Goal: Task Accomplishment & Management: Manage account settings

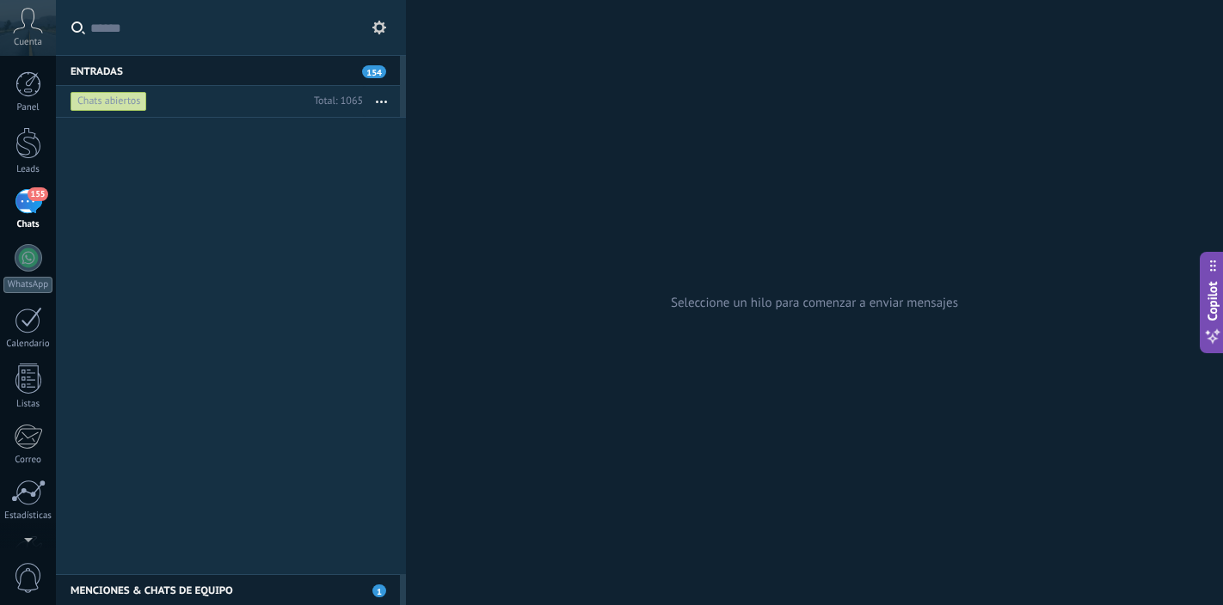
scroll to position [634, 0]
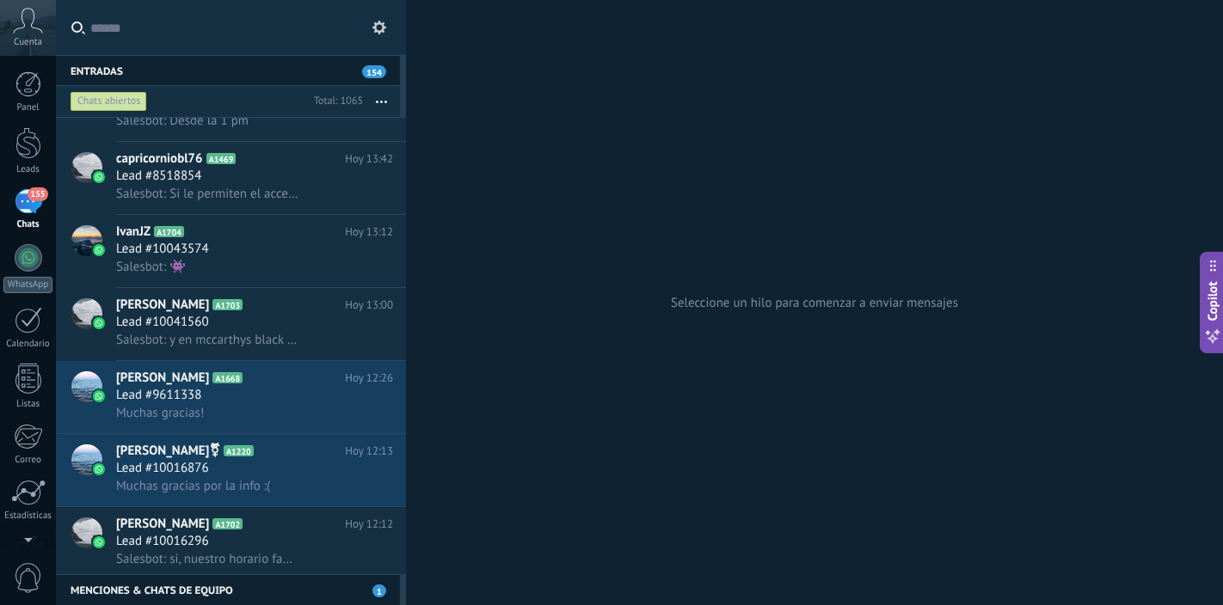
click at [28, 205] on div "155" at bounding box center [29, 201] width 28 height 25
click at [26, 205] on div "155" at bounding box center [29, 201] width 28 height 25
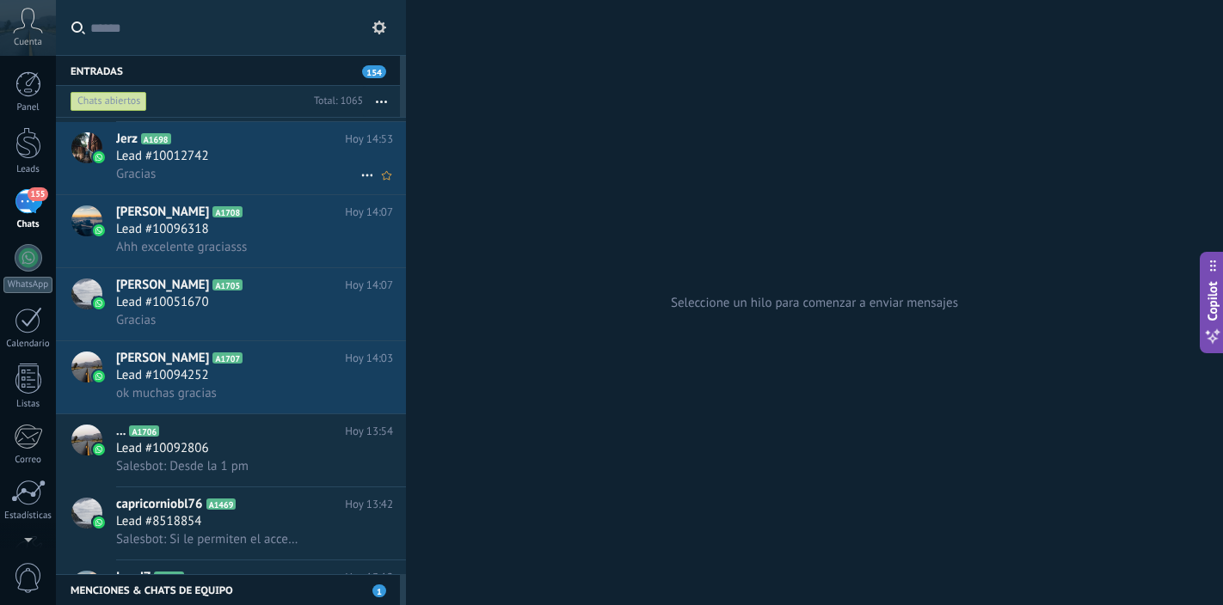
scroll to position [0, 0]
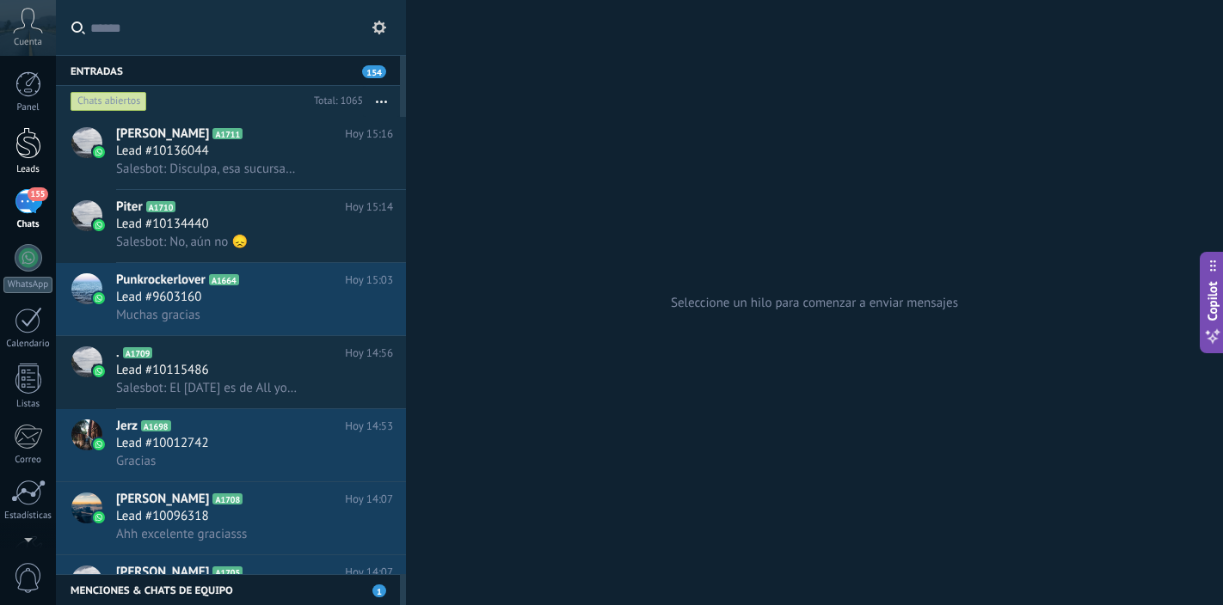
click at [29, 145] on div at bounding box center [28, 143] width 26 height 32
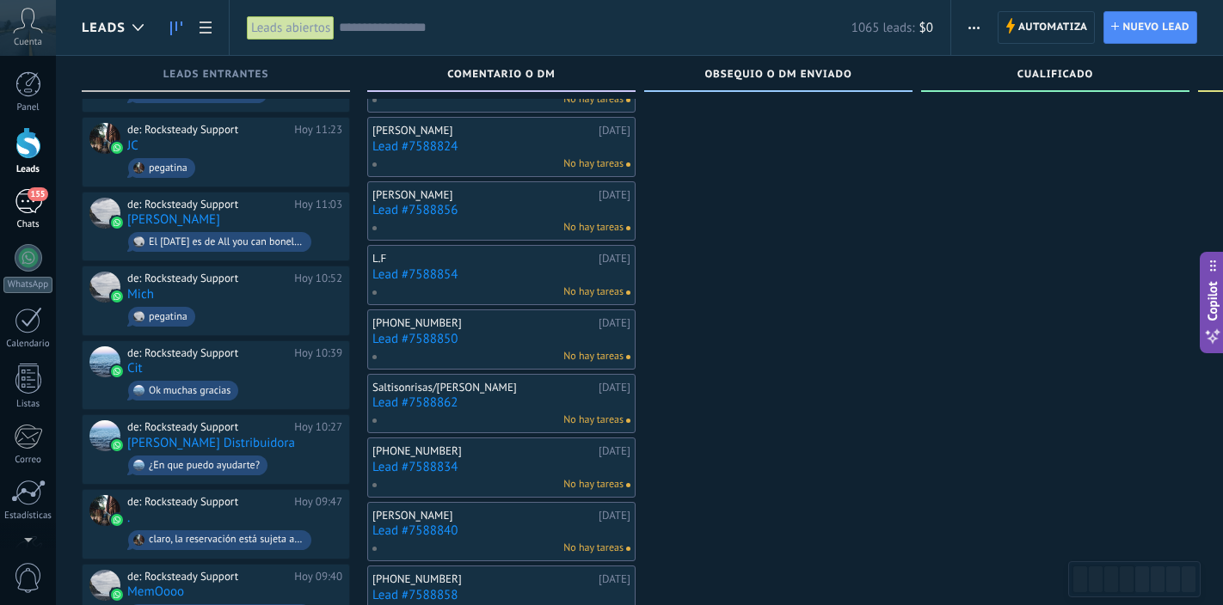
click at [29, 207] on div "155" at bounding box center [29, 201] width 28 height 25
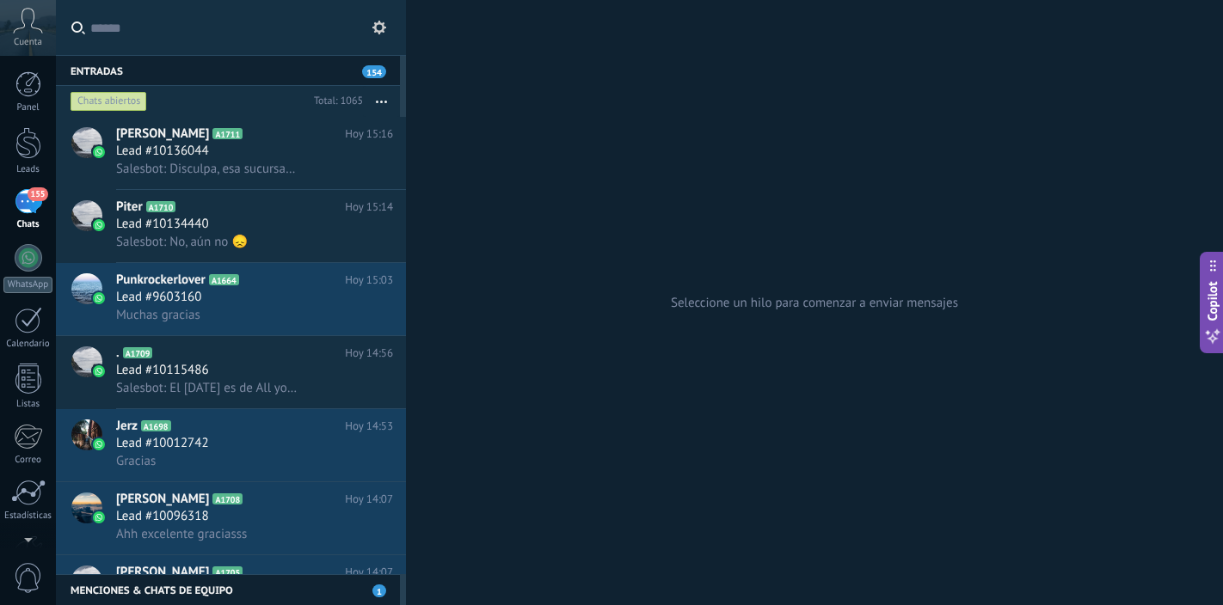
click at [371, 74] on span "154" at bounding box center [374, 71] width 24 height 13
click at [384, 103] on button "button" at bounding box center [381, 101] width 37 height 31
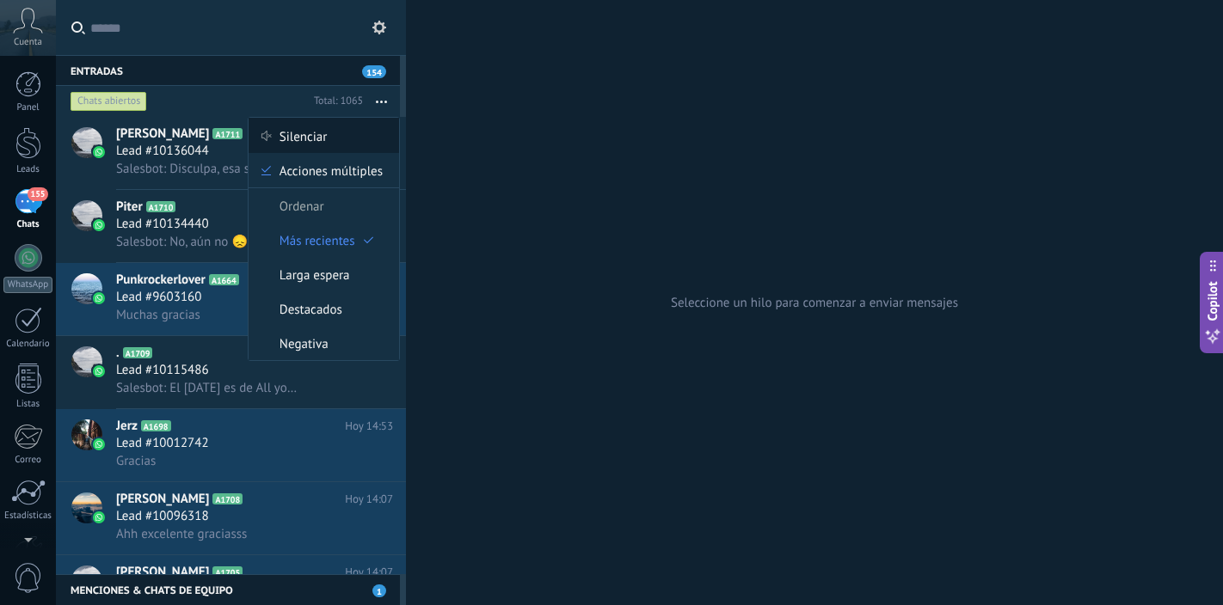
click at [321, 134] on span "Silenciar" at bounding box center [303, 136] width 48 height 34
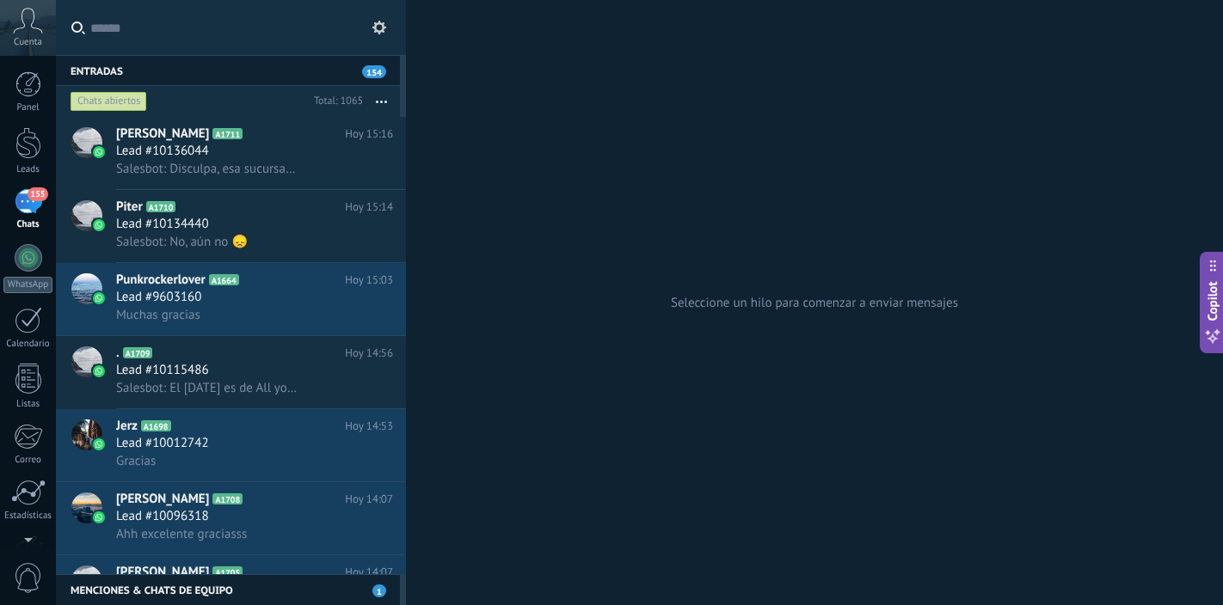
click at [380, 101] on icon "button" at bounding box center [381, 102] width 11 height 3
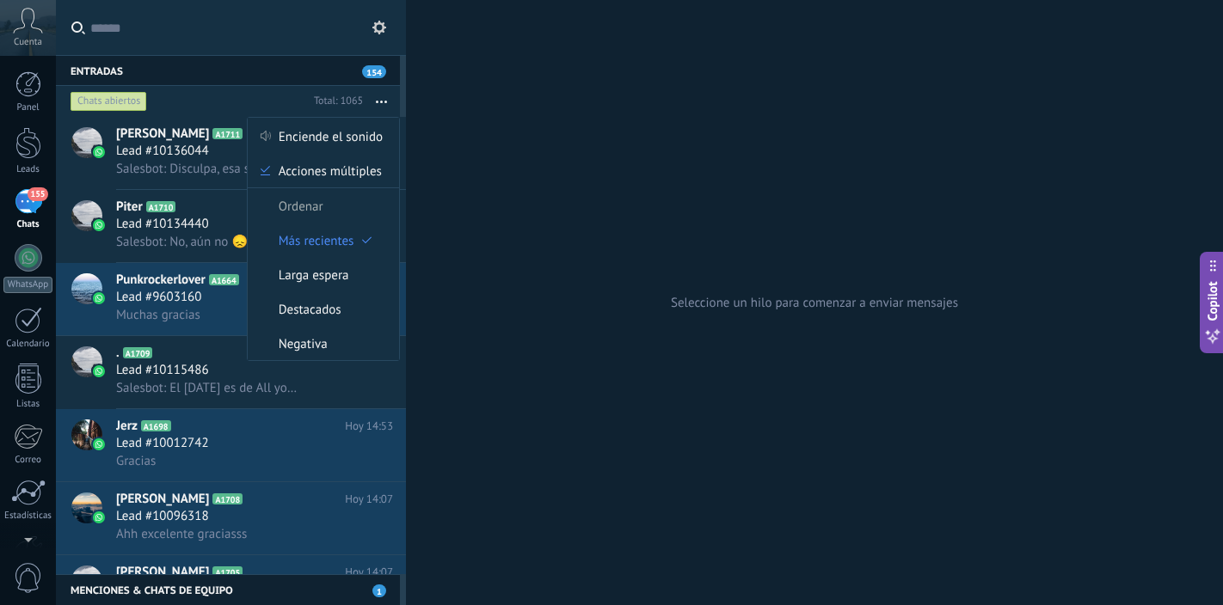
click at [298, 76] on div "Entradas 154" at bounding box center [228, 70] width 344 height 31
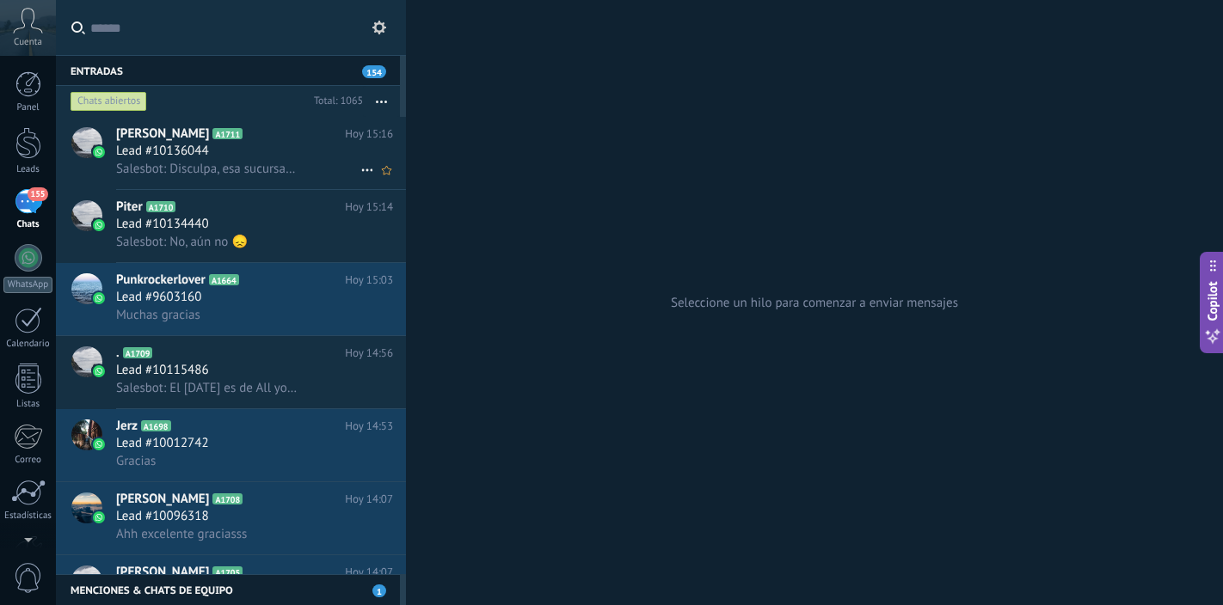
click at [304, 170] on div "Salesbot: Disculpa, esa sucursal es una franquicia, por lo que tendrías que com…" at bounding box center [254, 169] width 277 height 18
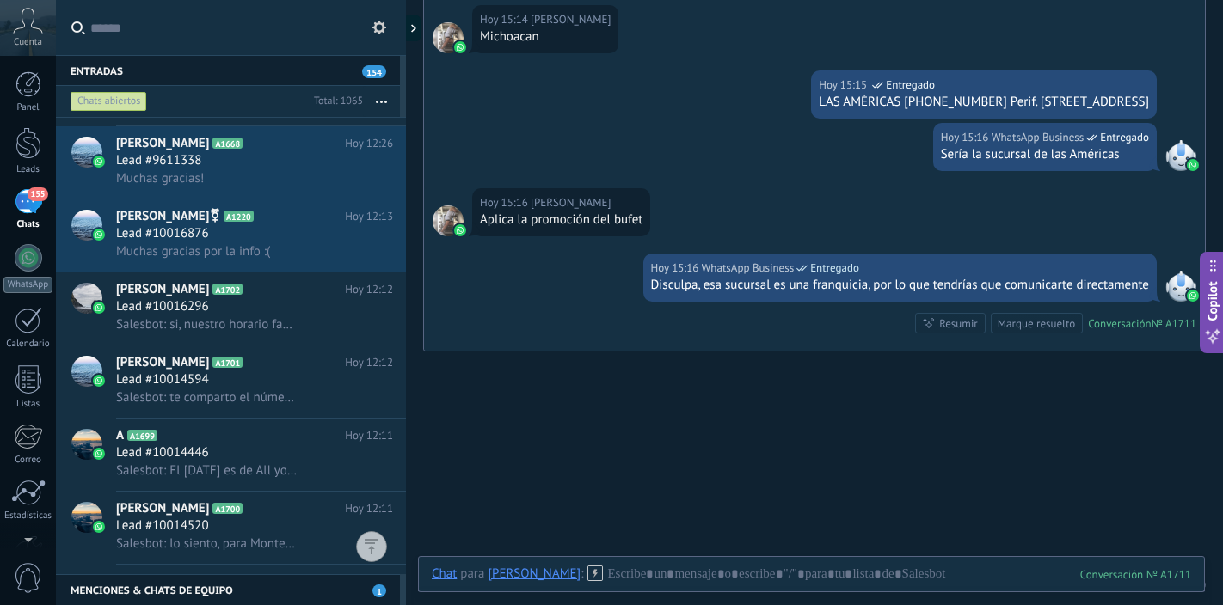
click at [381, 32] on icon at bounding box center [379, 28] width 14 height 14
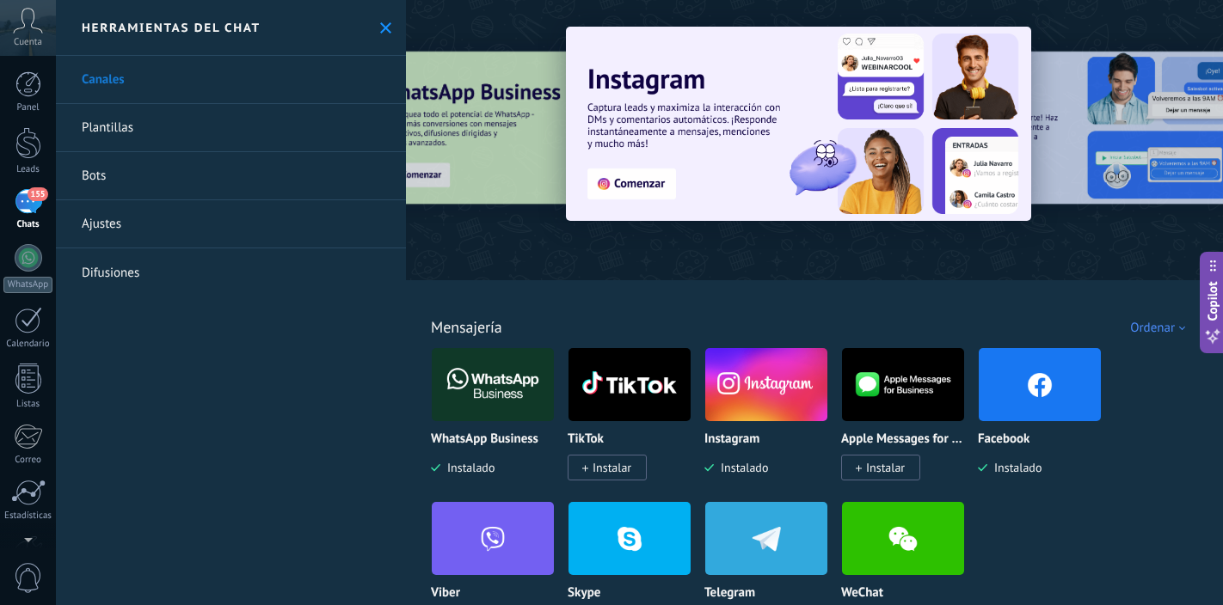
click at [640, 187] on img at bounding box center [798, 124] width 465 height 194
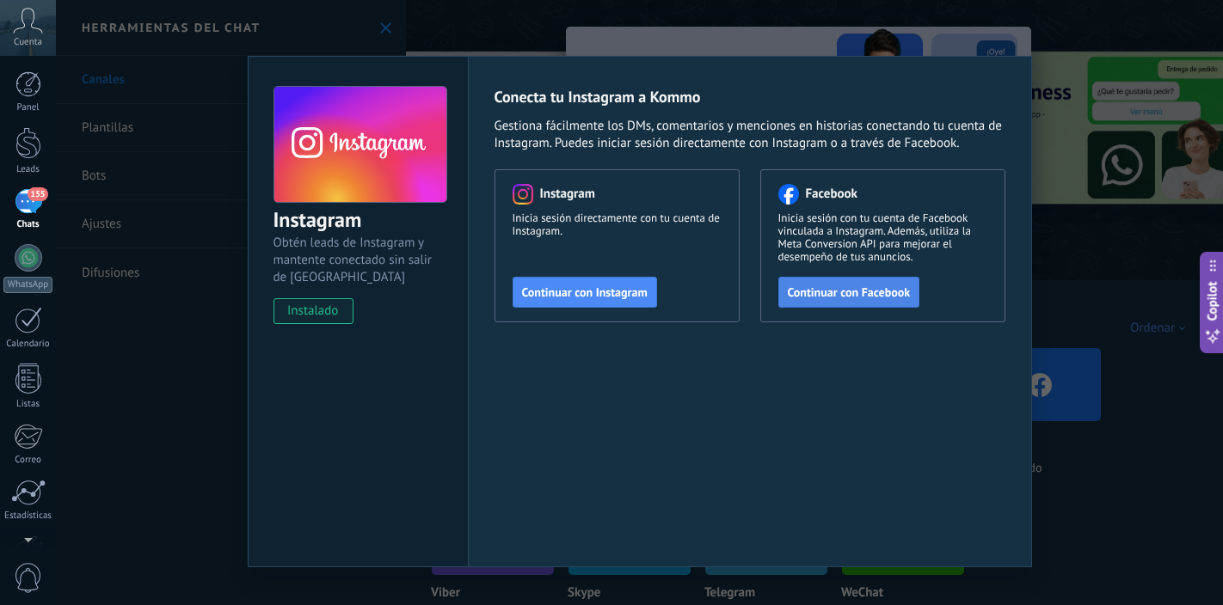
click at [830, 291] on span "Continuar con Facebook" at bounding box center [849, 292] width 123 height 12
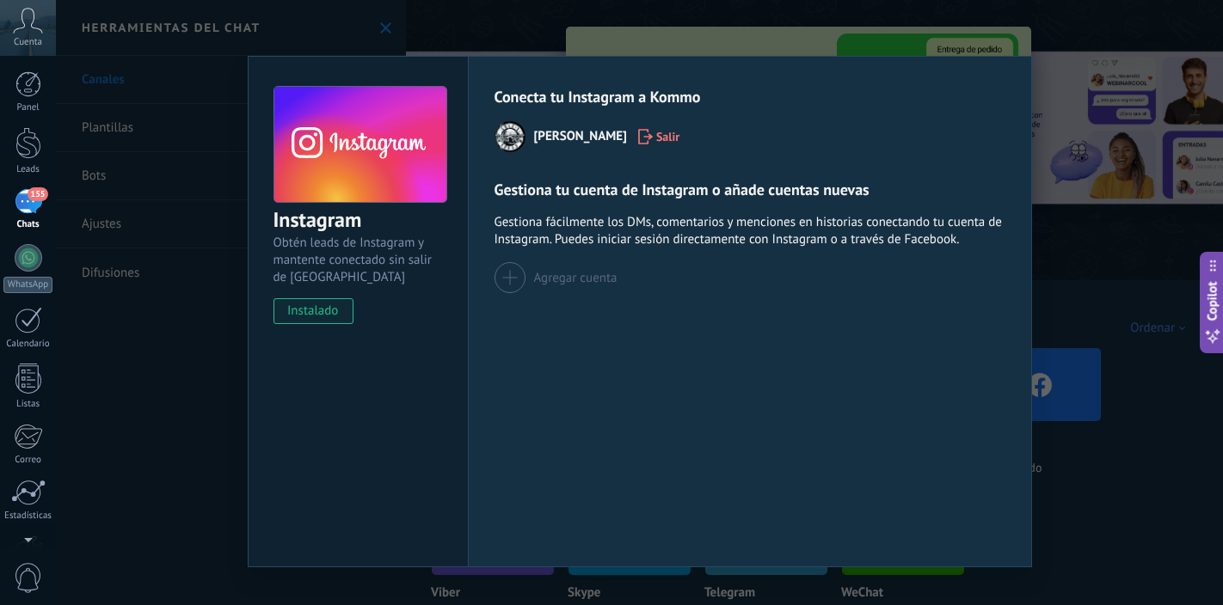
click at [580, 281] on div "Agregar cuenta" at bounding box center [575, 278] width 83 height 16
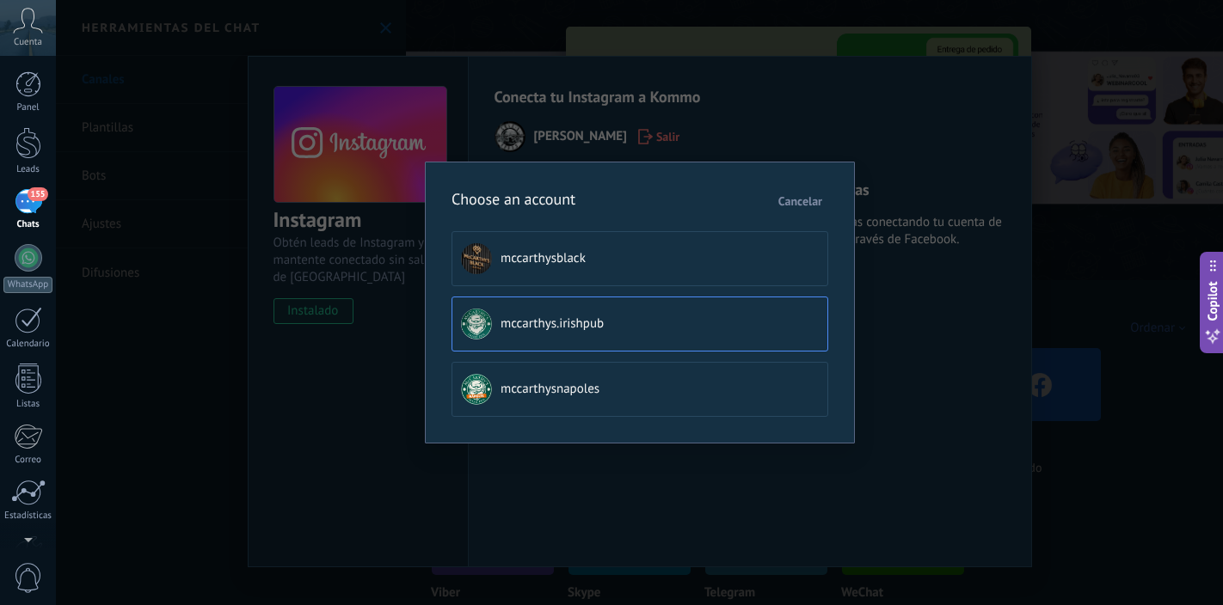
click at [630, 334] on button "mccarthys.irishpub" at bounding box center [639, 324] width 377 height 55
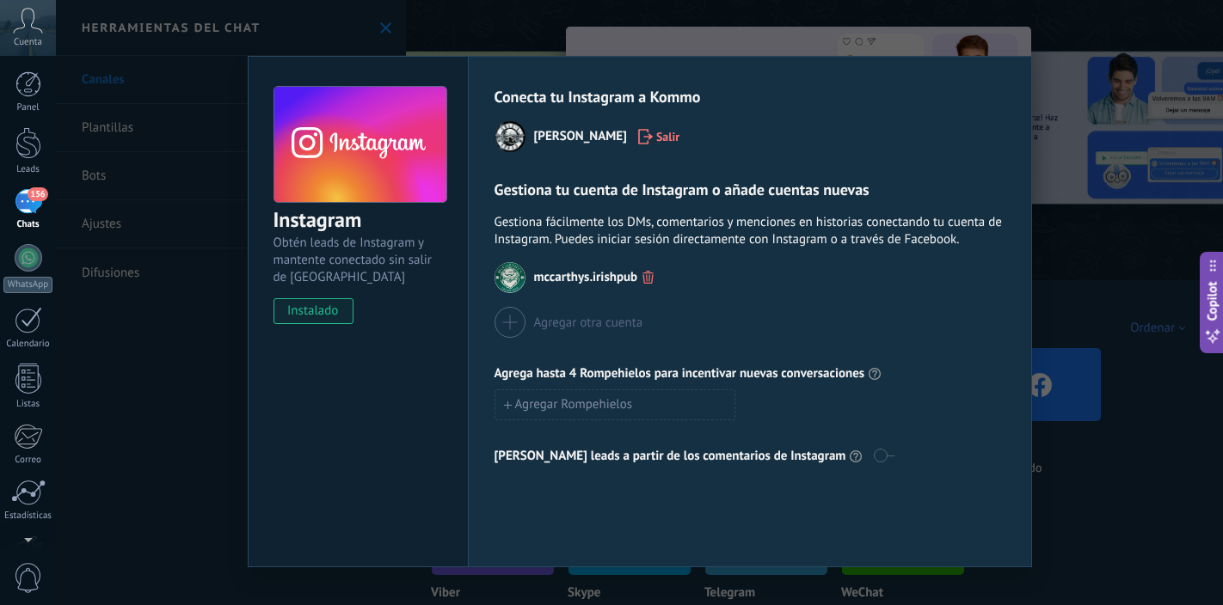
scroll to position [27, 0]
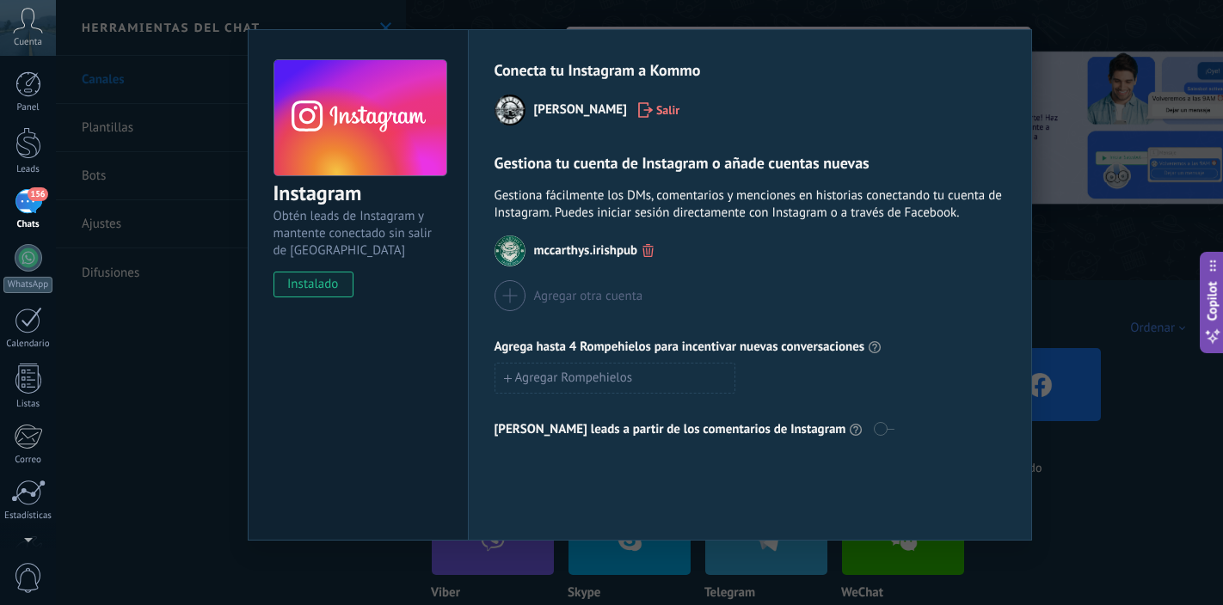
click at [606, 300] on div "Agregar otra cuenta" at bounding box center [588, 296] width 109 height 16
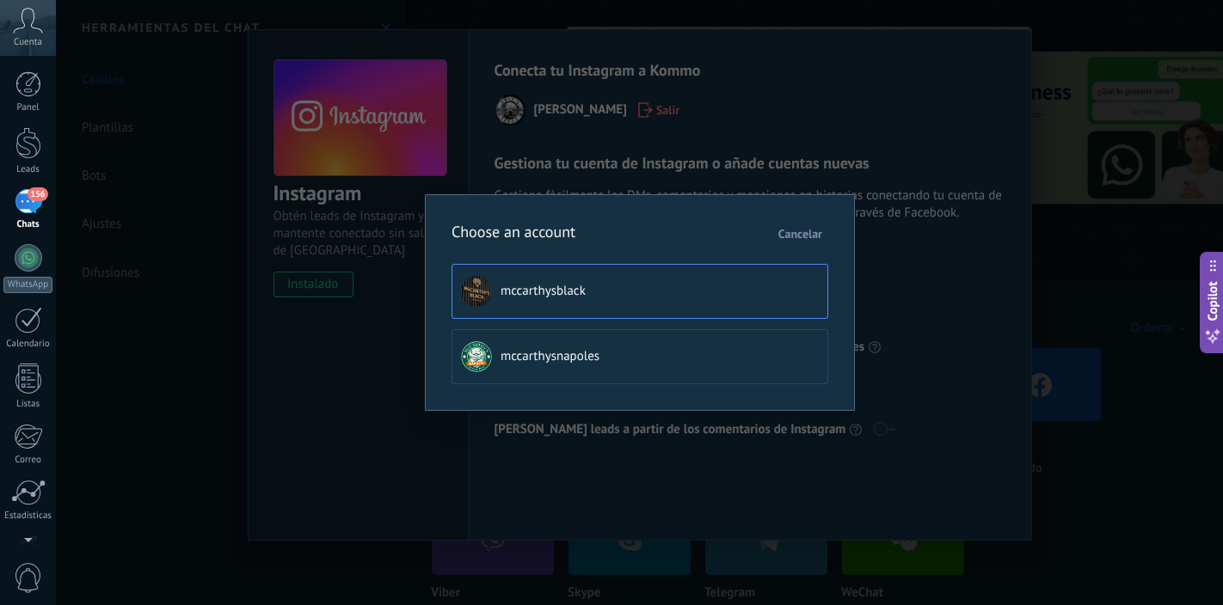
click at [645, 289] on button "mccarthysblack" at bounding box center [639, 291] width 377 height 55
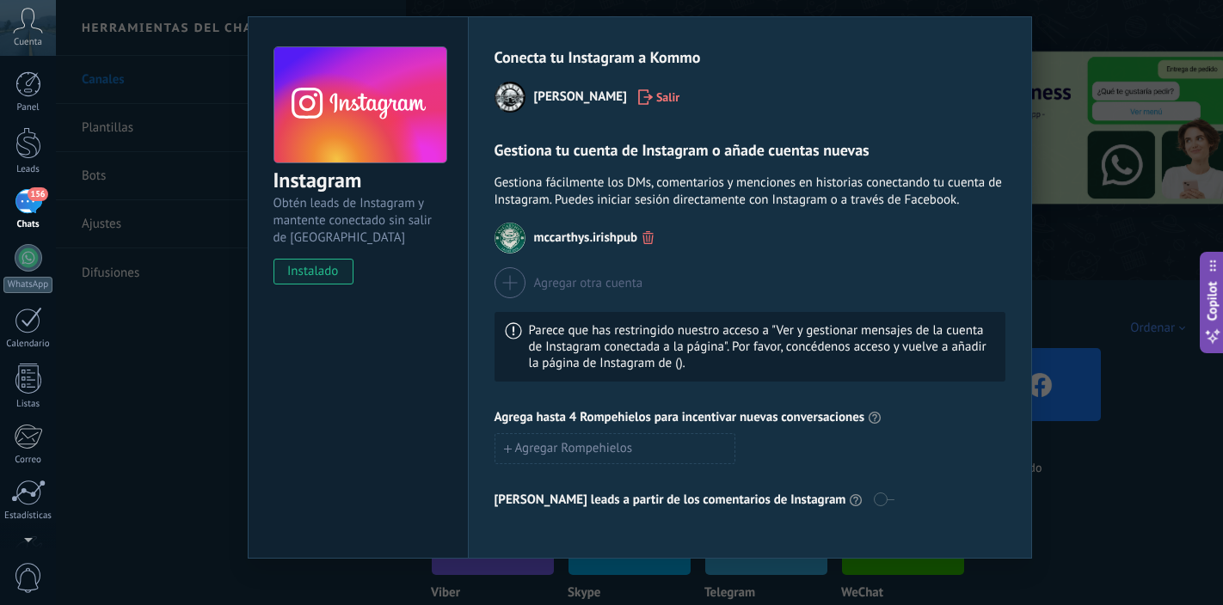
scroll to position [58, 0]
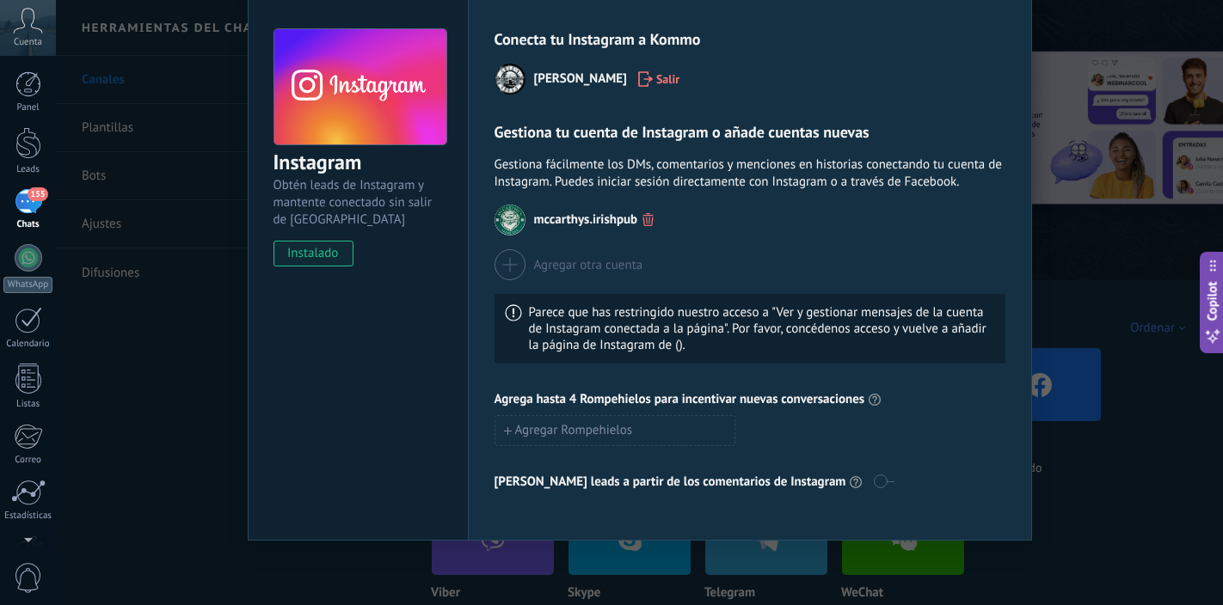
click at [713, 255] on div "Agregar otra cuenta" at bounding box center [749, 264] width 511 height 31
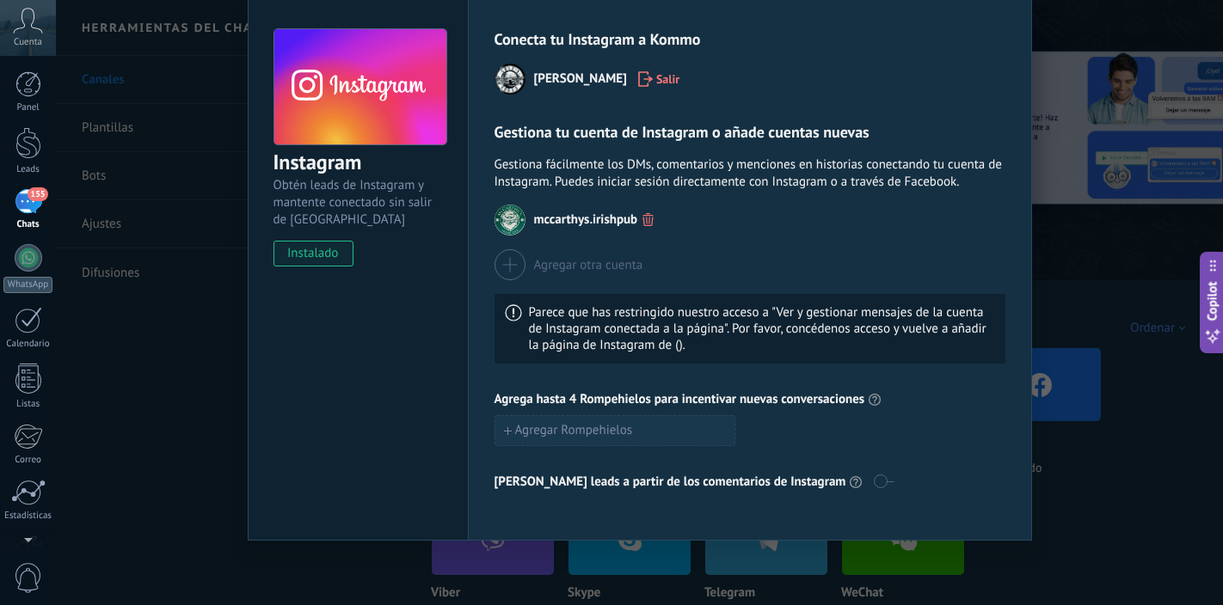
click at [680, 427] on button "Agregar Rompehielos" at bounding box center [614, 430] width 241 height 31
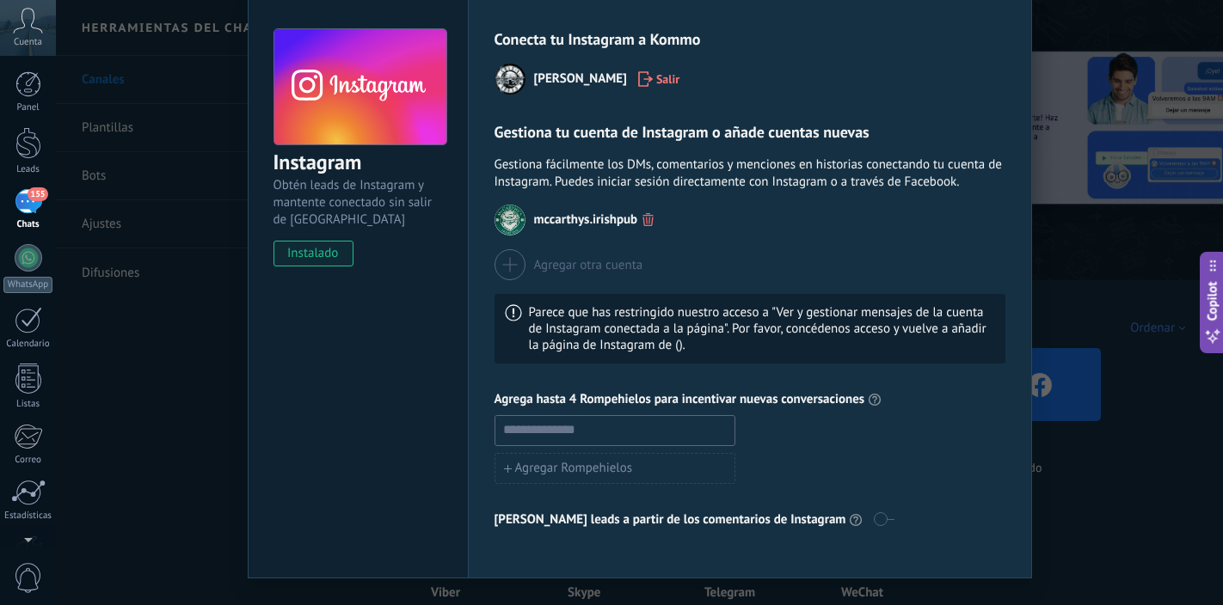
scroll to position [95, 0]
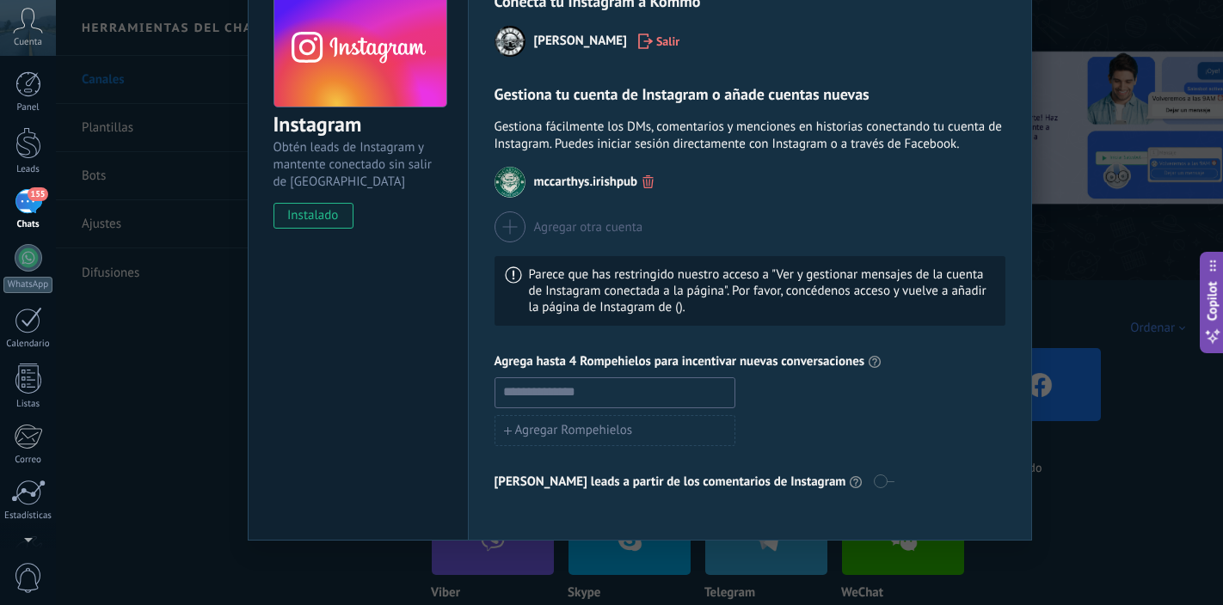
click at [873, 481] on span at bounding box center [883, 482] width 21 height 14
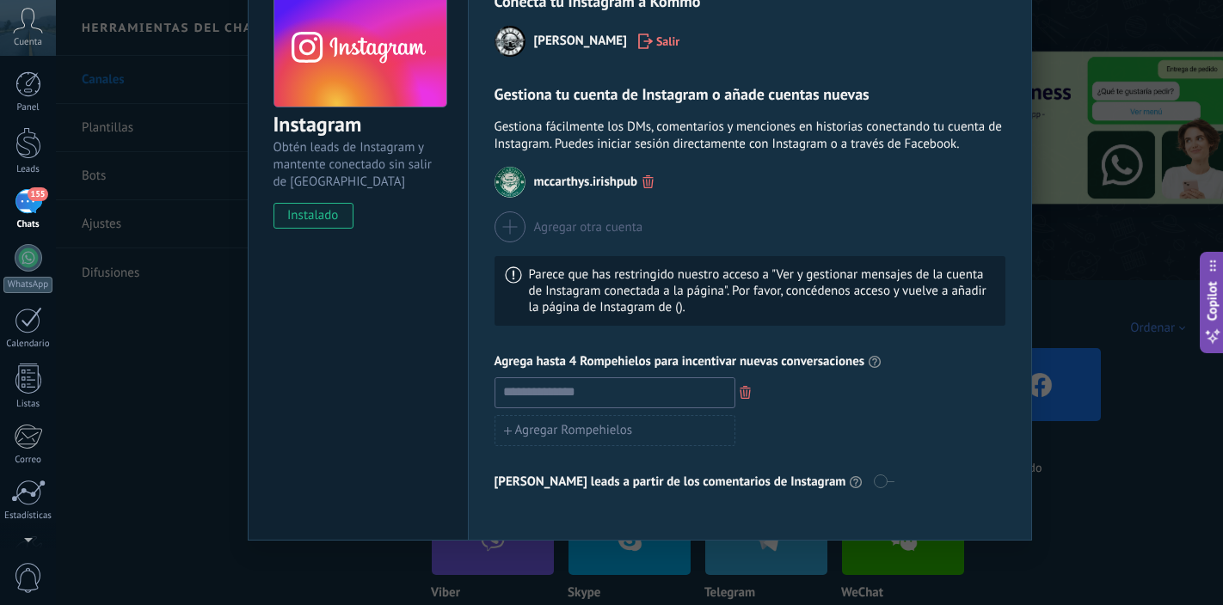
click at [873, 482] on span at bounding box center [883, 482] width 21 height 14
click at [925, 418] on div "Agregar Rompehielos" at bounding box center [749, 430] width 511 height 31
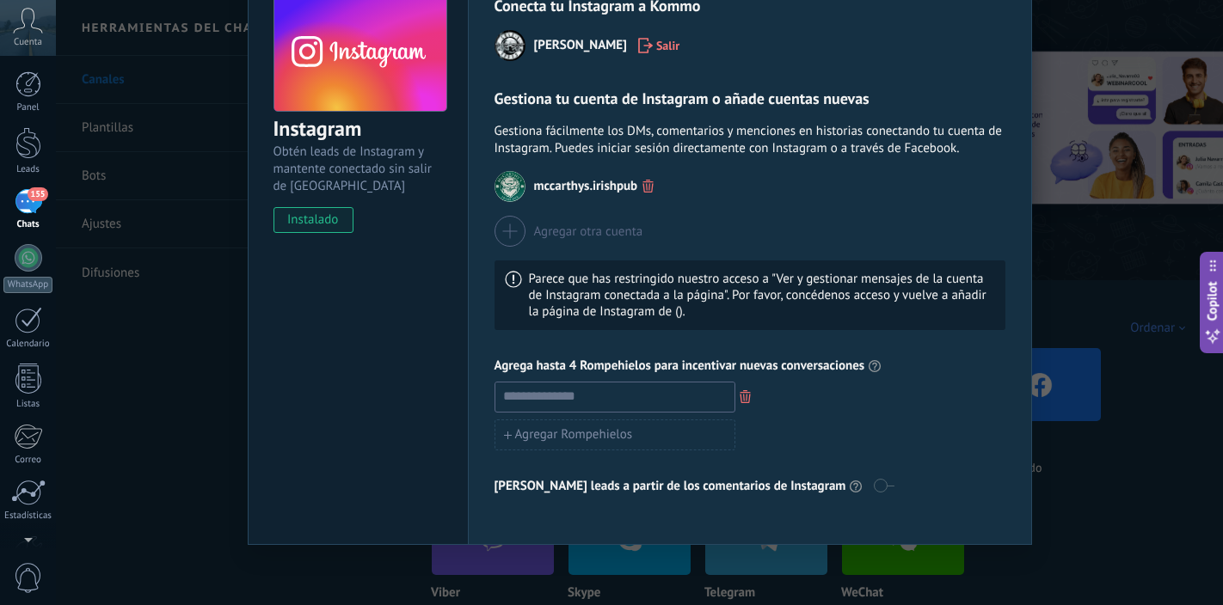
scroll to position [6, 0]
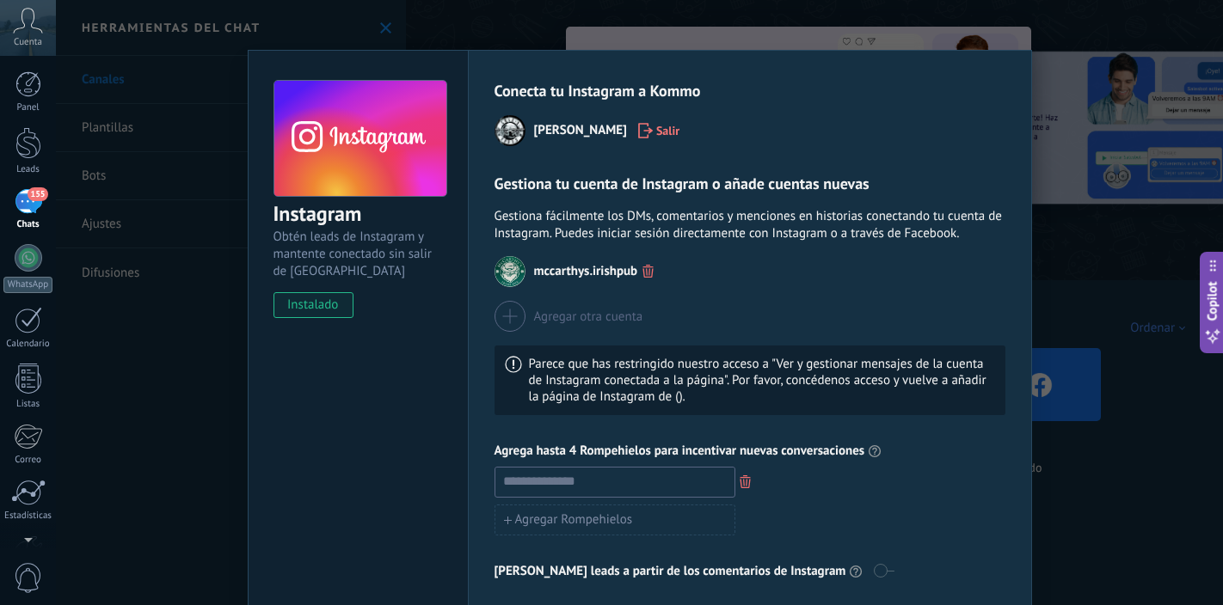
click at [414, 20] on div "Instagram Obtén leads de Instagram y mantente conectado sin salir de Kommo inst…" at bounding box center [639, 302] width 1167 height 605
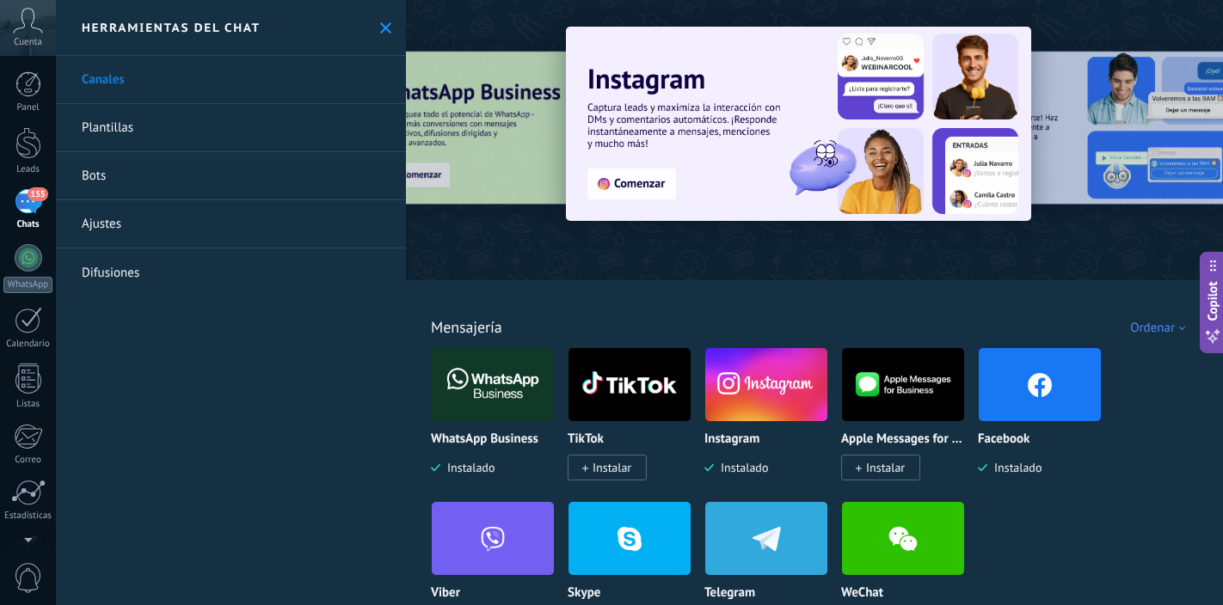
scroll to position [0, 0]
click at [1108, 120] on div at bounding box center [1240, 139] width 387 height 155
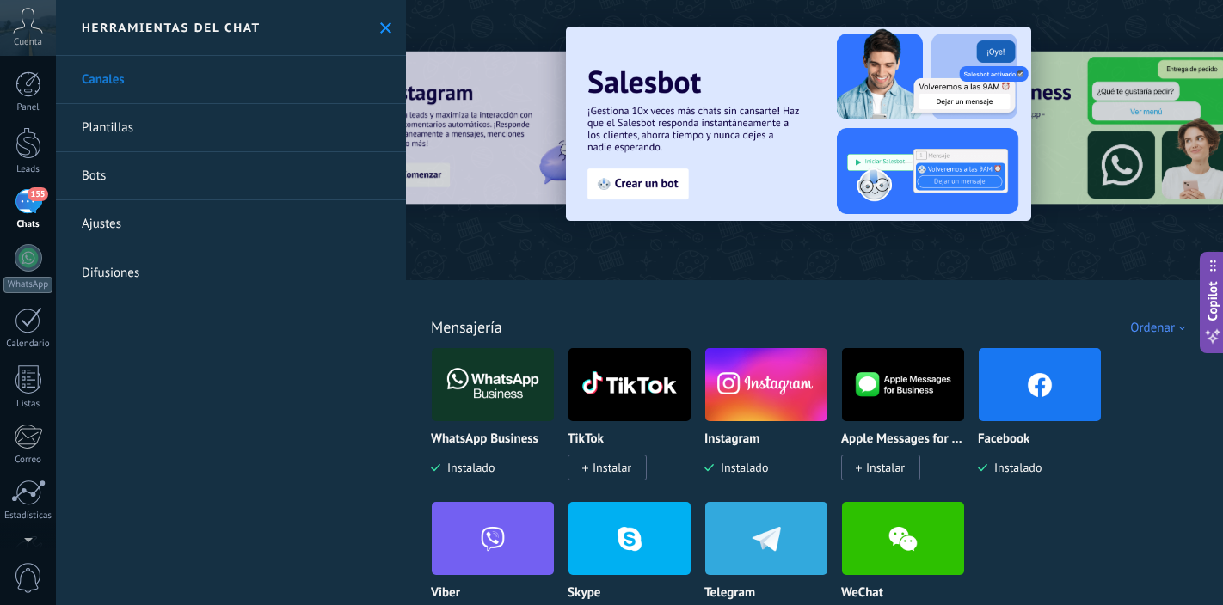
click at [1019, 388] on img at bounding box center [1040, 384] width 122 height 83
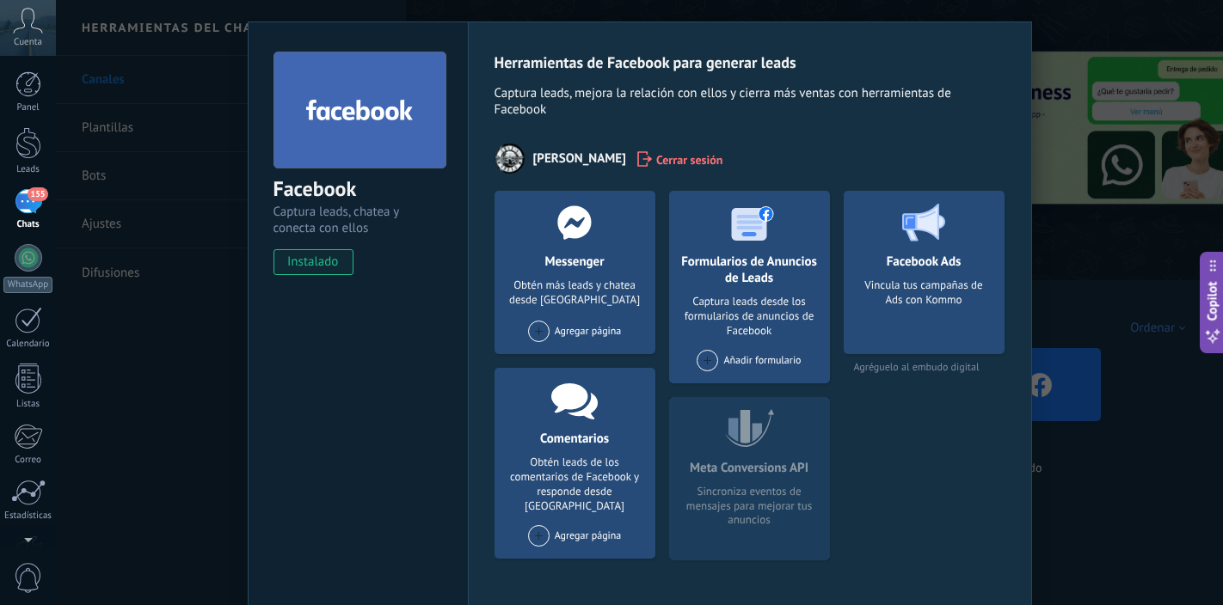
scroll to position [40, 0]
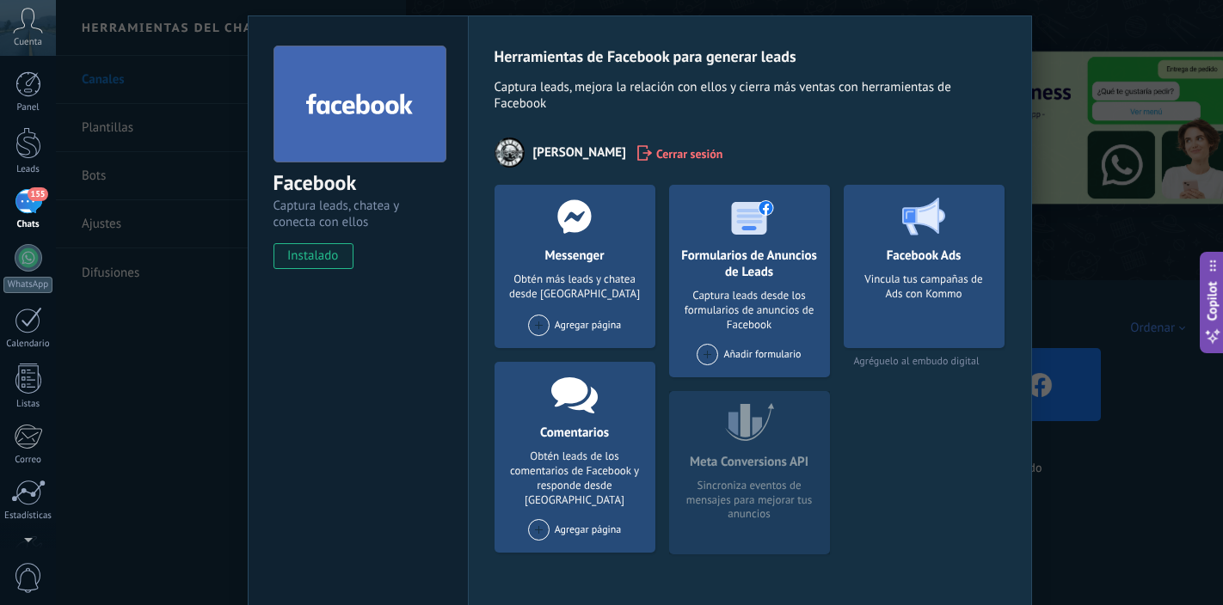
click at [578, 327] on div "Agregar página" at bounding box center [575, 325] width 94 height 21
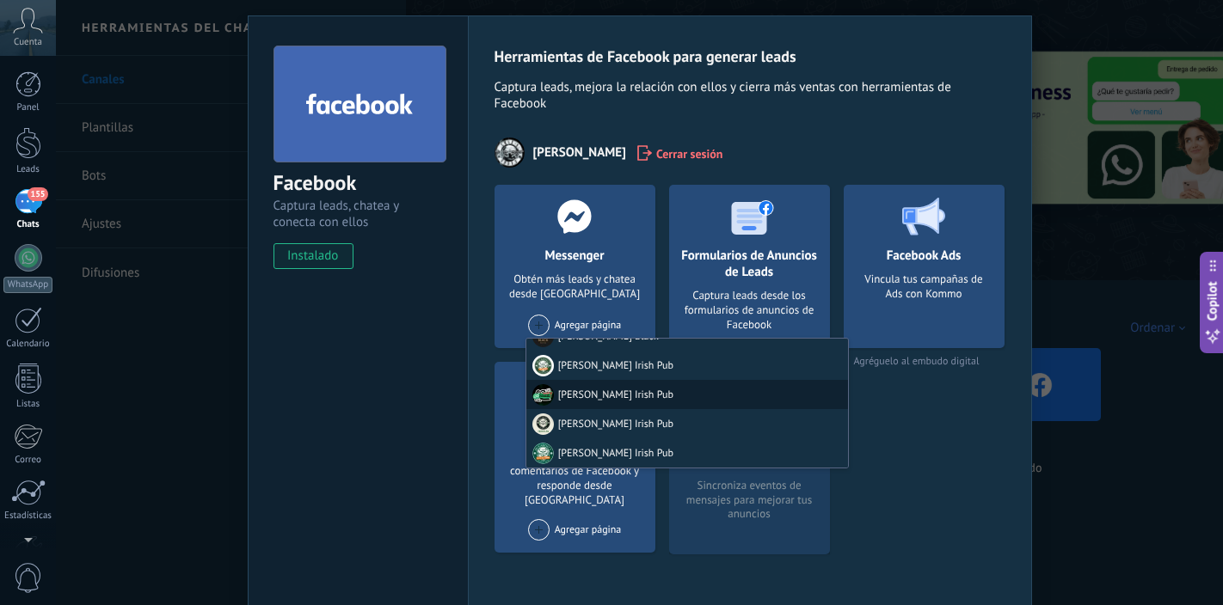
scroll to position [83, 0]
click at [582, 391] on div "[PERSON_NAME] Irish Pub" at bounding box center [687, 391] width 322 height 29
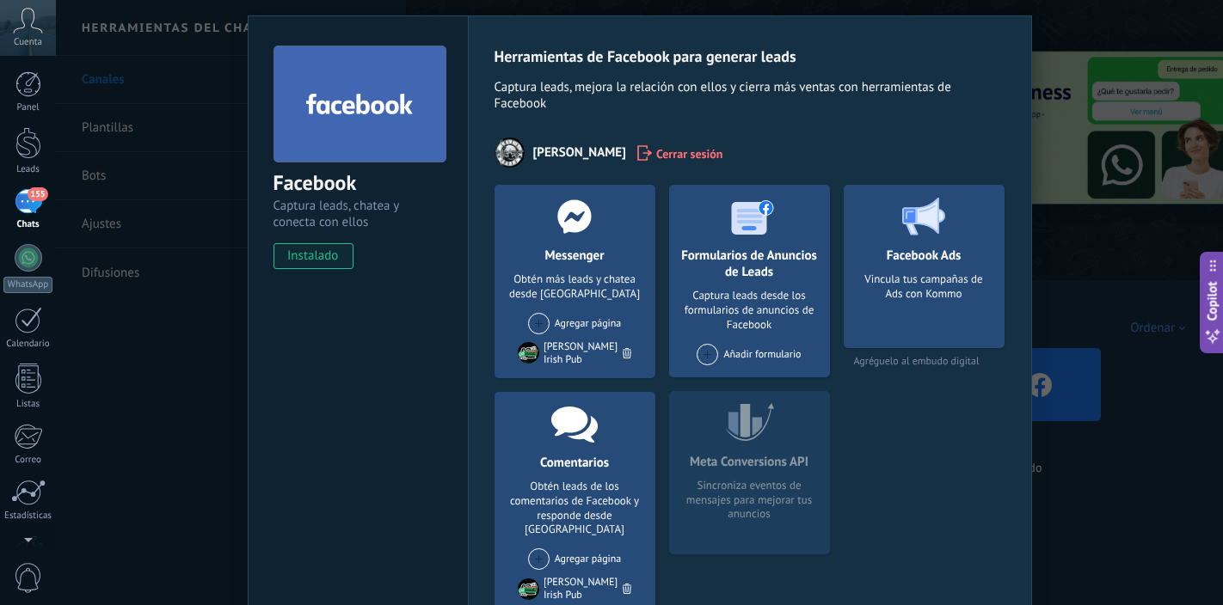
click at [907, 323] on div "Vincula tus campañas de Ads con Kommo" at bounding box center [923, 305] width 133 height 64
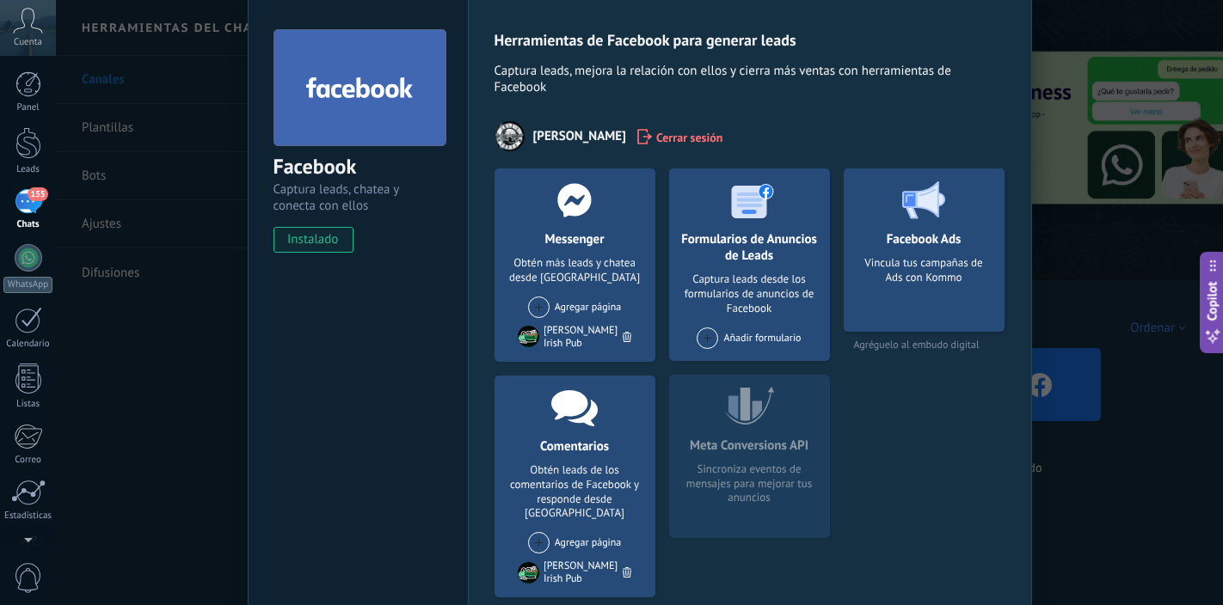
scroll to position [0, 0]
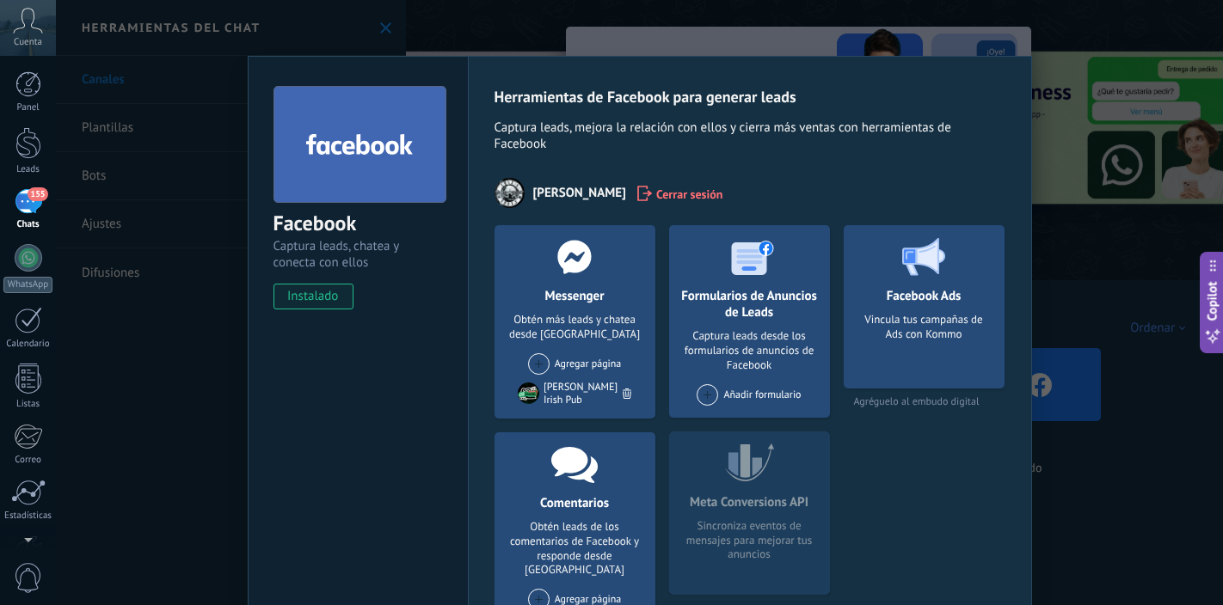
click at [206, 375] on div "Facebook Captura leads, chatea y conecta con ellos instalado Desinstalar Herram…" at bounding box center [639, 302] width 1167 height 605
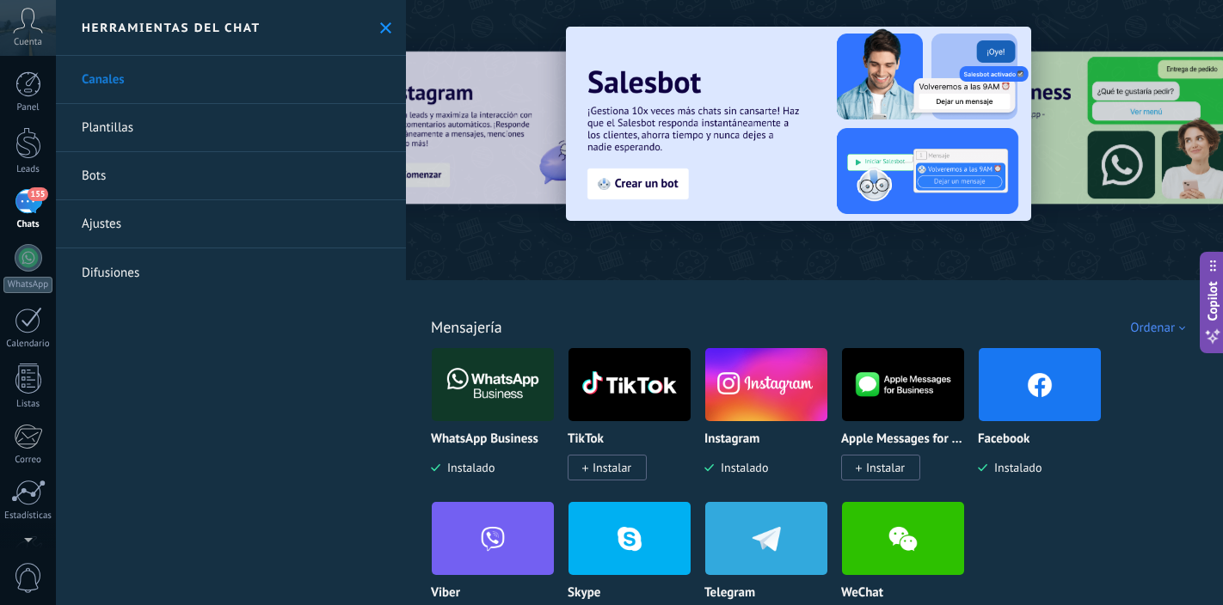
click at [31, 211] on div "155" at bounding box center [29, 201] width 28 height 25
click at [28, 202] on div "155" at bounding box center [29, 201] width 28 height 25
click at [21, 199] on div "155" at bounding box center [29, 201] width 28 height 25
click at [382, 28] on icon at bounding box center [385, 27] width 11 height 11
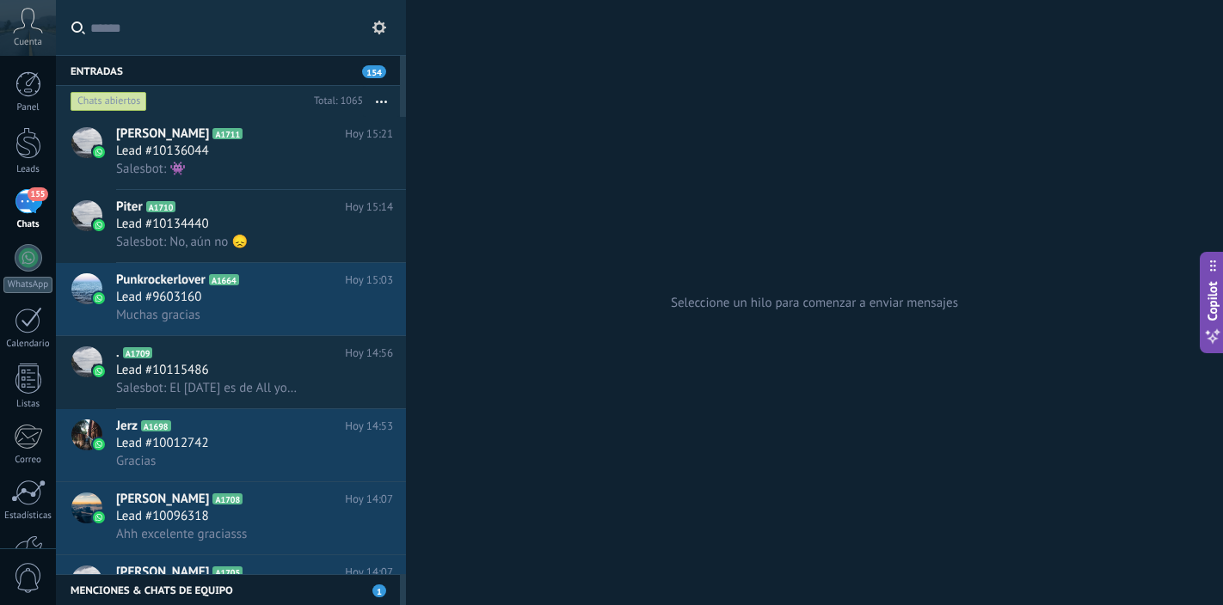
scroll to position [631, 0]
click at [384, 30] on use at bounding box center [379, 28] width 14 height 14
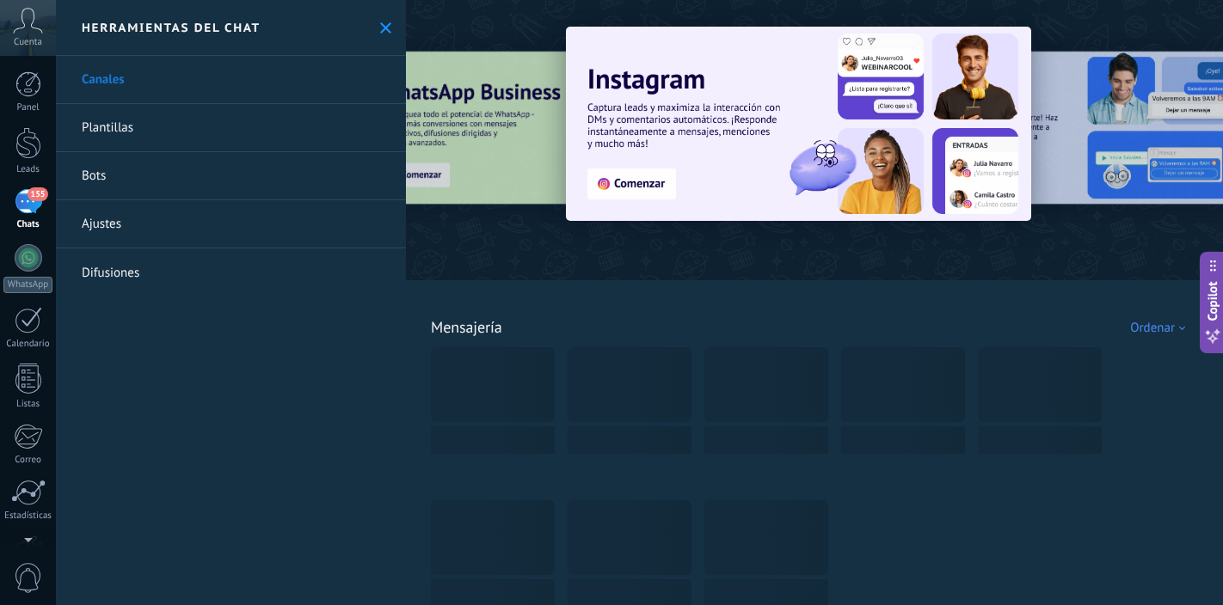
click at [304, 83] on link "Canales" at bounding box center [231, 80] width 350 height 48
click at [739, 193] on img at bounding box center [798, 124] width 465 height 194
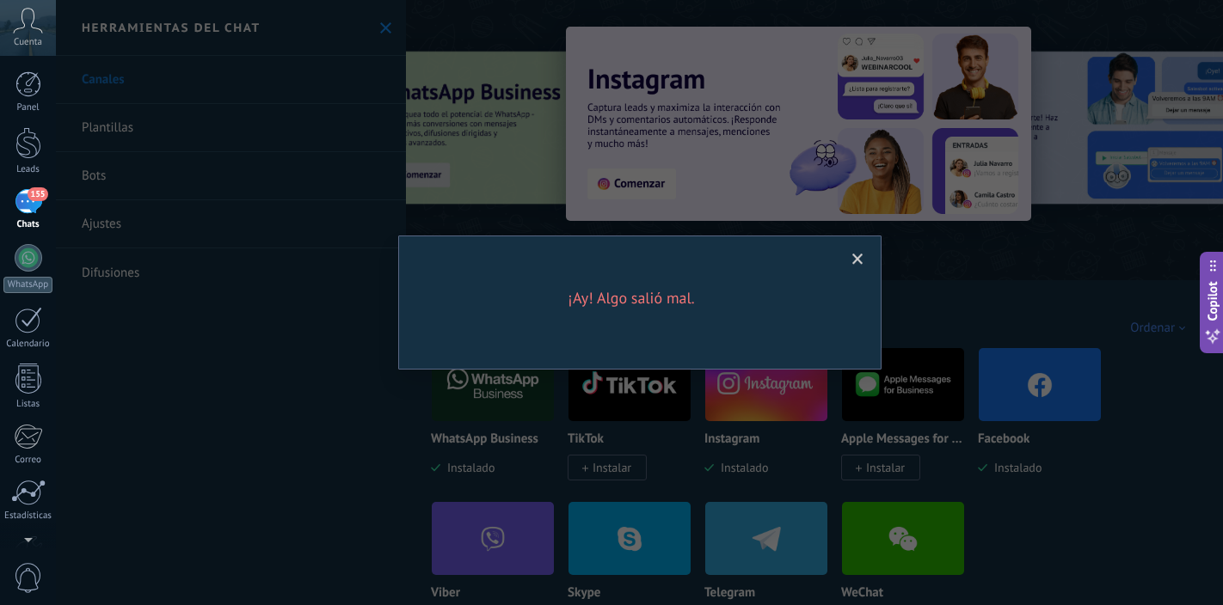
click at [856, 255] on span at bounding box center [857, 260] width 11 height 12
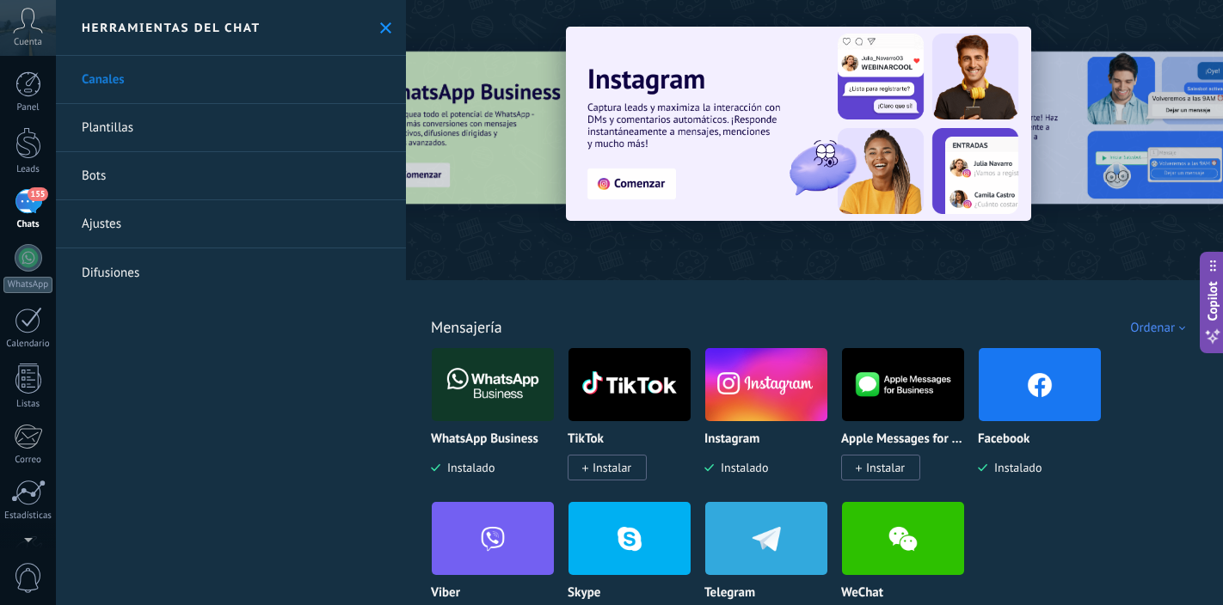
click at [764, 388] on img at bounding box center [766, 384] width 122 height 83
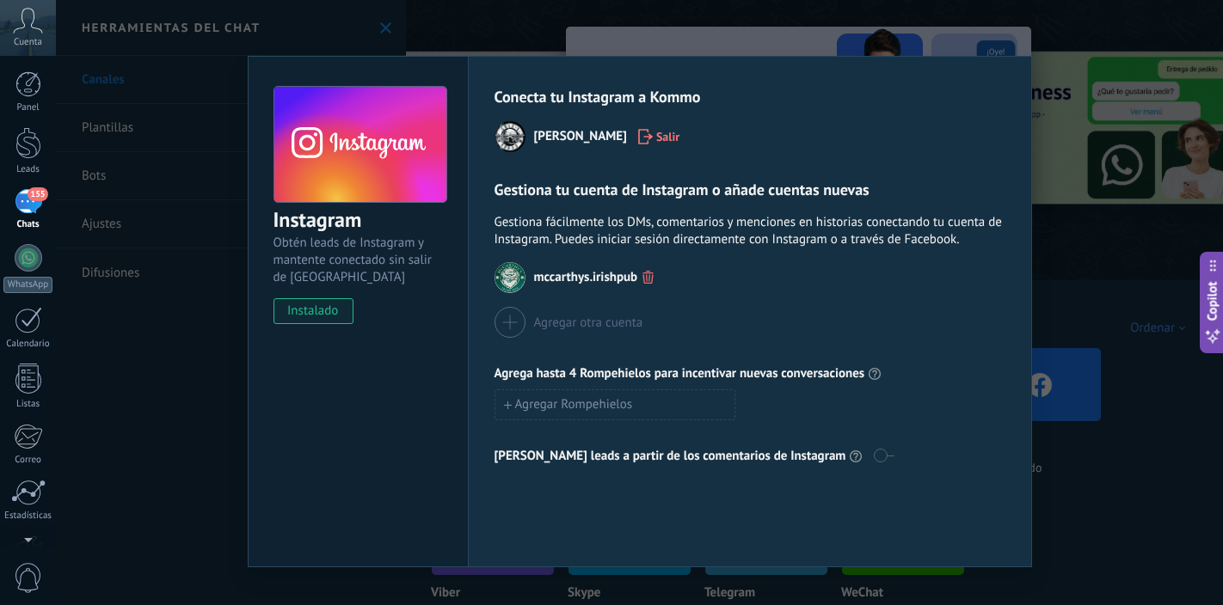
scroll to position [27, 0]
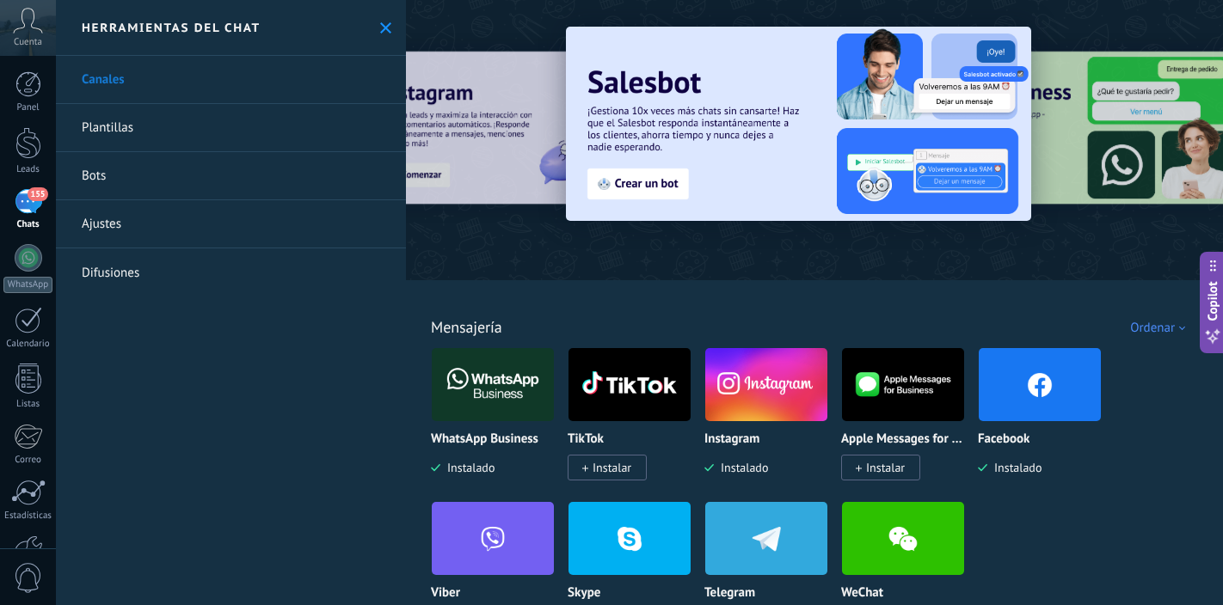
click at [384, 33] on icon at bounding box center [385, 27] width 11 height 11
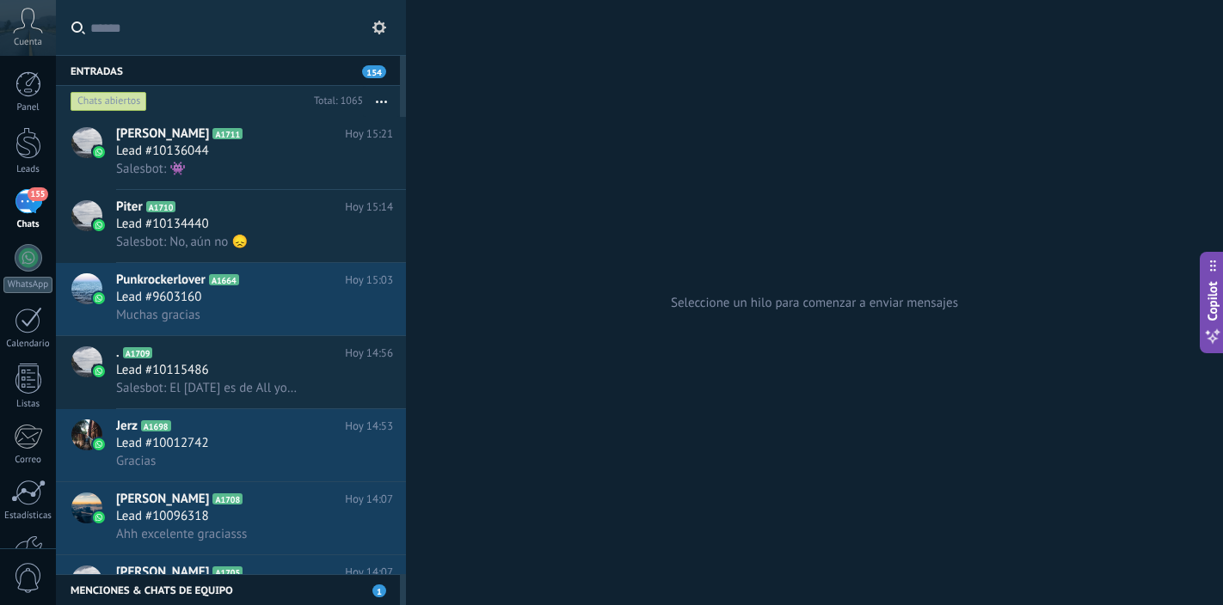
click at [382, 30] on use at bounding box center [379, 28] width 14 height 14
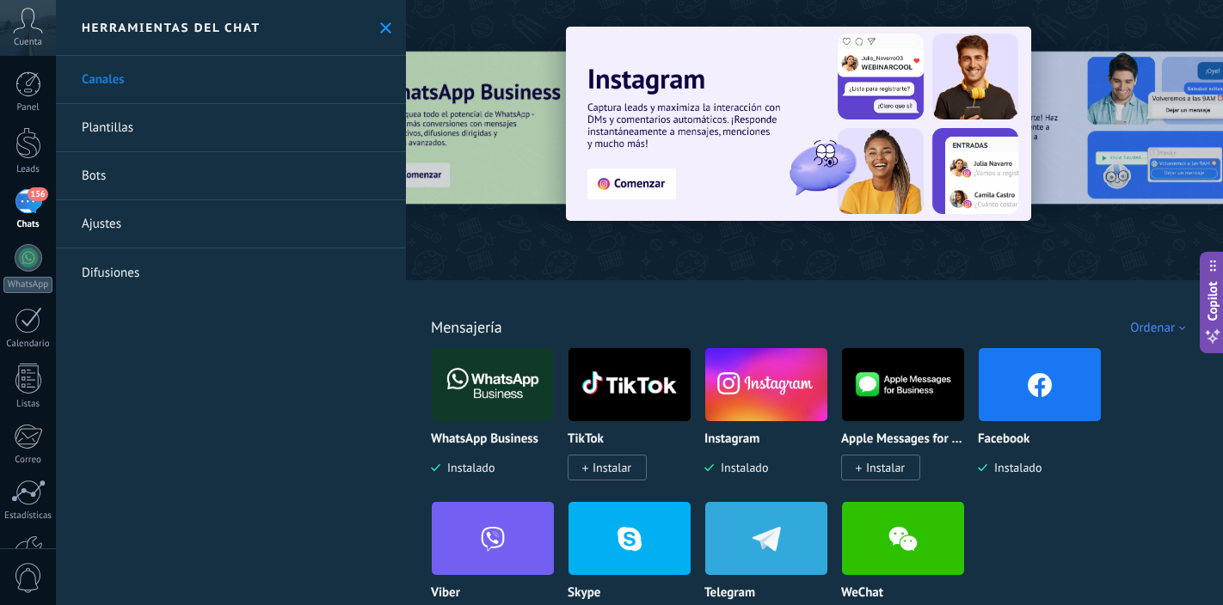
click at [756, 384] on img at bounding box center [766, 384] width 122 height 83
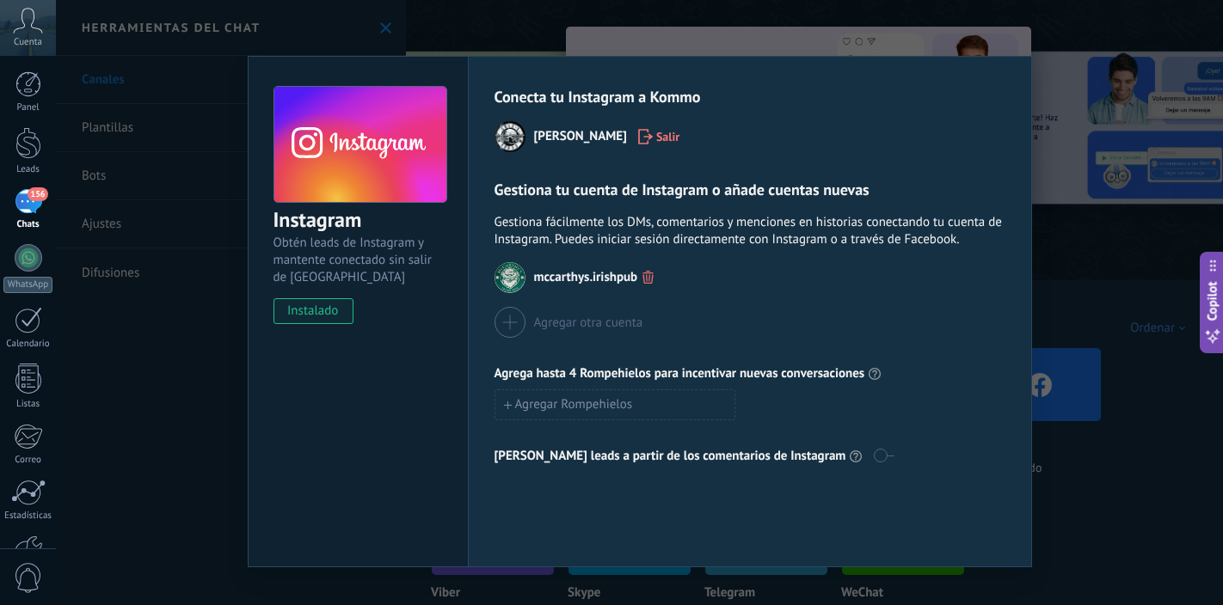
click at [464, 25] on div "Instagram Obtén leads de Instagram y mantente conectado sin salir de Kommo inst…" at bounding box center [639, 302] width 1167 height 605
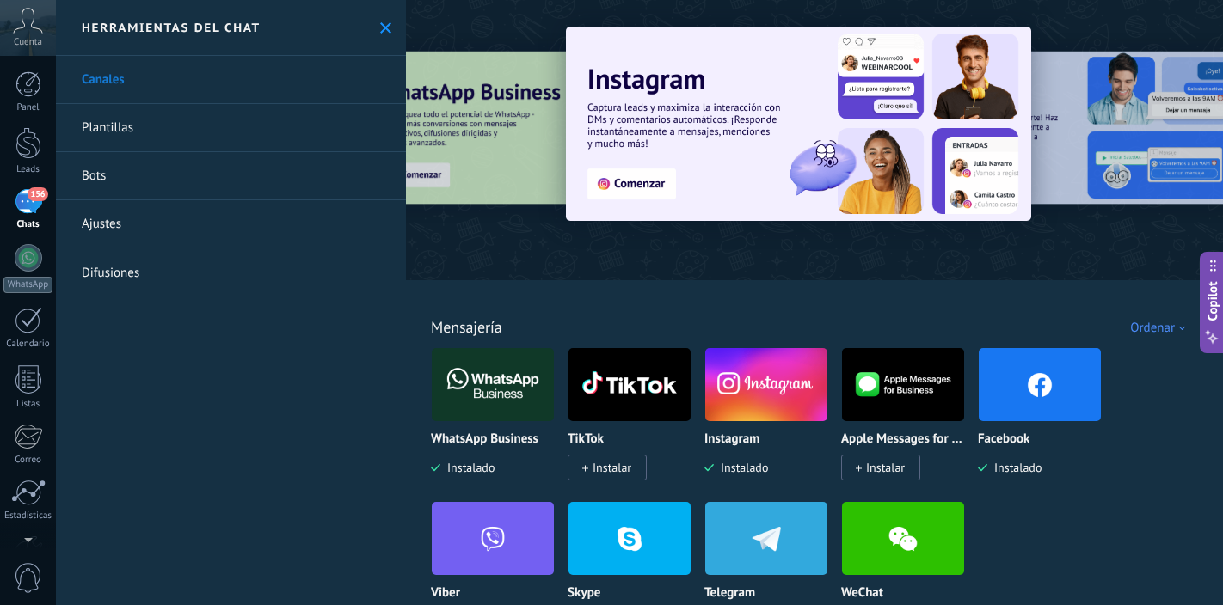
click at [25, 202] on div "156" at bounding box center [29, 201] width 28 height 25
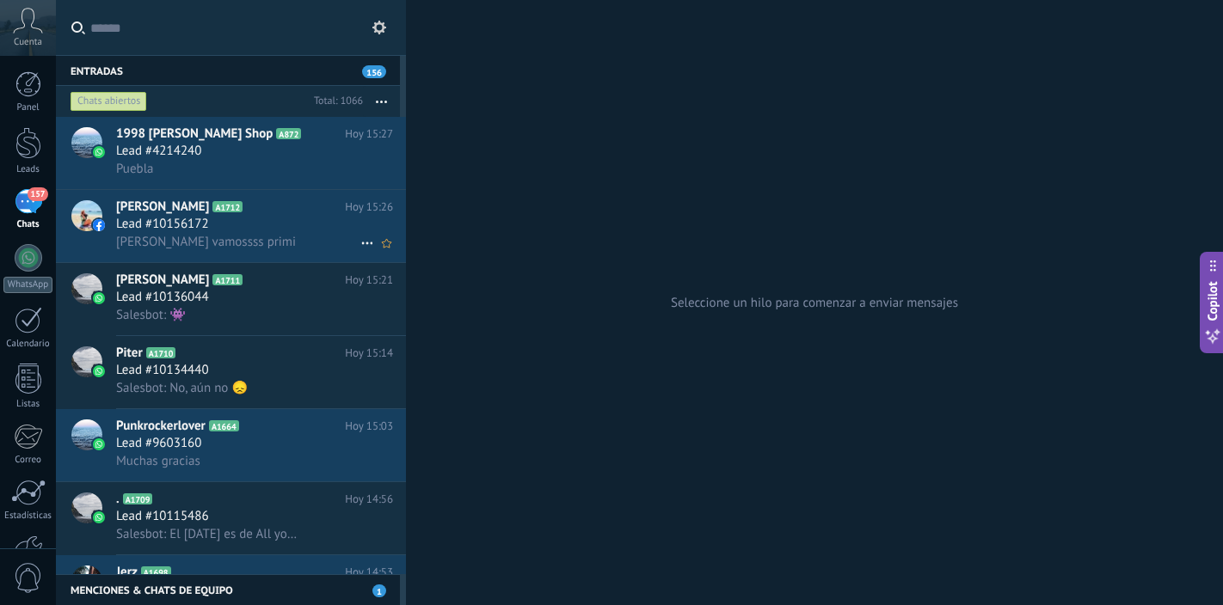
click at [277, 222] on div "Lead #10156172" at bounding box center [254, 224] width 277 height 17
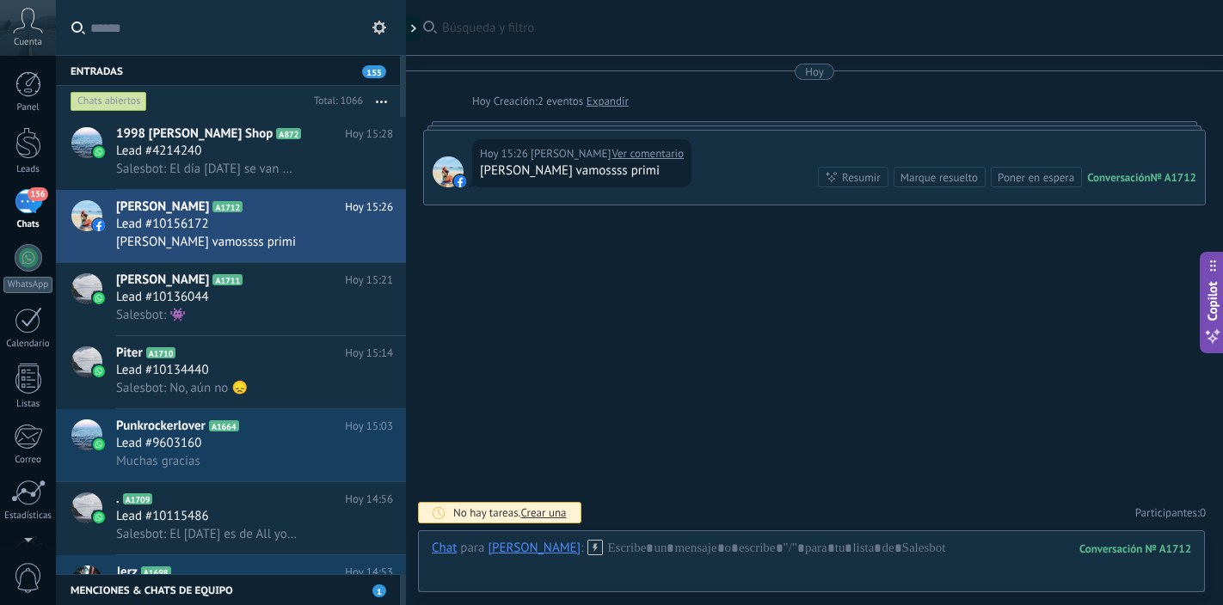
click at [641, 156] on link "Ver comentario" at bounding box center [647, 153] width 72 height 17
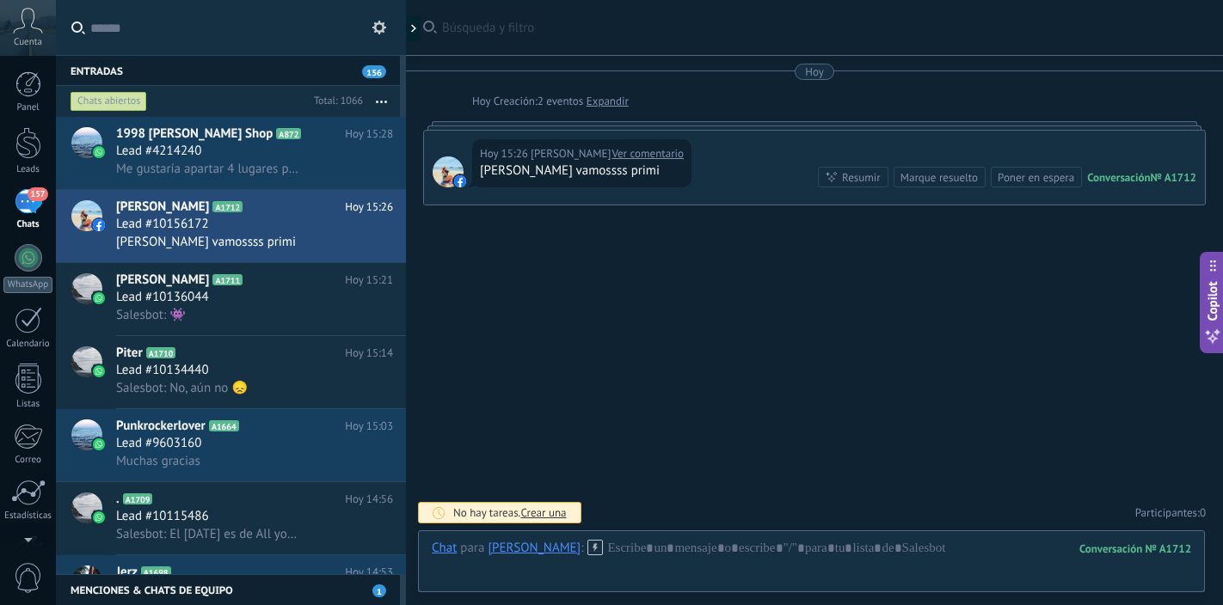
click at [925, 179] on div "Marque resuelto" at bounding box center [938, 177] width 77 height 16
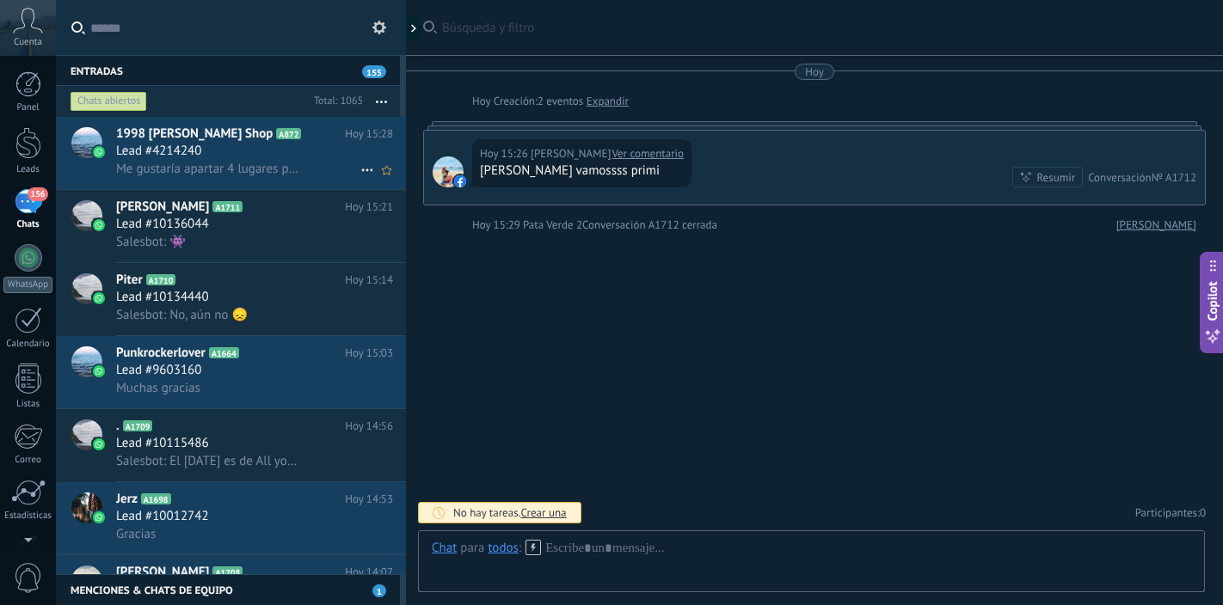
click at [305, 169] on div "Me gustaría apartar 4 lugares para el día [DATE] en la sucursal av [PERSON_NAME]" at bounding box center [254, 169] width 277 height 18
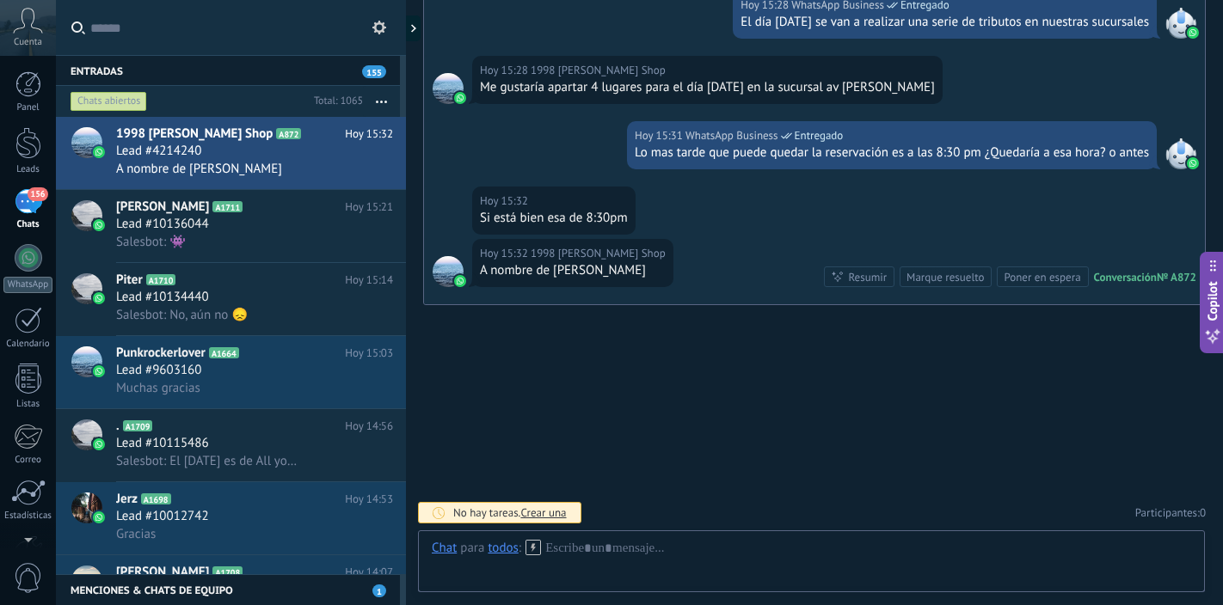
click at [27, 206] on div "156" at bounding box center [29, 201] width 28 height 25
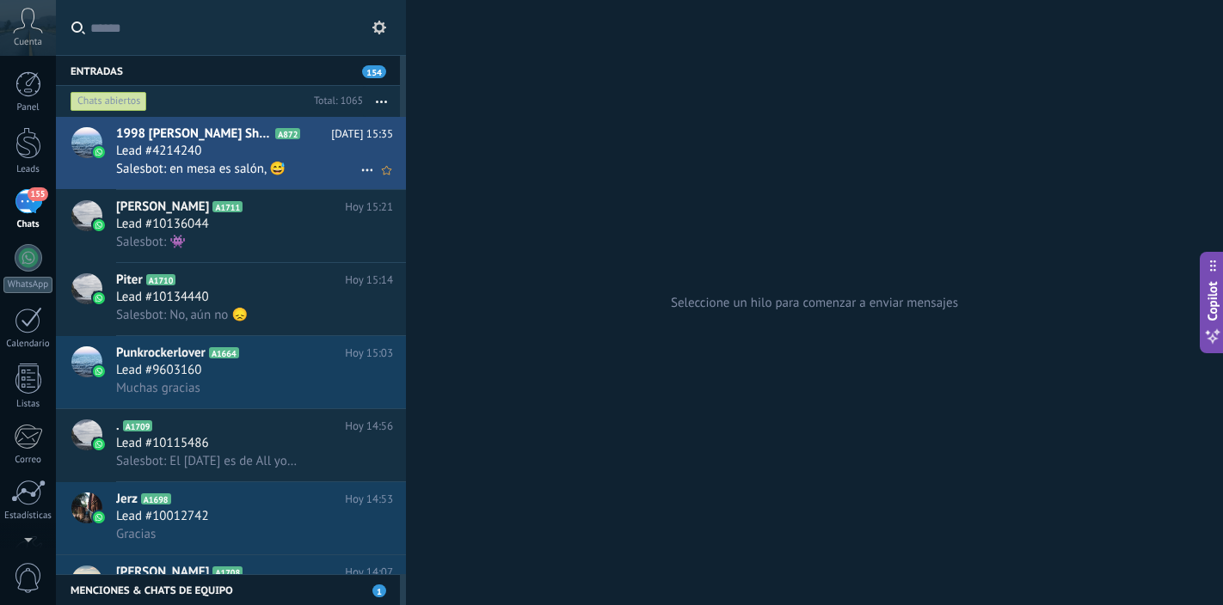
click at [303, 168] on div "Salesbot: en mesa es salón, 😅" at bounding box center [254, 169] width 277 height 18
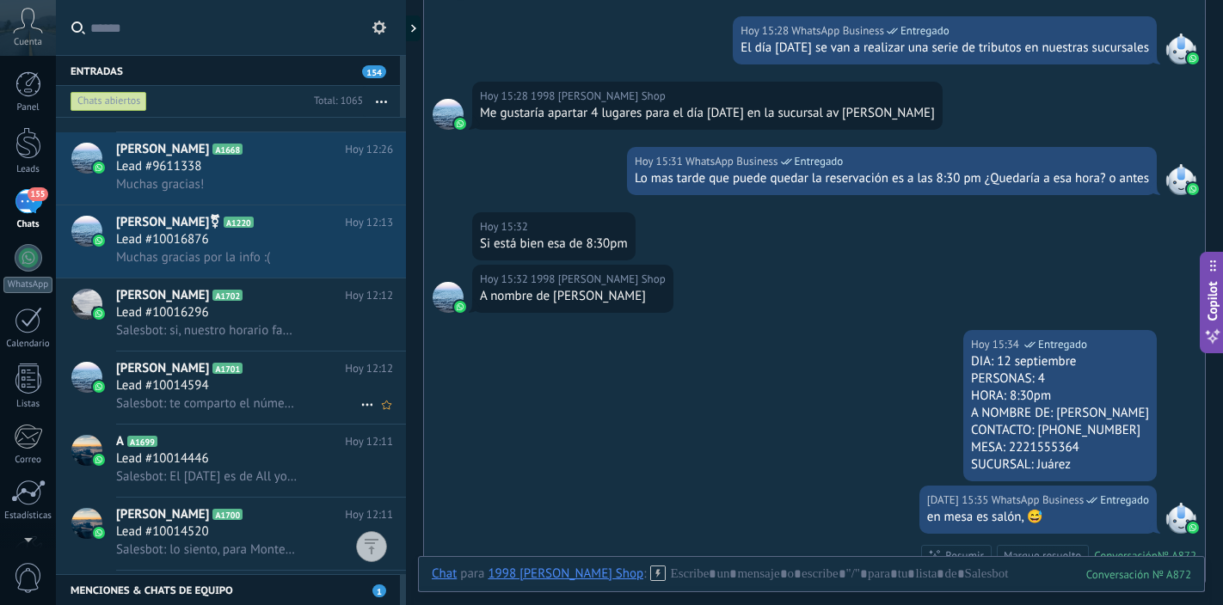
scroll to position [1021, 0]
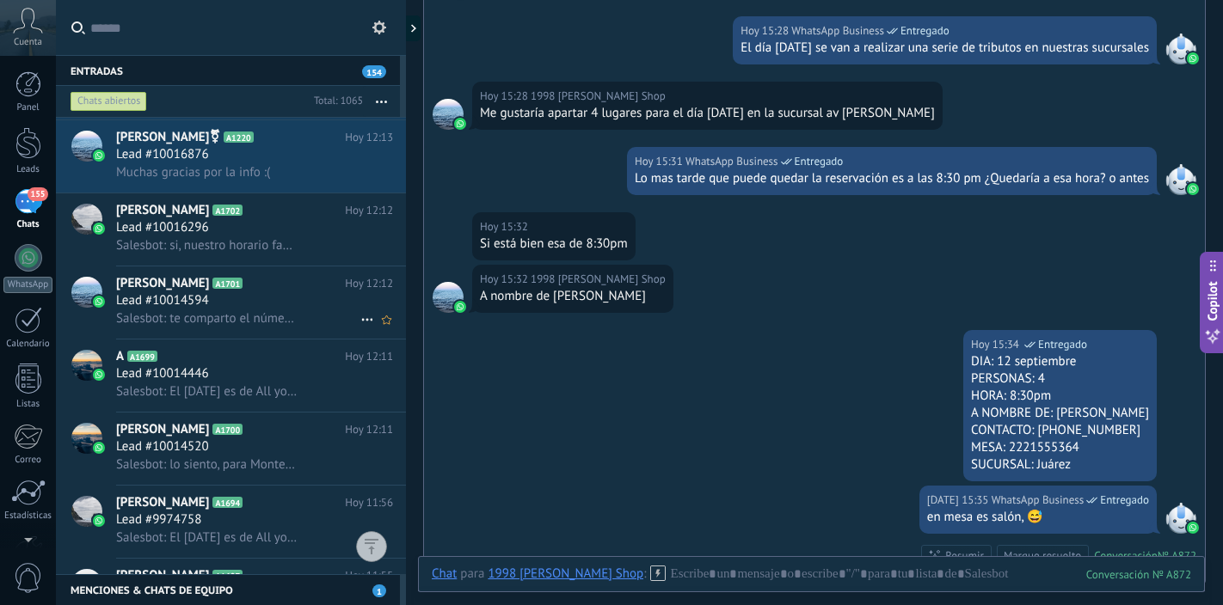
click at [291, 312] on span "Salesbot: te comparto el número de la sucursal [PHONE_NUMBER]" at bounding box center [207, 318] width 182 height 16
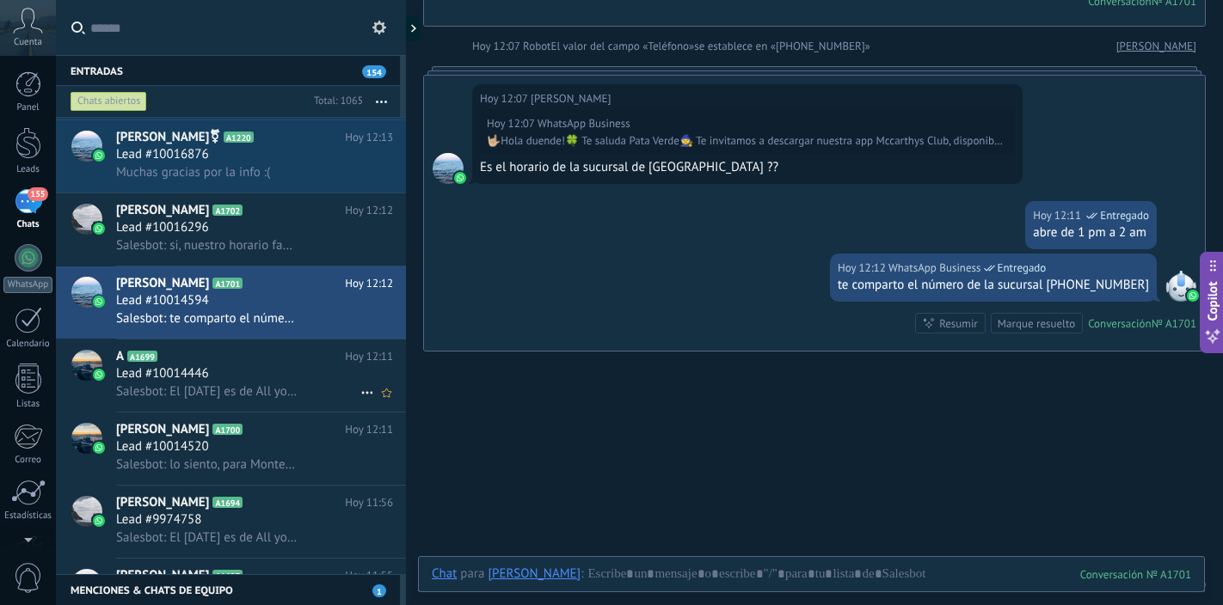
scroll to position [1083, 0]
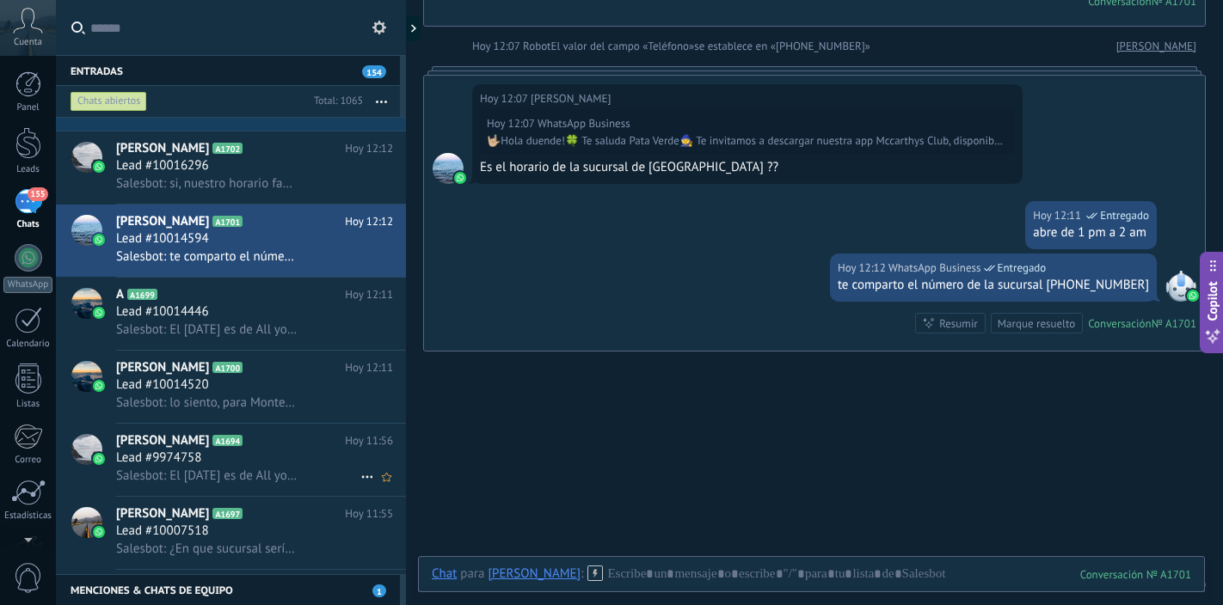
click at [248, 457] on div "Lead #9974758" at bounding box center [254, 458] width 277 height 17
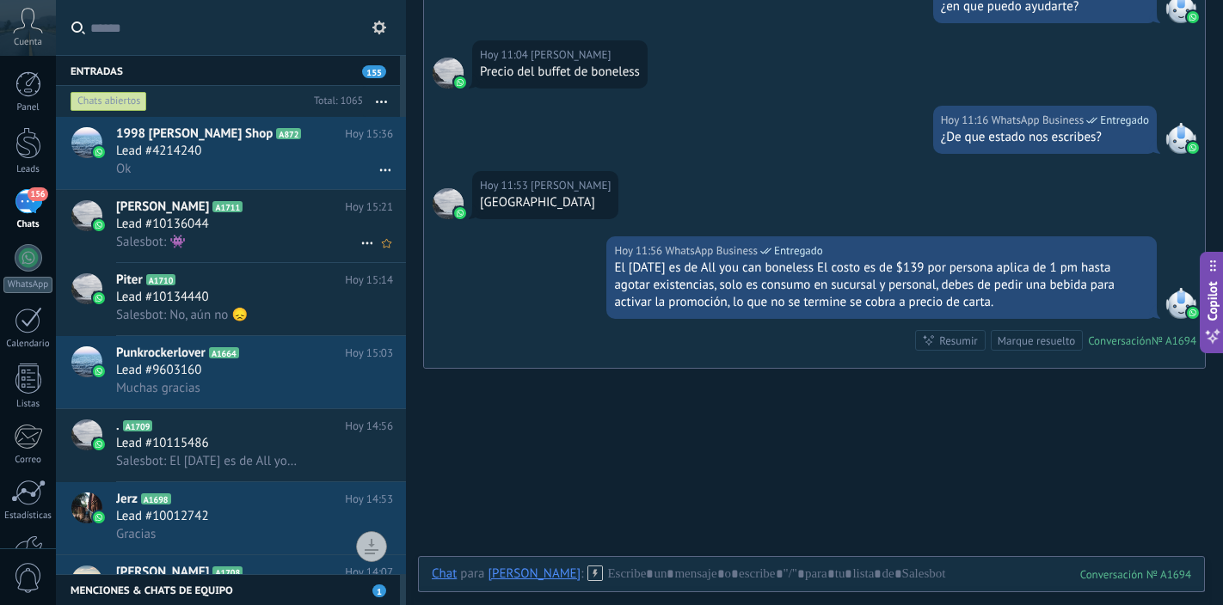
click at [291, 238] on div "Salesbot: 👾" at bounding box center [254, 242] width 277 height 18
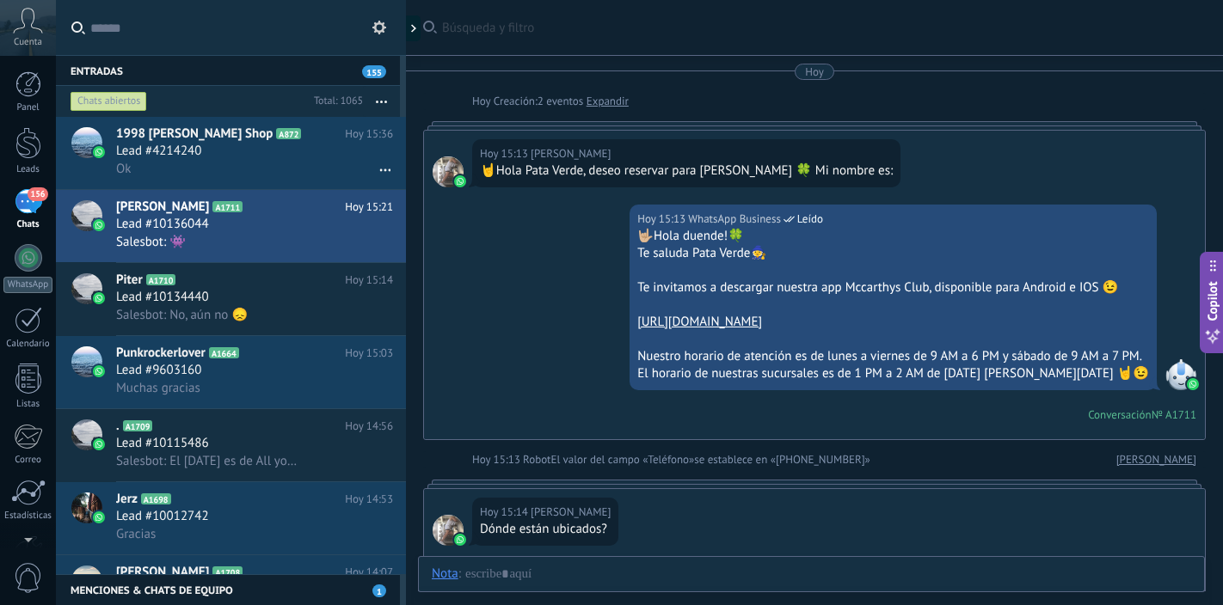
scroll to position [792, 0]
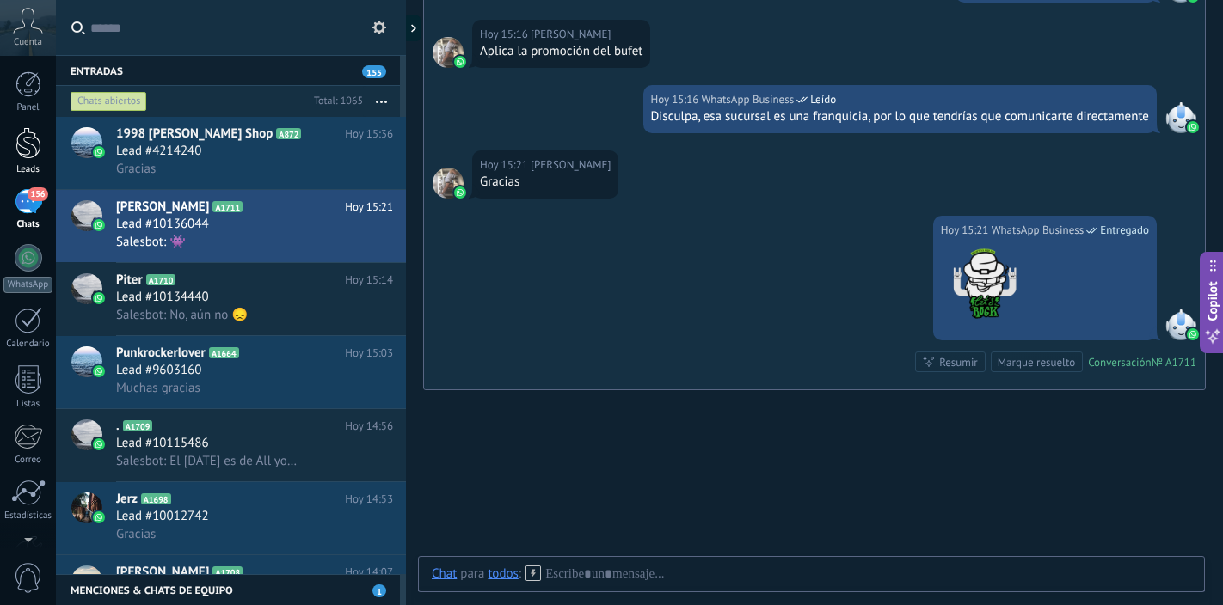
click at [27, 149] on div at bounding box center [28, 143] width 26 height 32
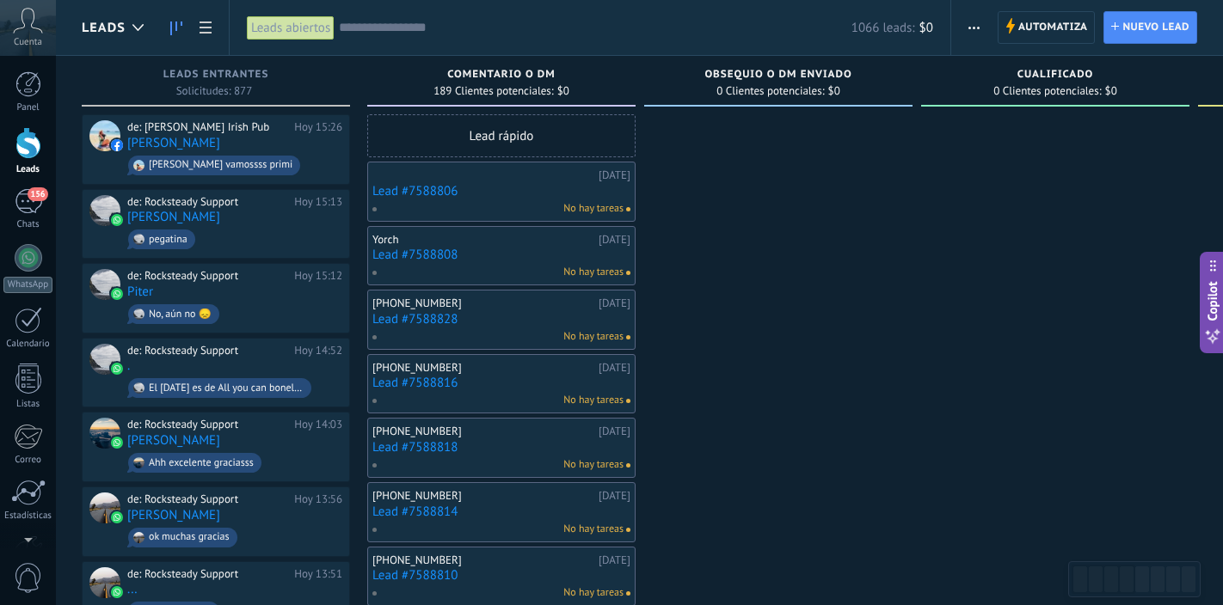
click at [973, 28] on use "button" at bounding box center [973, 28] width 11 height 3
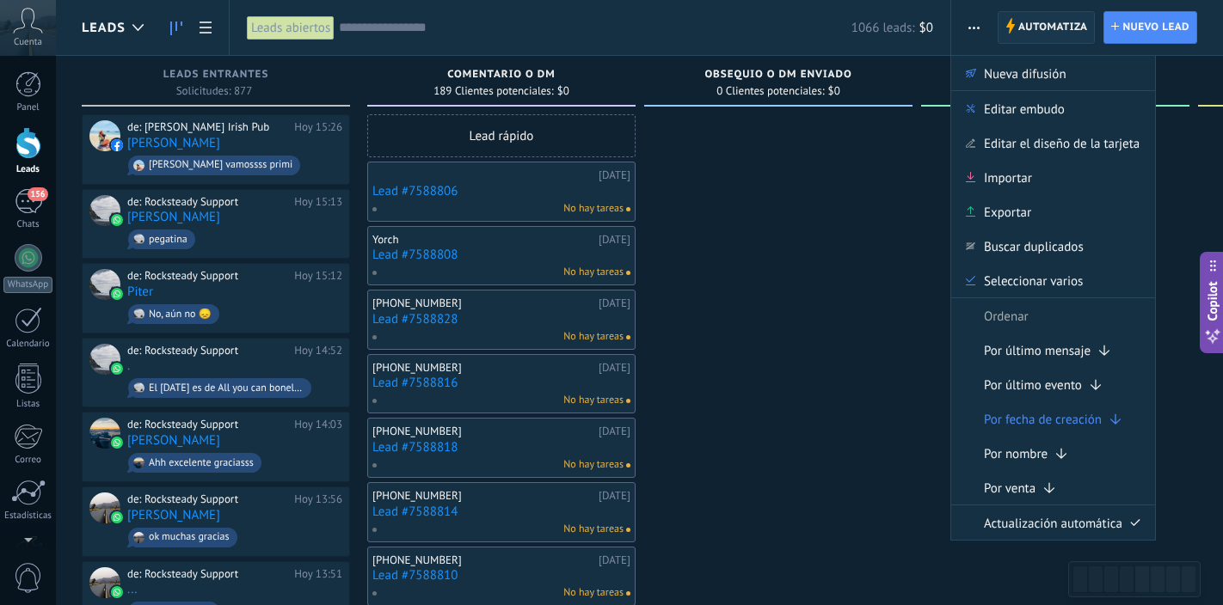
click at [1027, 30] on span "Automatiza" at bounding box center [1053, 27] width 70 height 31
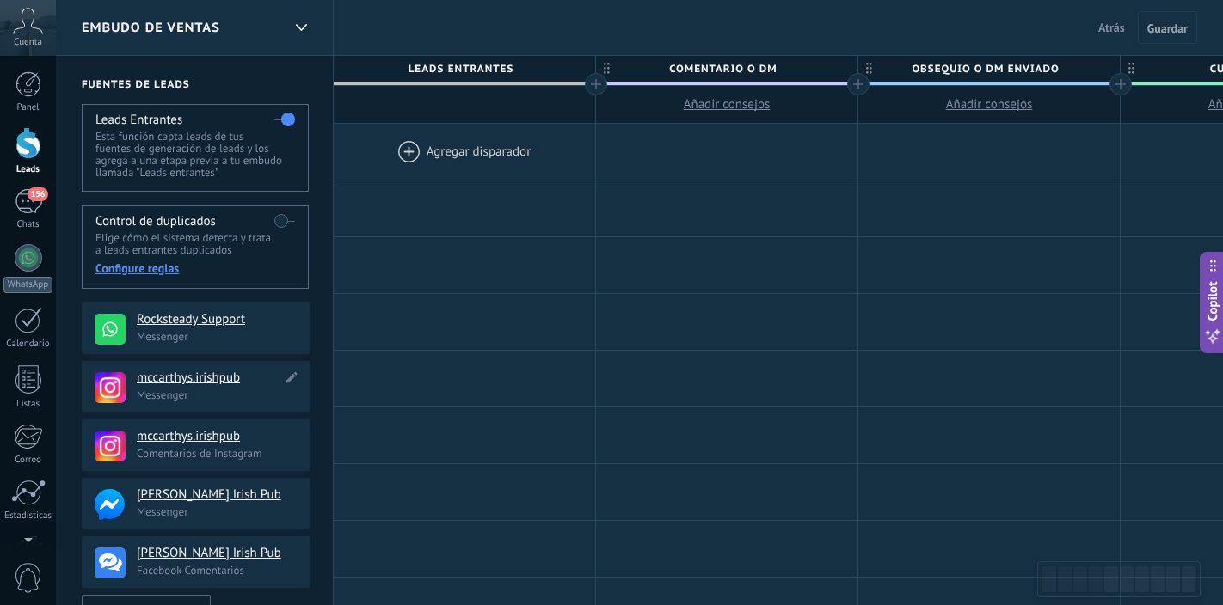
click at [249, 393] on p "Messenger" at bounding box center [218, 395] width 163 height 15
click at [28, 199] on div "156" at bounding box center [29, 201] width 28 height 25
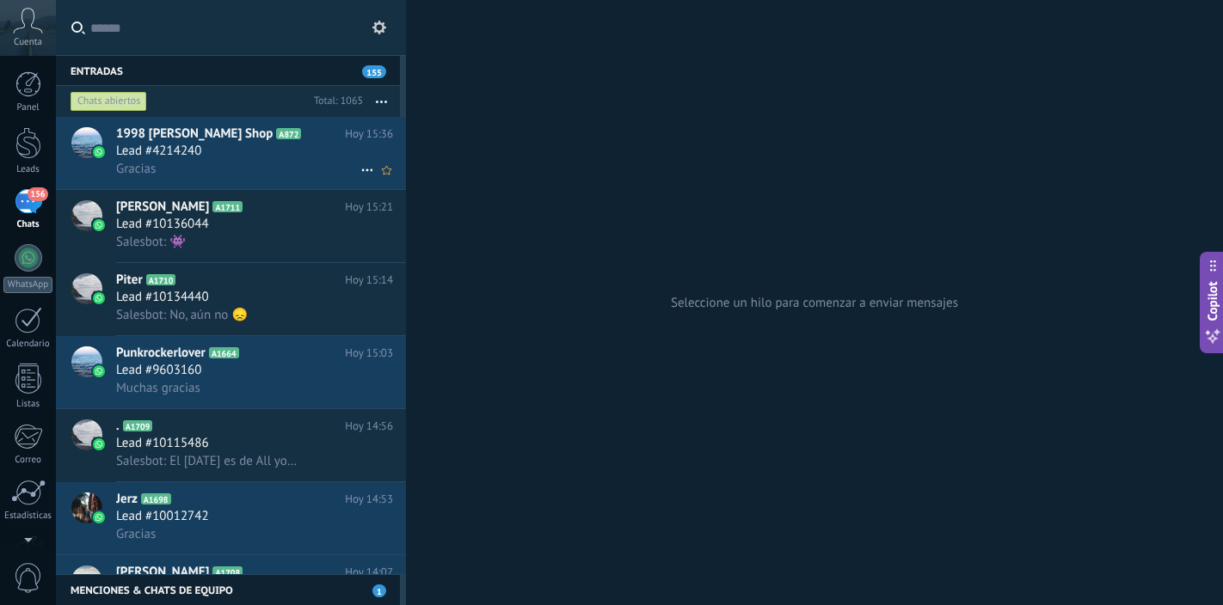
click at [279, 163] on div "Gracias" at bounding box center [254, 169] width 277 height 18
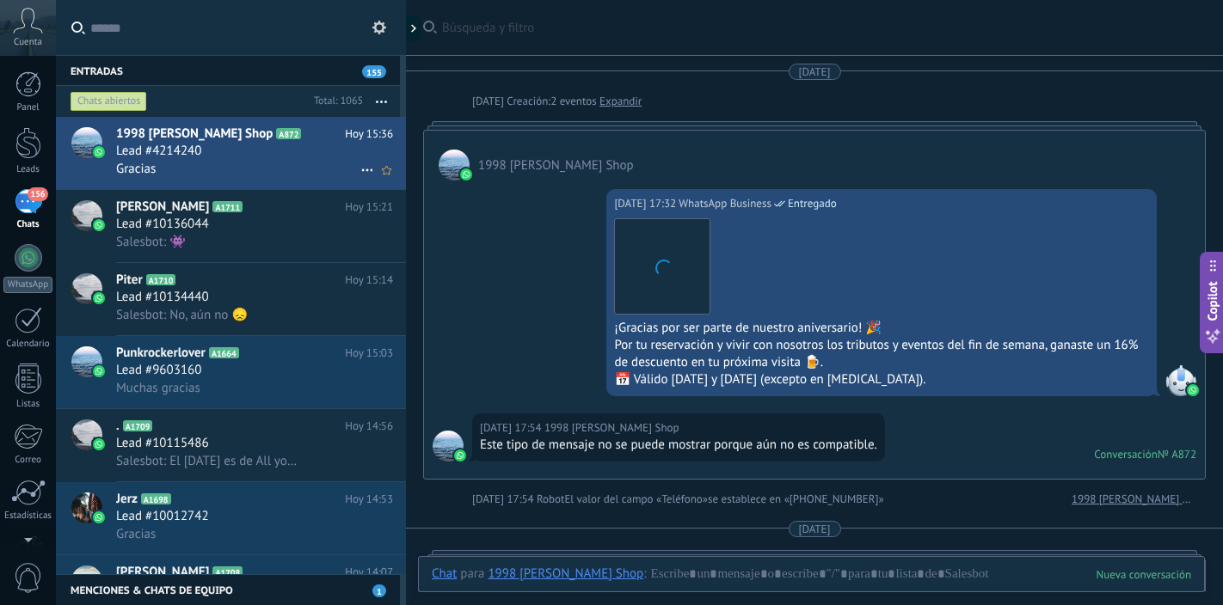
scroll to position [1218, 0]
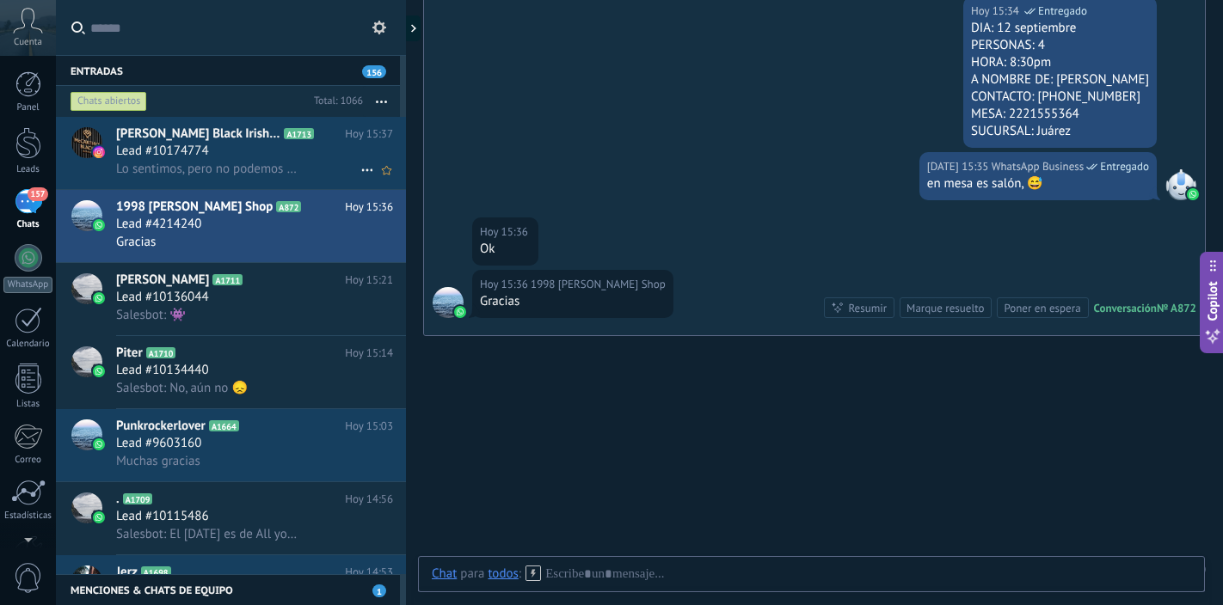
click at [250, 169] on span "Lo sentimos, pero no podemos mostrar este mensaje debido a las restricciones de…" at bounding box center [207, 169] width 182 height 16
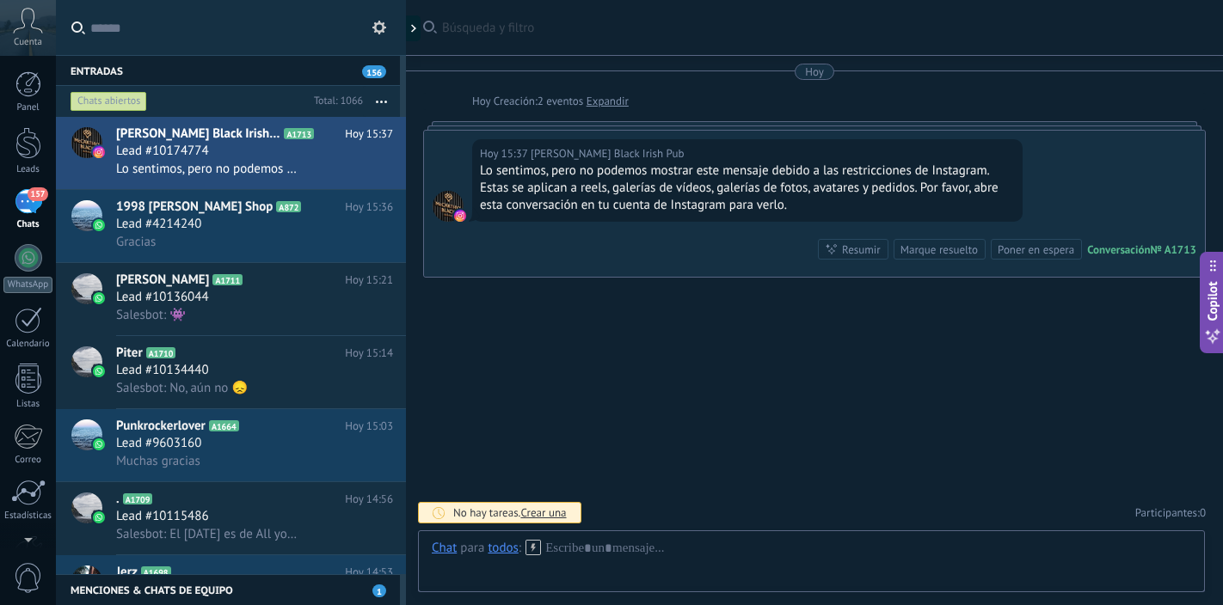
click at [907, 251] on div "Marque resuelto" at bounding box center [938, 250] width 77 height 16
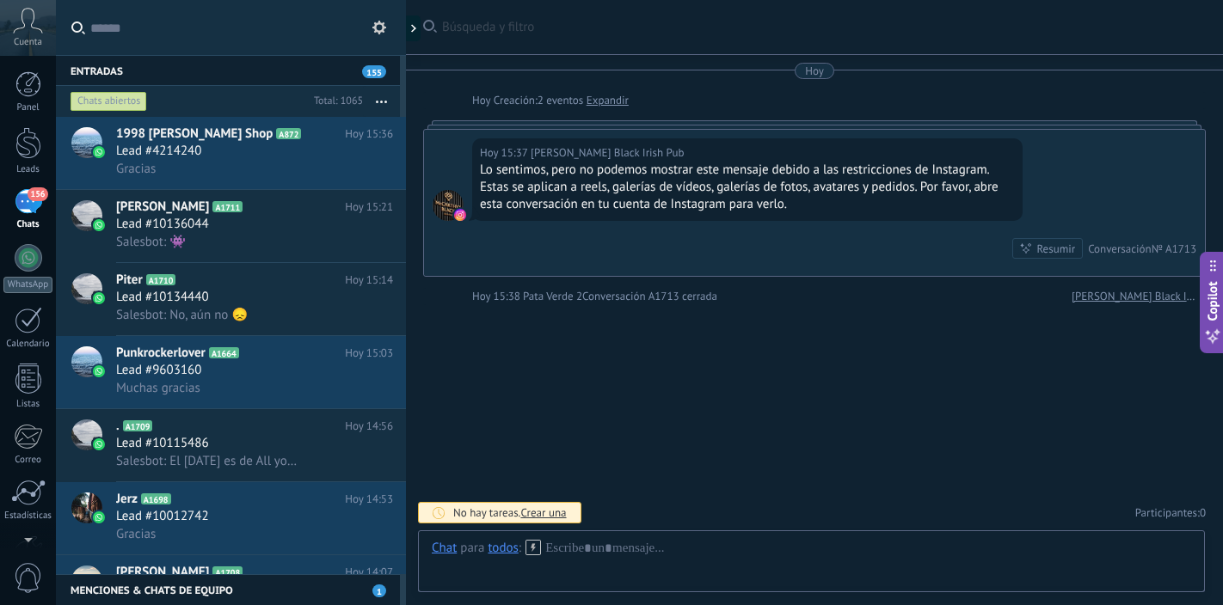
click at [612, 101] on link "Expandir" at bounding box center [607, 100] width 42 height 17
click at [1090, 298] on link "[PERSON_NAME] Black Irish Pub" at bounding box center [1133, 296] width 125 height 17
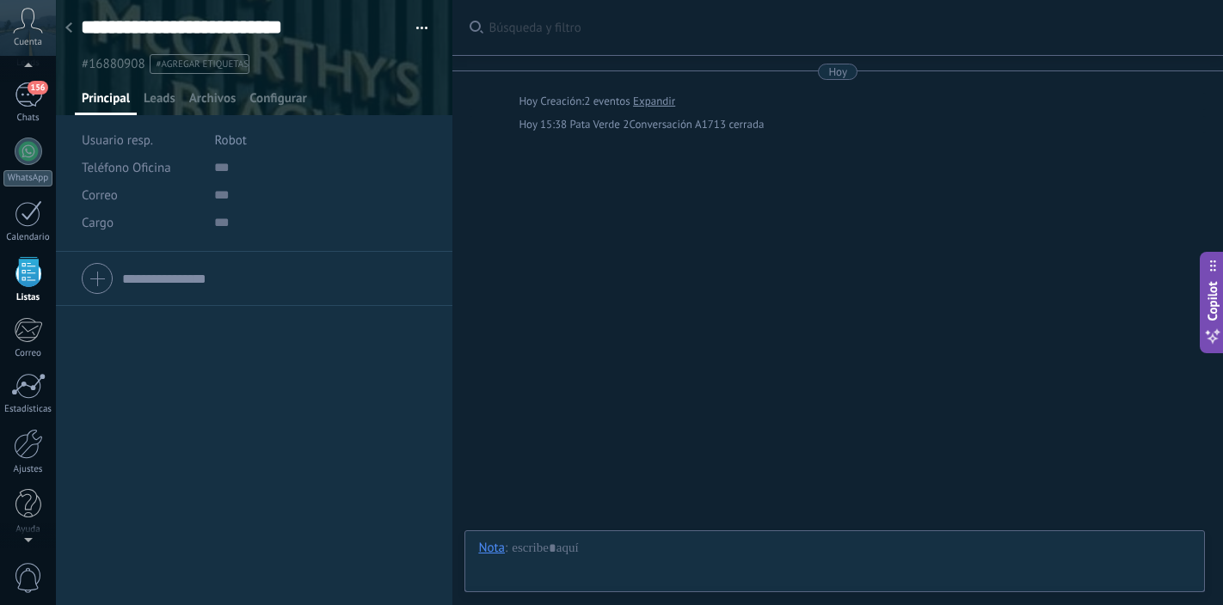
scroll to position [91, 0]
click at [25, 113] on div "156" at bounding box center [29, 110] width 28 height 25
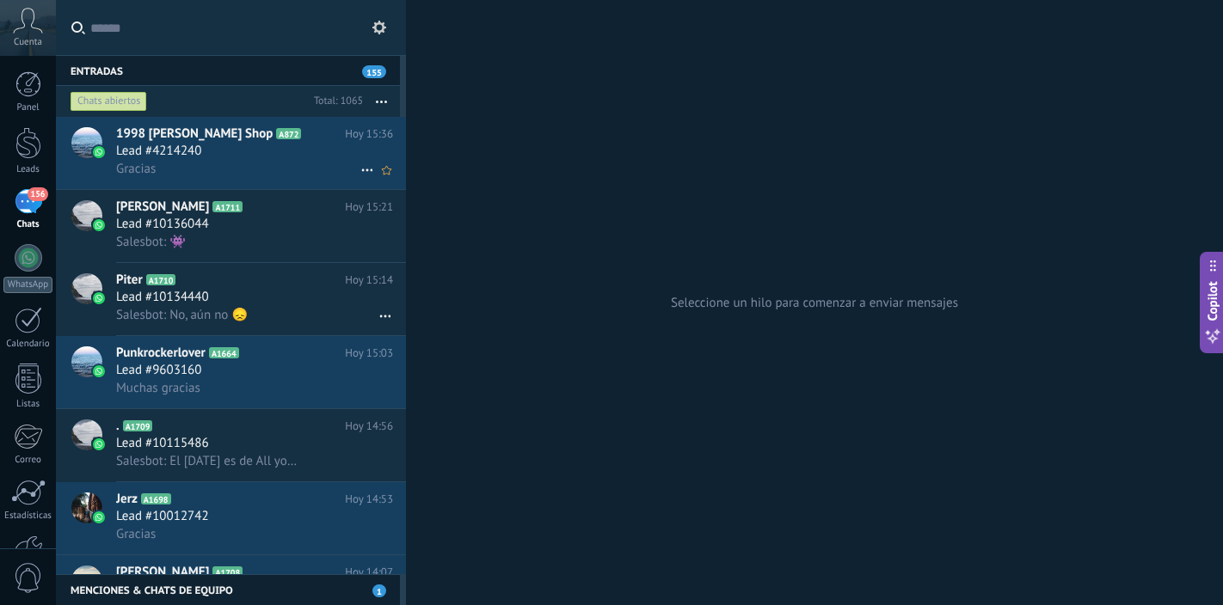
click at [269, 168] on div "Gracias" at bounding box center [254, 169] width 277 height 18
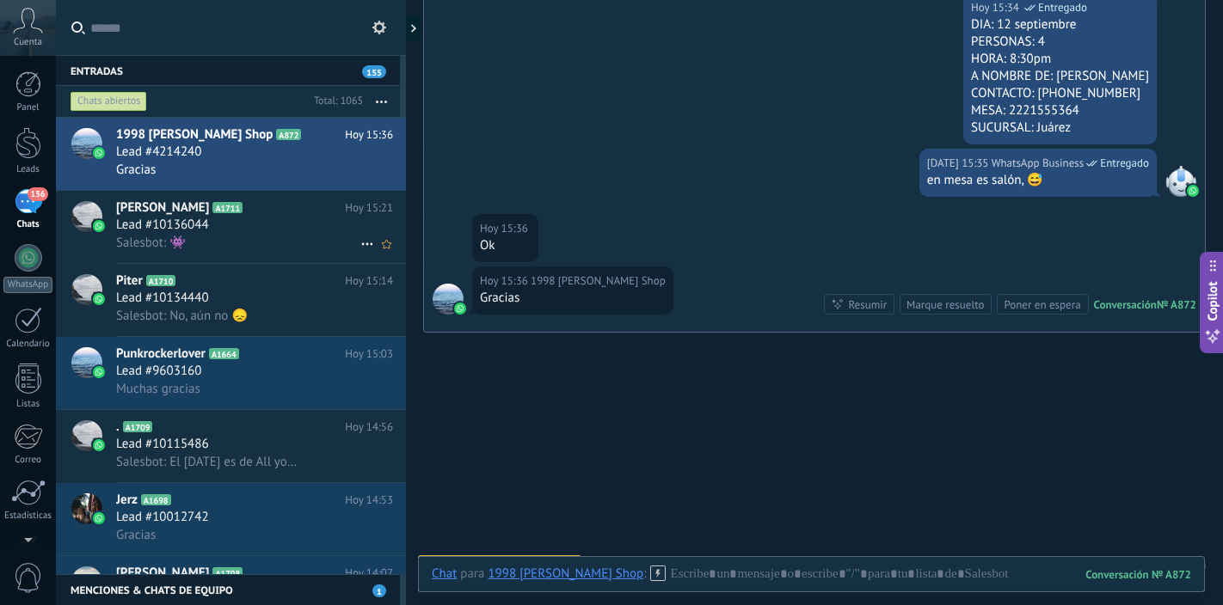
scroll to position [29, 0]
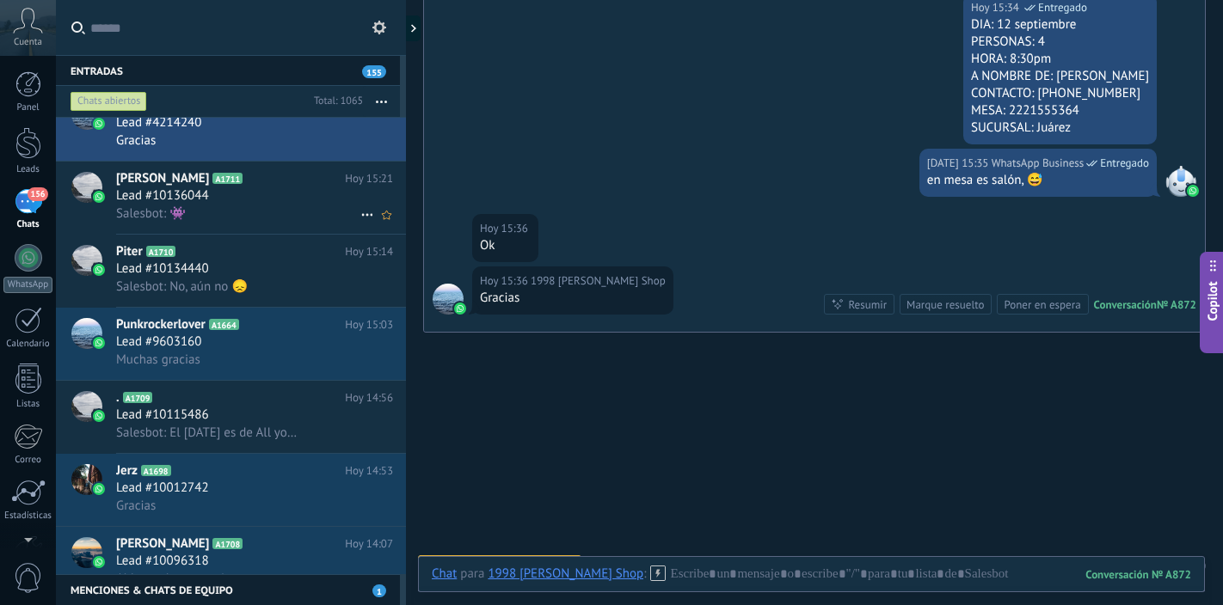
click at [267, 212] on div "Salesbot: 👾" at bounding box center [254, 214] width 277 height 18
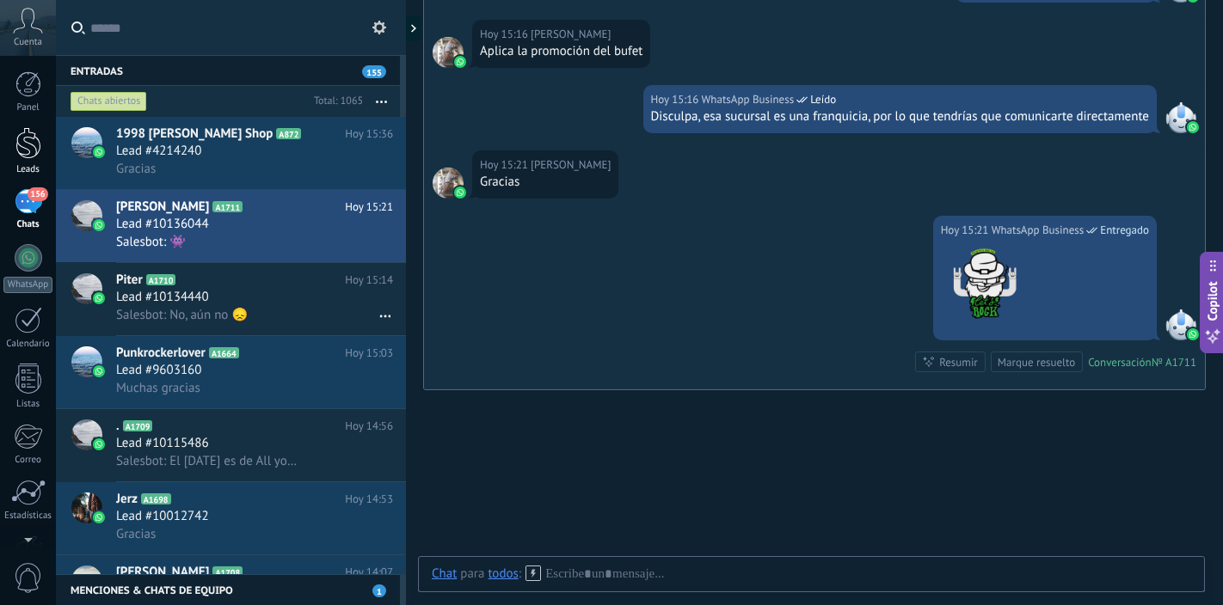
click at [32, 145] on div at bounding box center [28, 143] width 26 height 32
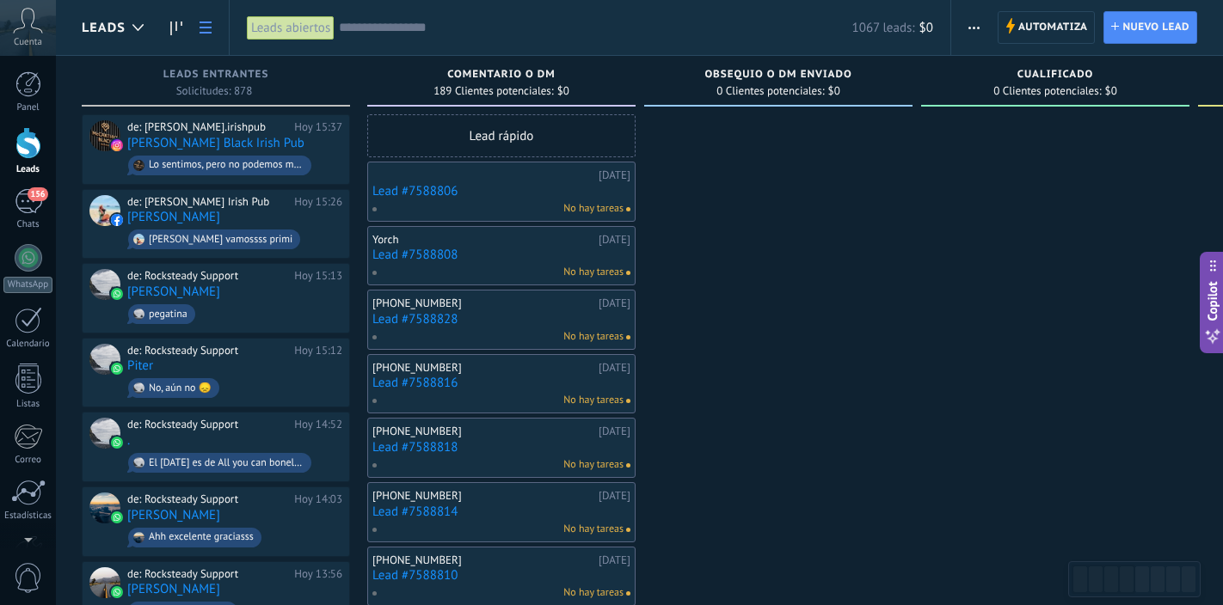
click at [206, 34] on link at bounding box center [205, 28] width 29 height 34
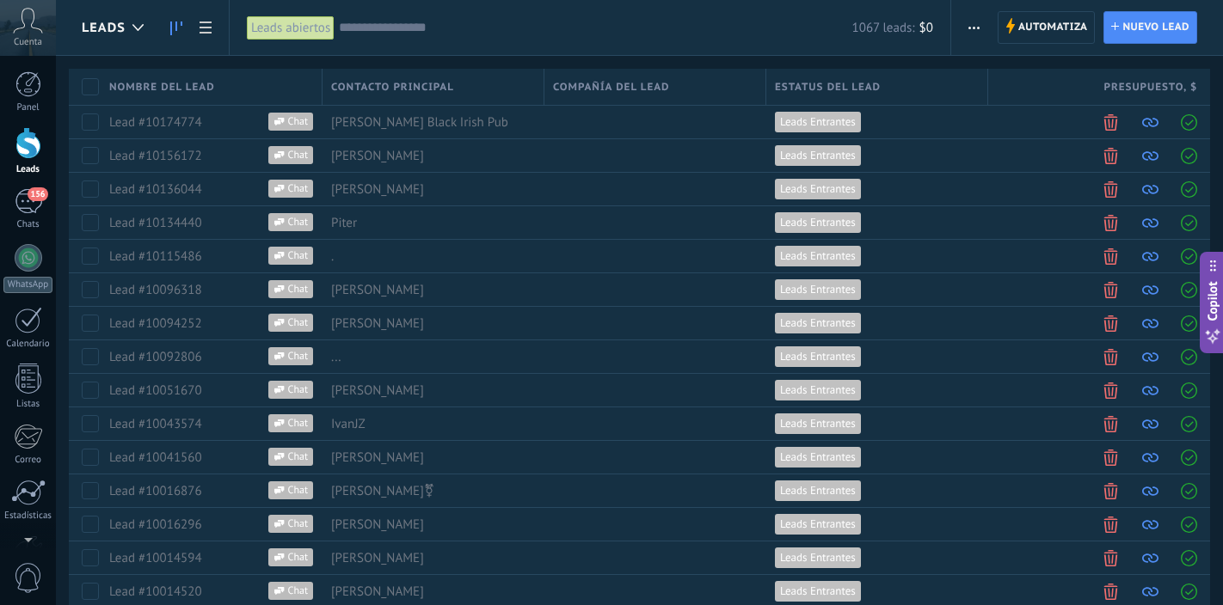
click at [176, 28] on use at bounding box center [176, 28] width 12 height 14
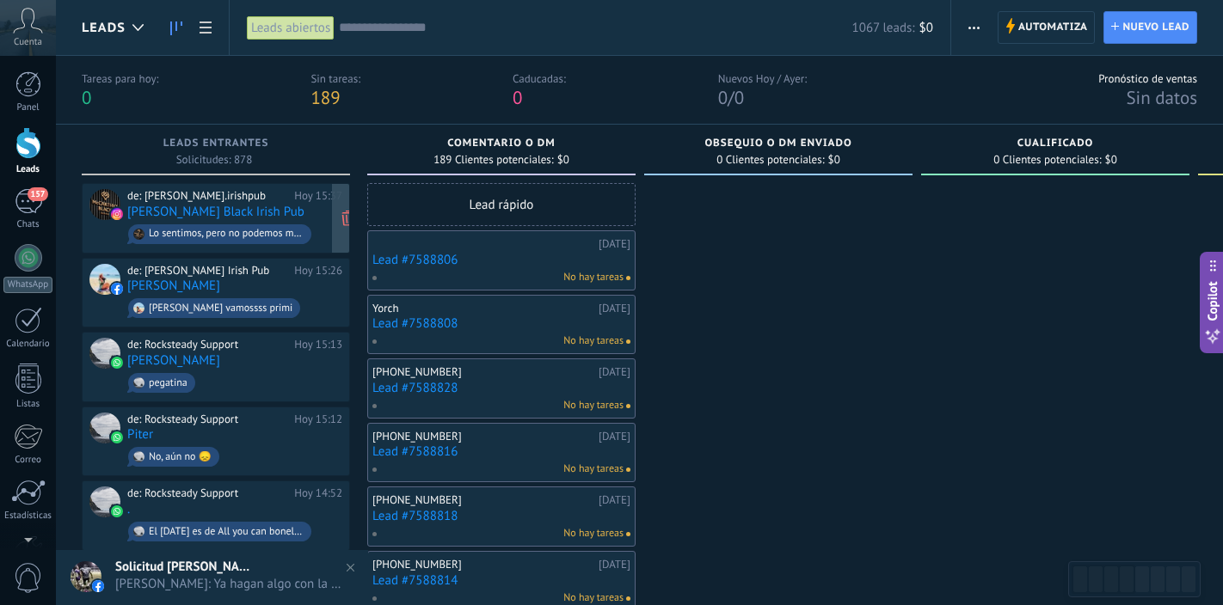
click at [277, 207] on div "de: [PERSON_NAME].irishpub [DATE] 15:37 [PERSON_NAME] Black Irish Pub Lo sentim…" at bounding box center [234, 218] width 215 height 58
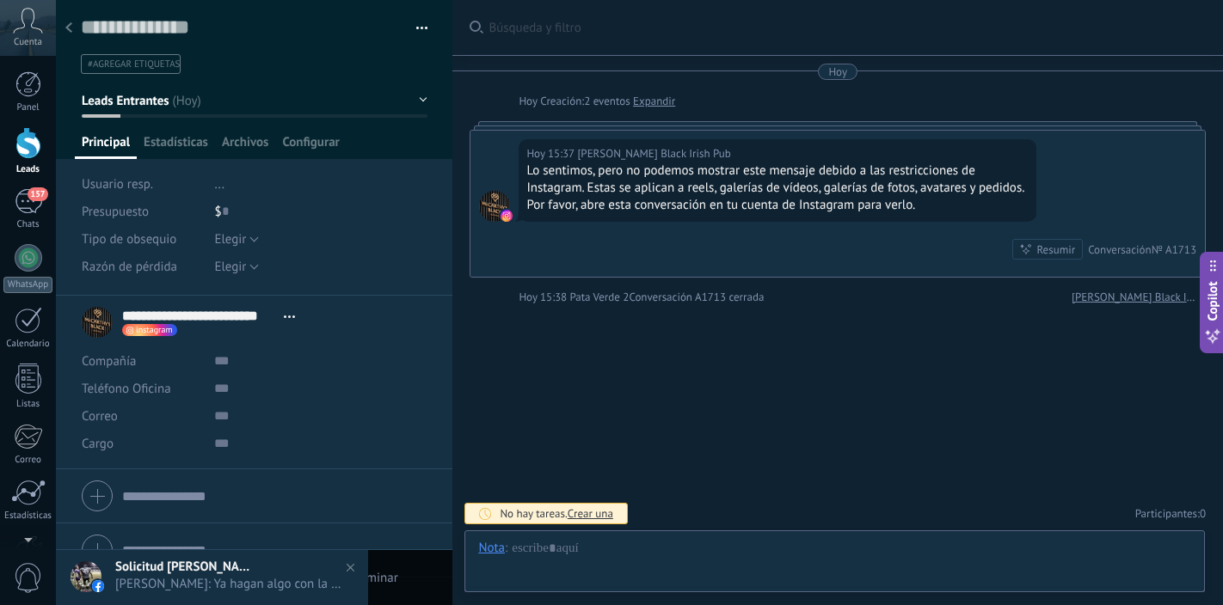
scroll to position [1, 0]
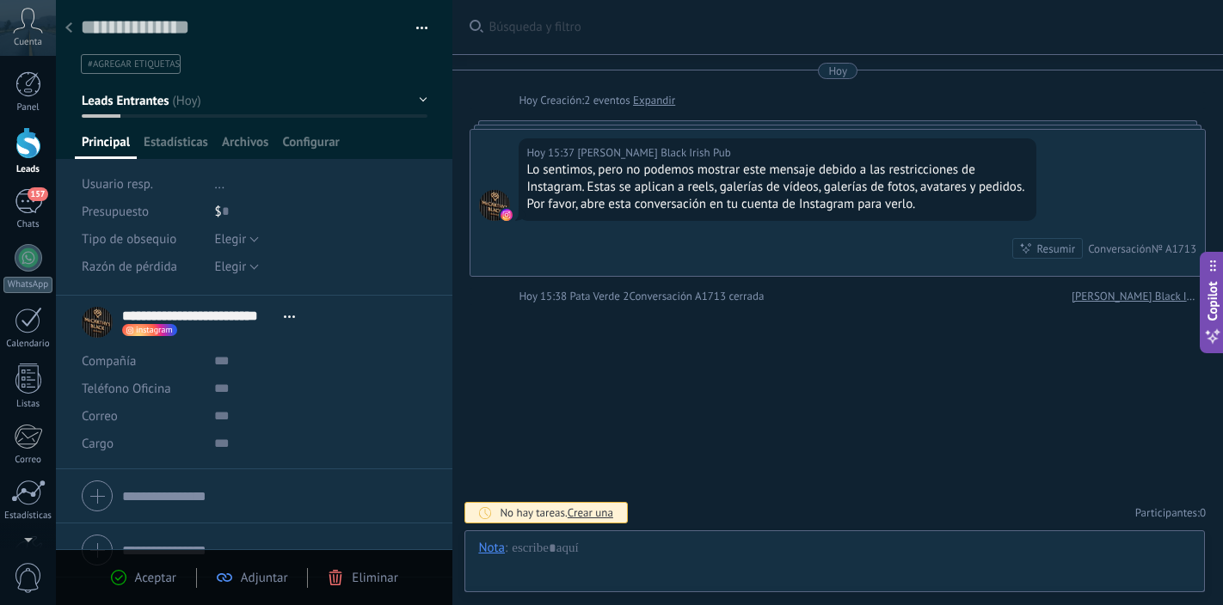
click at [375, 80] on div at bounding box center [254, 79] width 397 height 159
click at [25, 206] on div "157" at bounding box center [29, 201] width 28 height 25
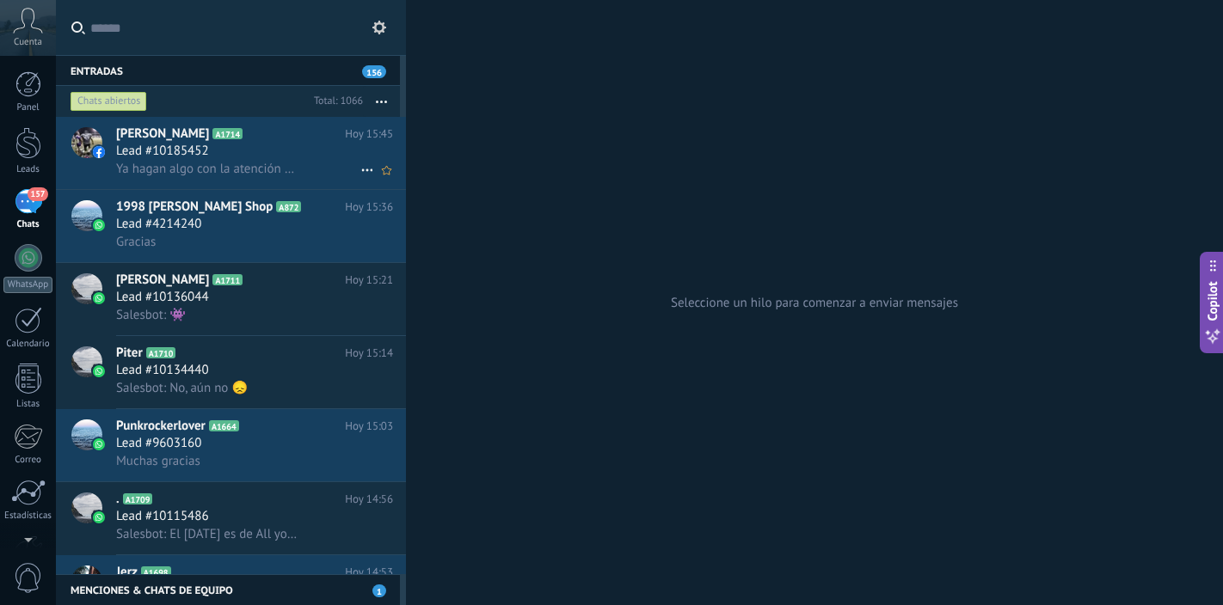
click at [295, 149] on div "Lead #10185452" at bounding box center [254, 151] width 277 height 17
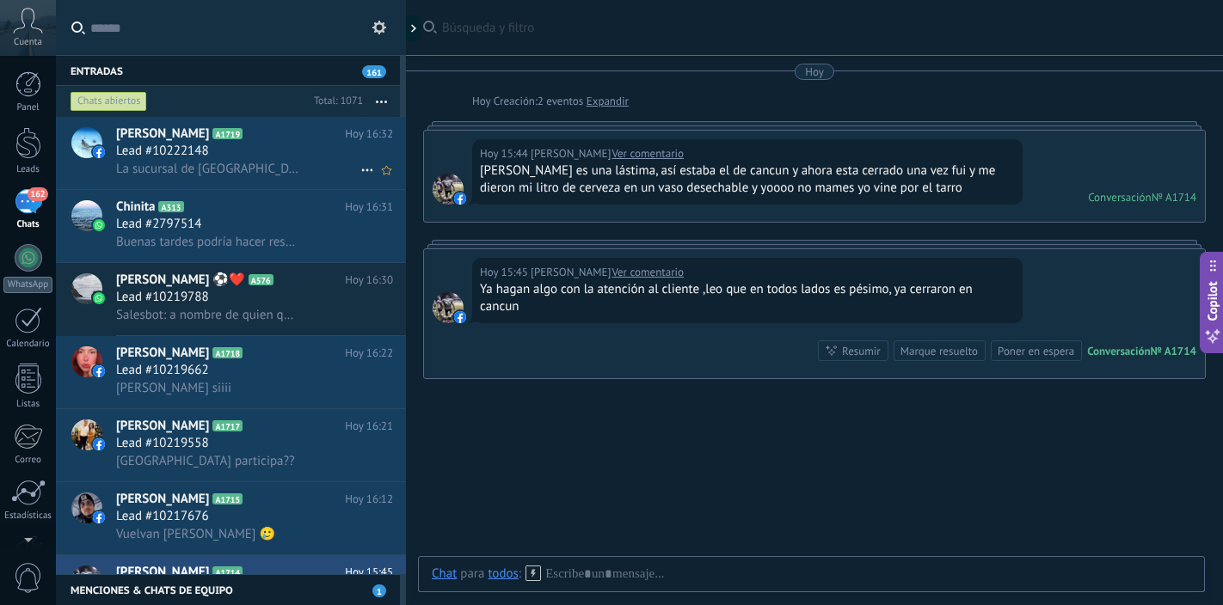
click at [262, 166] on span "La sucursal de [GEOGRAPHIC_DATA][PERSON_NAME] es un asco desde la comida que es…" at bounding box center [207, 169] width 182 height 16
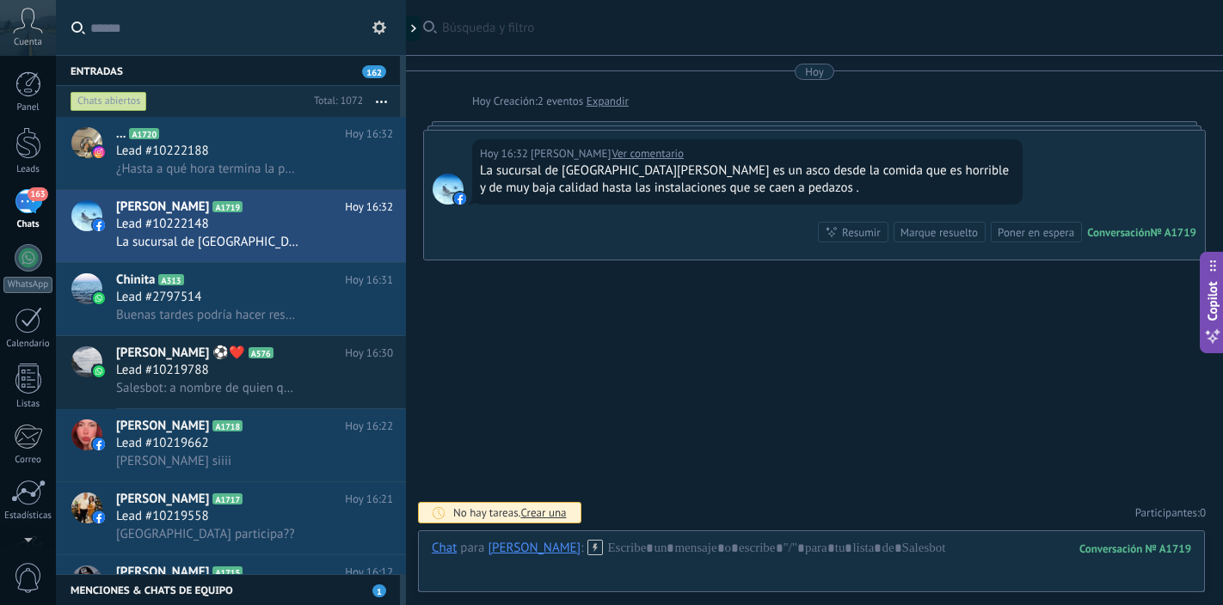
click at [615, 105] on link "Expandir" at bounding box center [607, 101] width 42 height 17
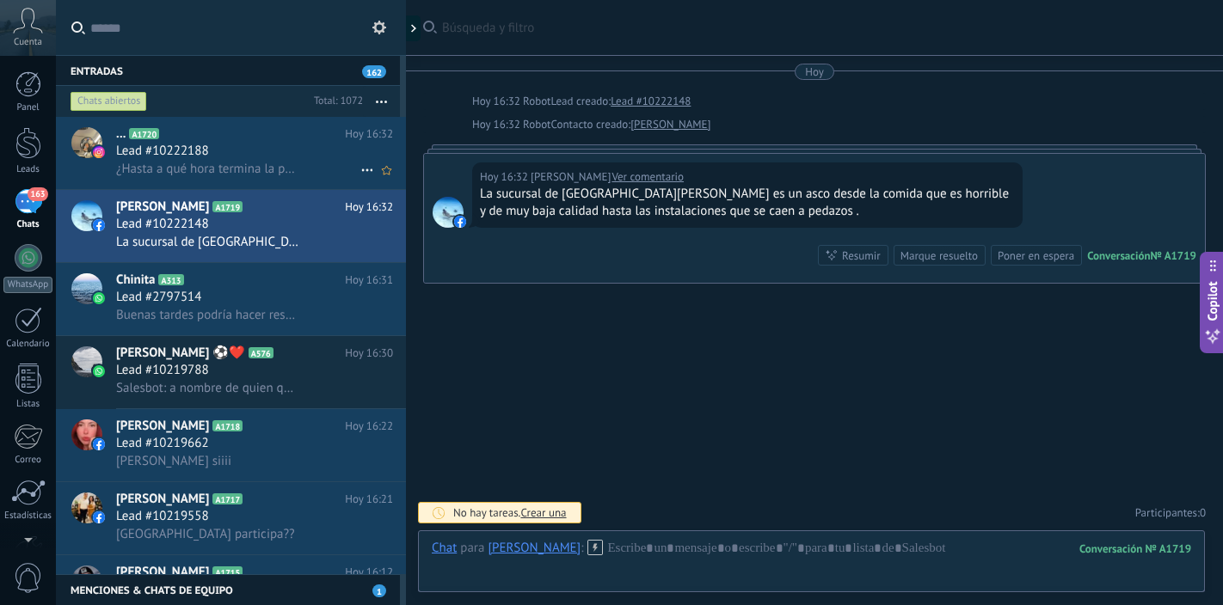
click at [295, 161] on h3 "¿Hasta a qué hora termina la promoción?🗣️" at bounding box center [211, 169] width 191 height 17
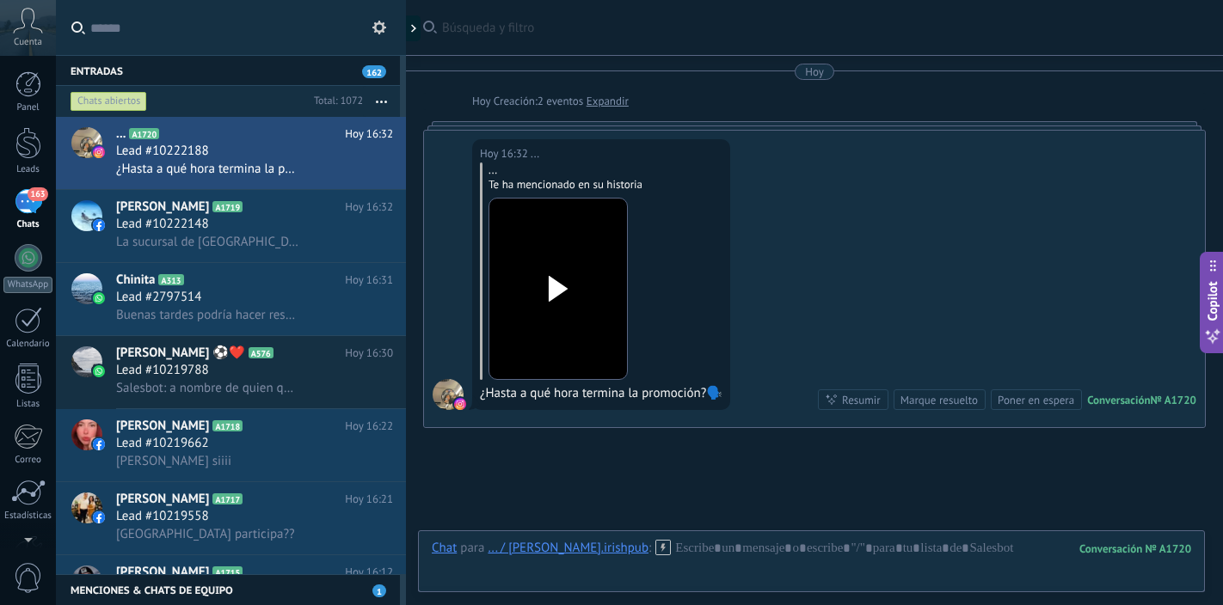
click at [553, 282] on use at bounding box center [558, 289] width 19 height 26
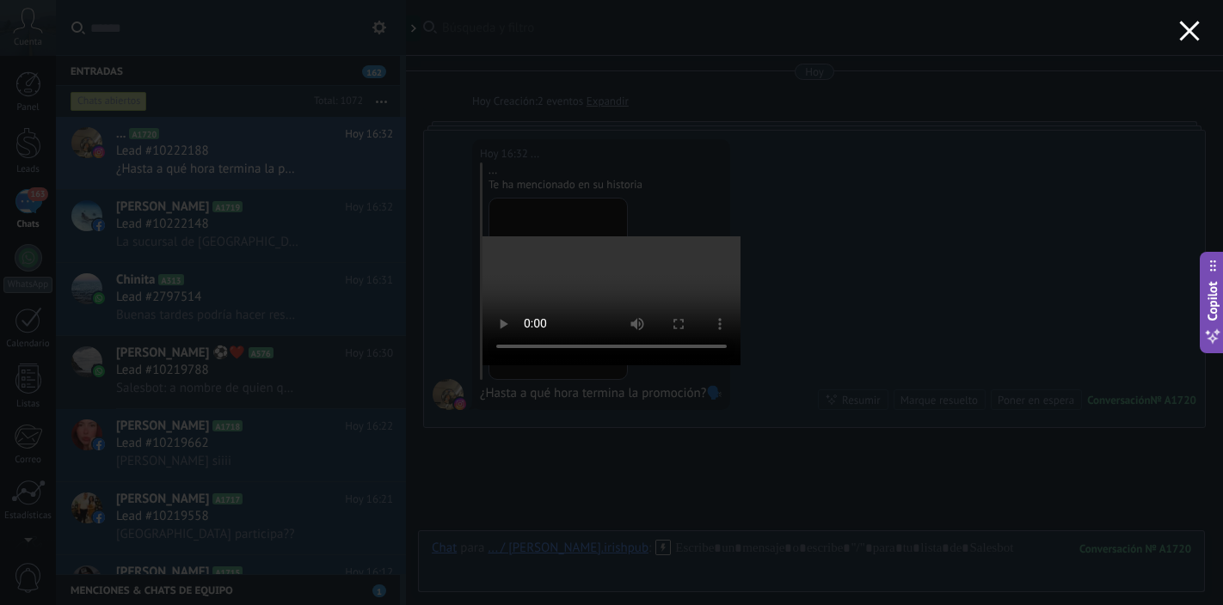
click at [1187, 33] on use "button" at bounding box center [1189, 31] width 20 height 20
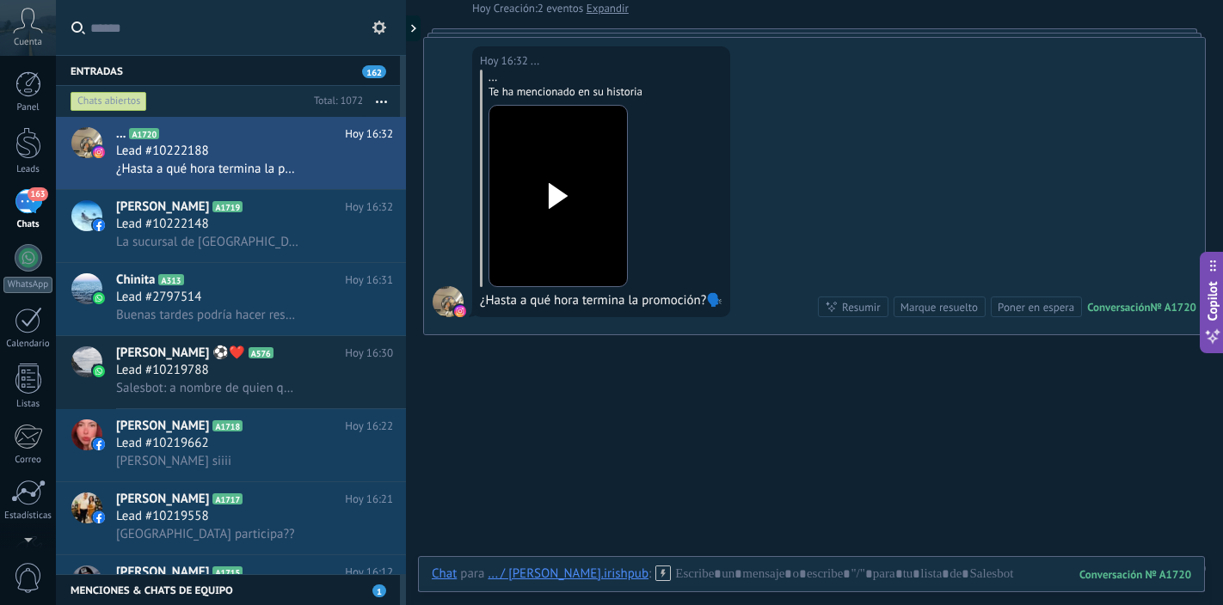
scroll to position [123, 0]
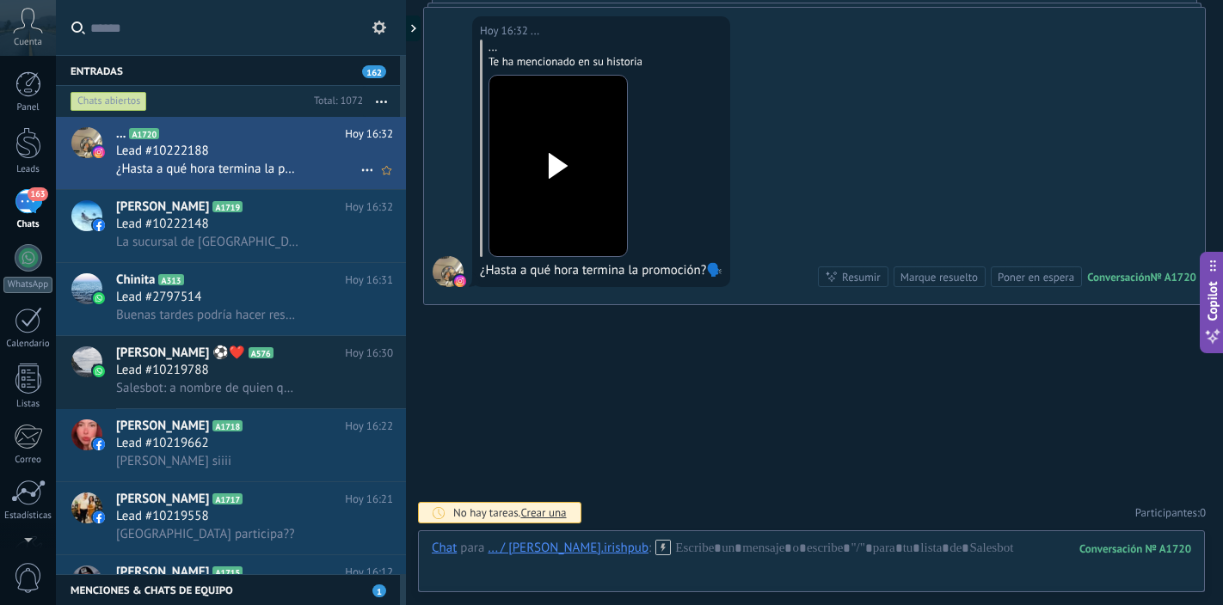
click at [314, 156] on div "Lead #10222188" at bounding box center [254, 151] width 277 height 17
click at [293, 218] on div "Lead #10222148" at bounding box center [254, 224] width 277 height 17
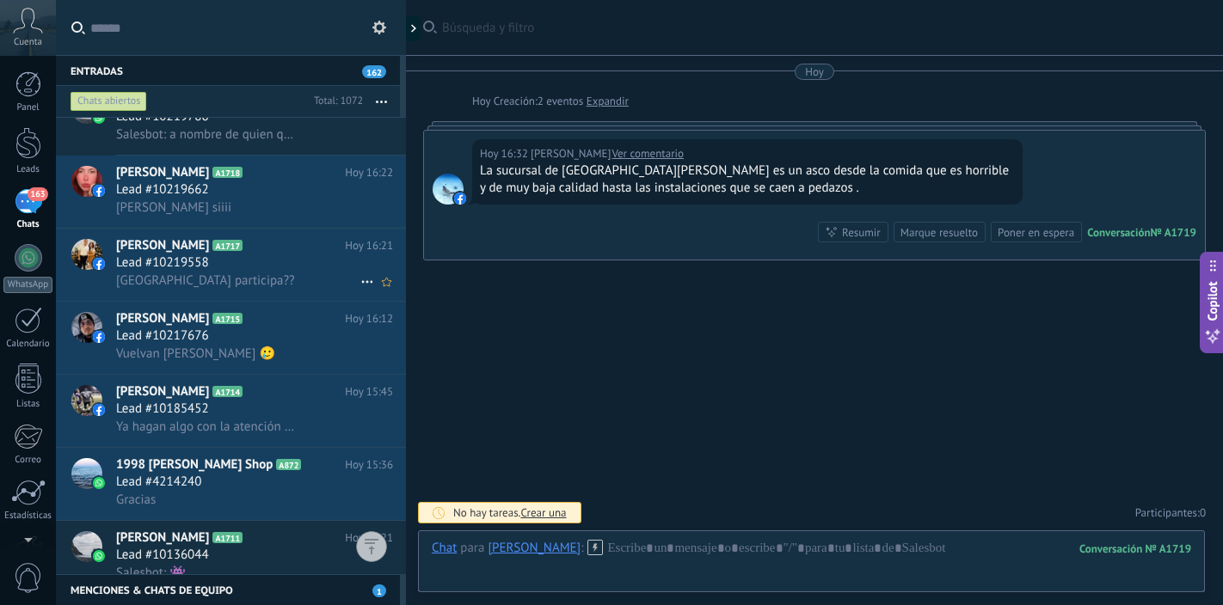
scroll to position [256, 0]
click at [263, 339] on div "Lead #10217676" at bounding box center [254, 334] width 277 height 17
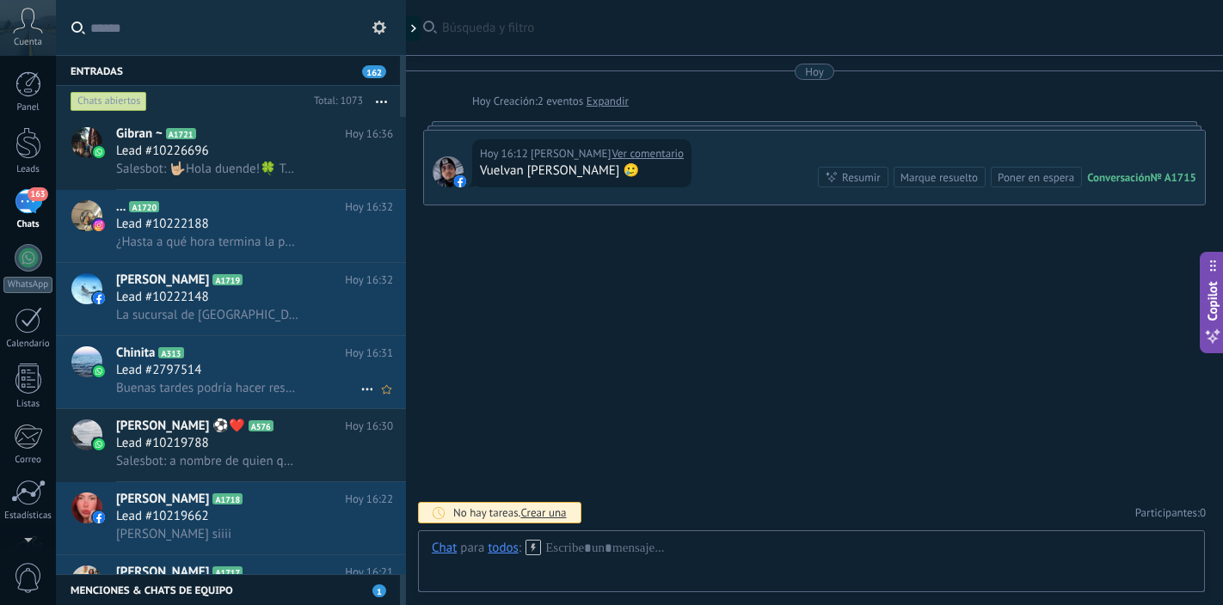
click at [265, 369] on div "Lead #2797514" at bounding box center [254, 370] width 277 height 17
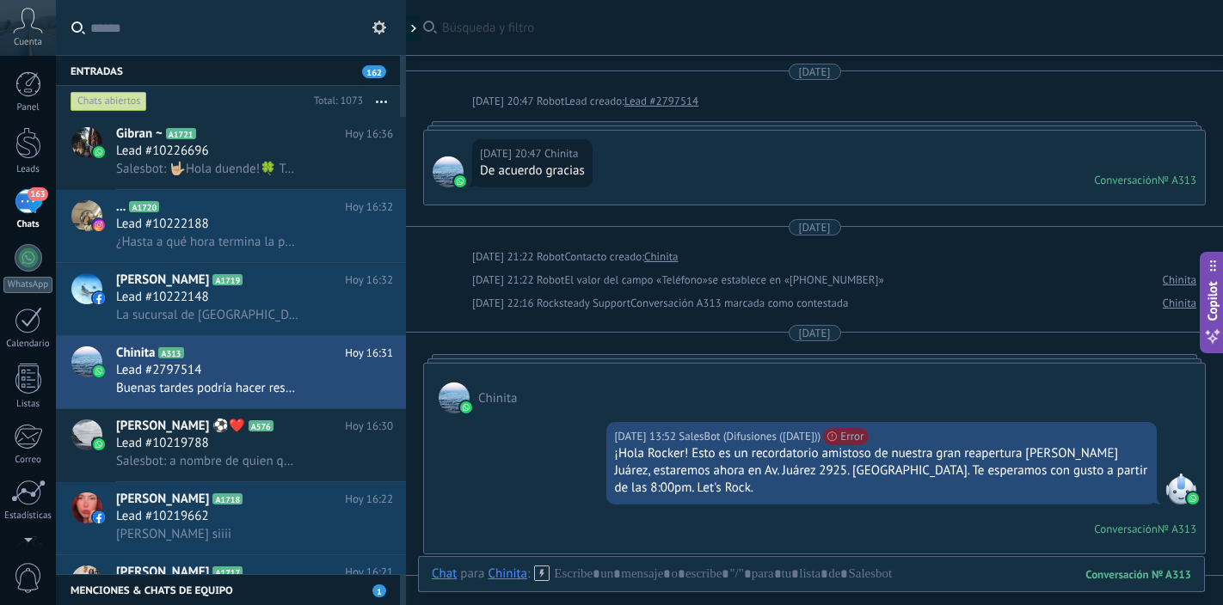
scroll to position [1021, 0]
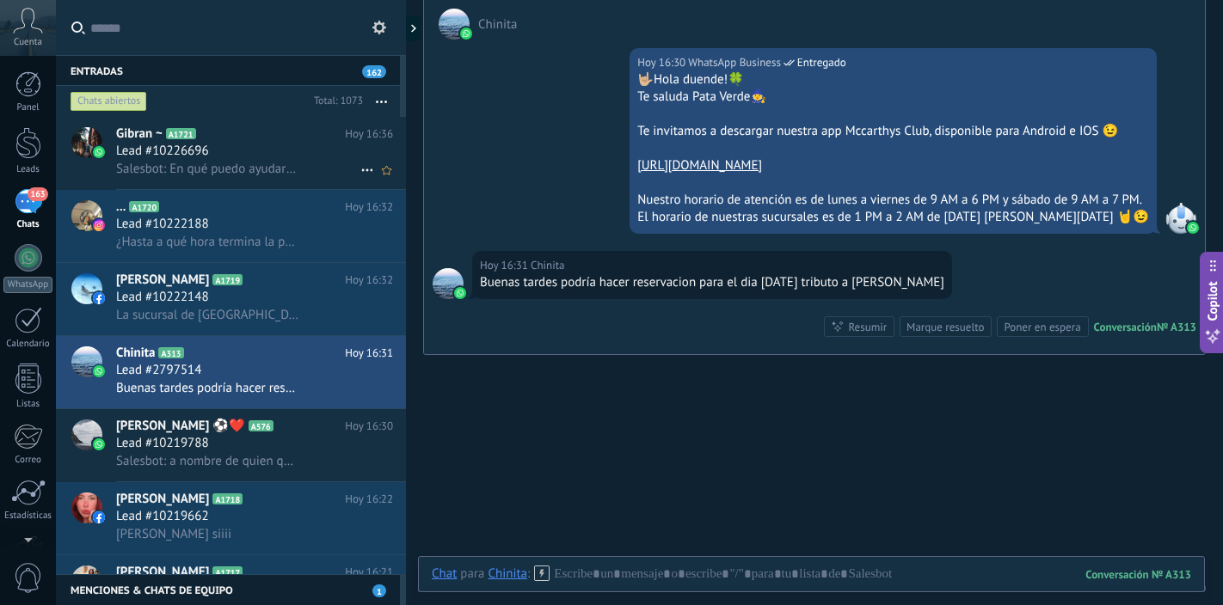
click at [276, 158] on div "Lead #10226696" at bounding box center [254, 151] width 277 height 17
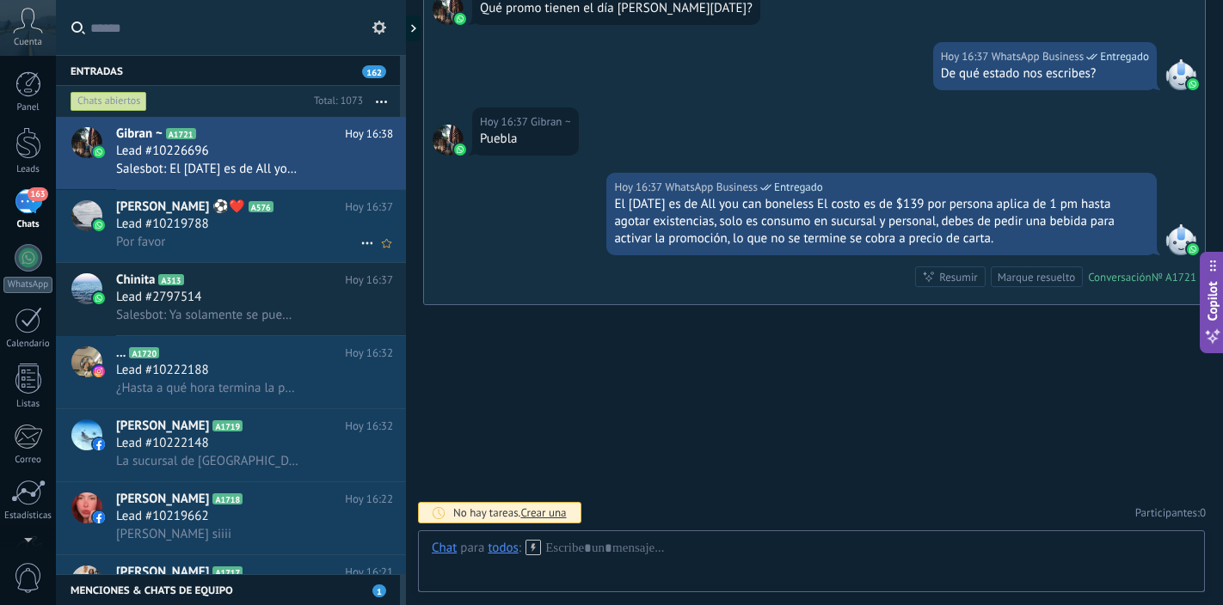
click at [261, 226] on div "Lead #10219788" at bounding box center [254, 224] width 277 height 17
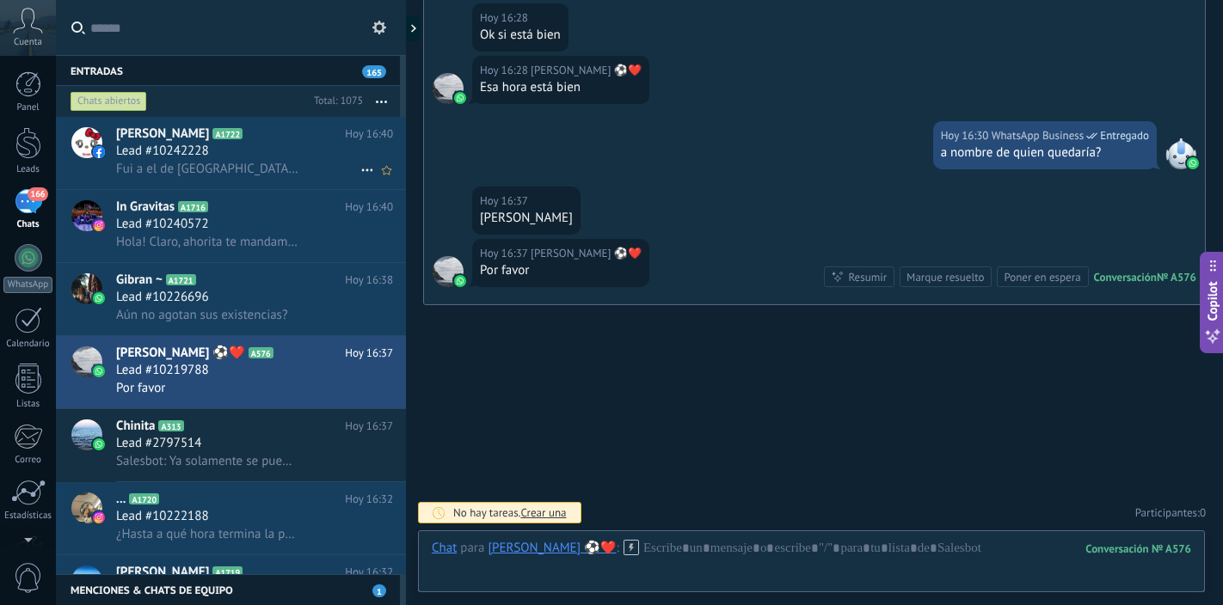
click at [261, 157] on div "Lead #10242228" at bounding box center [254, 151] width 277 height 17
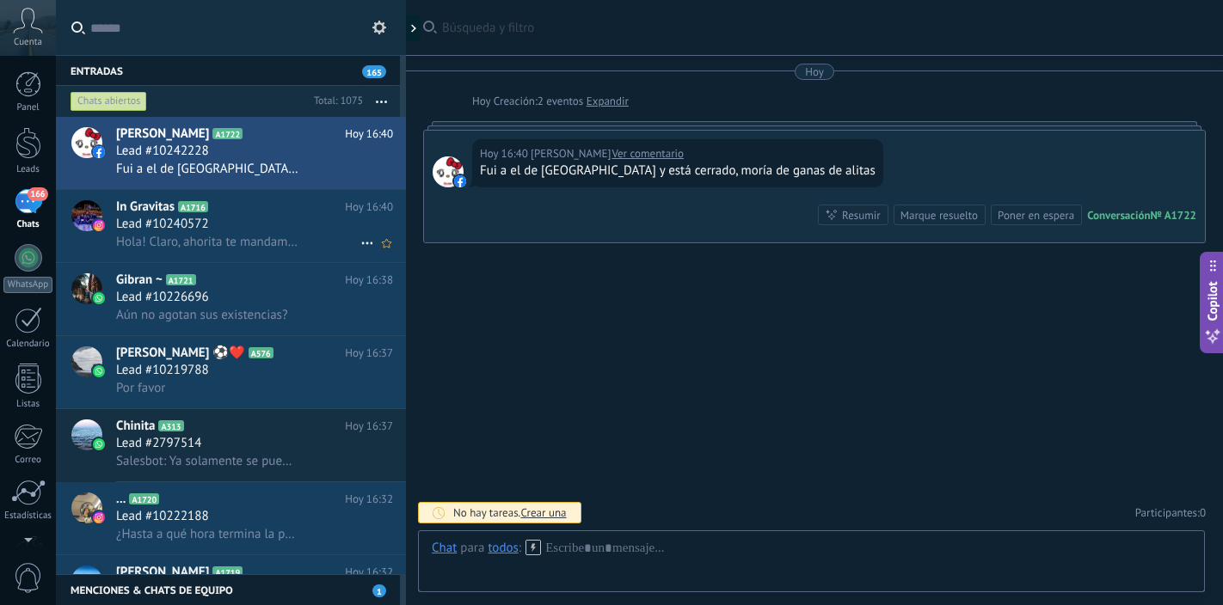
click at [244, 234] on span "Hola! Claro, ahorita te mandamos lo que tengamos" at bounding box center [207, 242] width 182 height 16
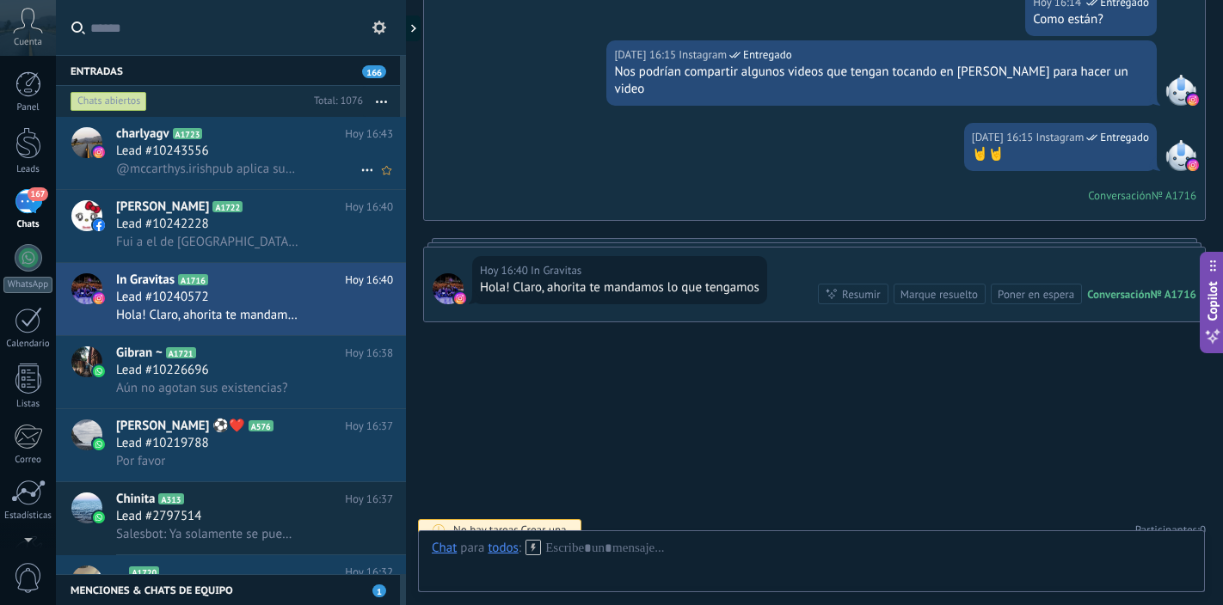
click at [273, 163] on span "@mccarthys.irishpub aplica sucursal vallarta?" at bounding box center [207, 169] width 182 height 16
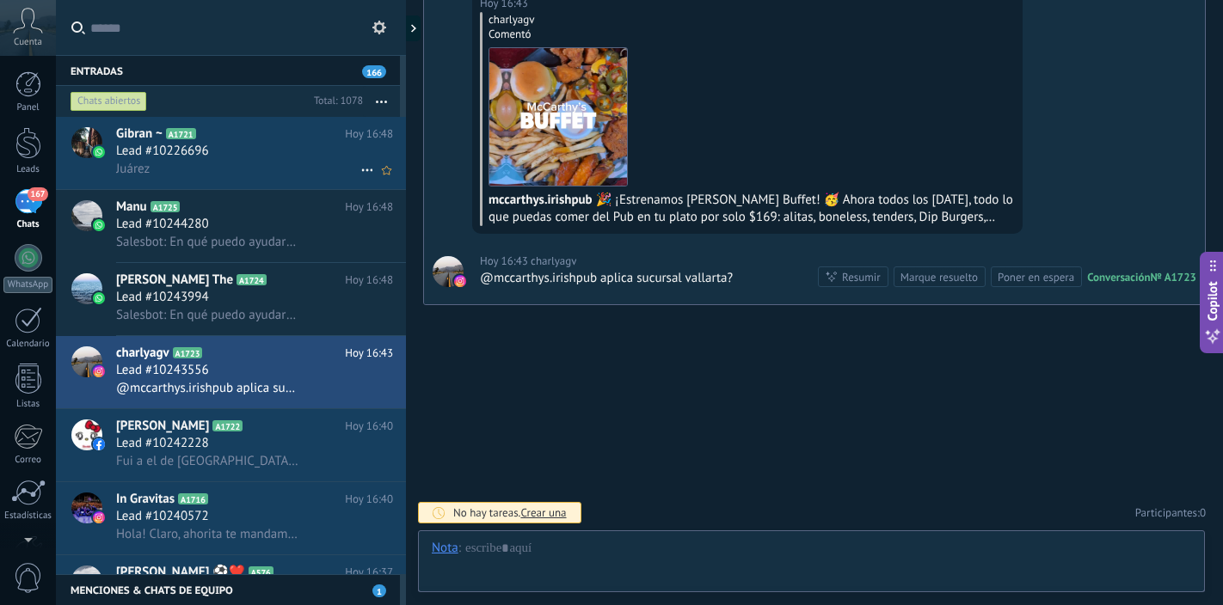
click at [273, 156] on div "Lead #10226696" at bounding box center [254, 151] width 277 height 17
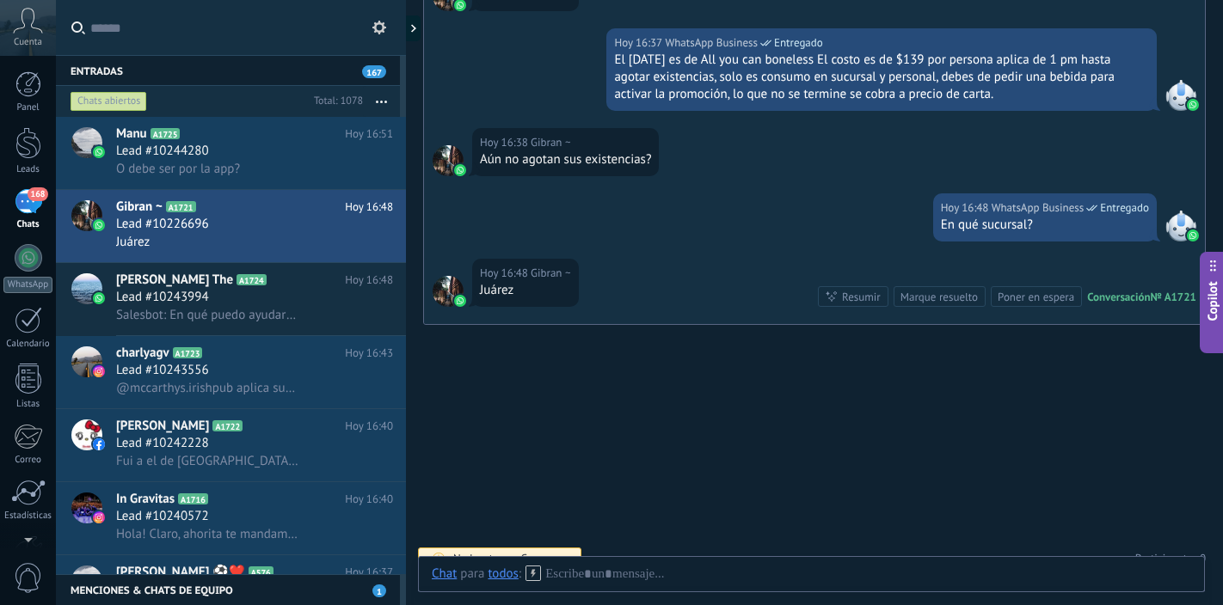
click at [28, 213] on div "168" at bounding box center [29, 201] width 28 height 25
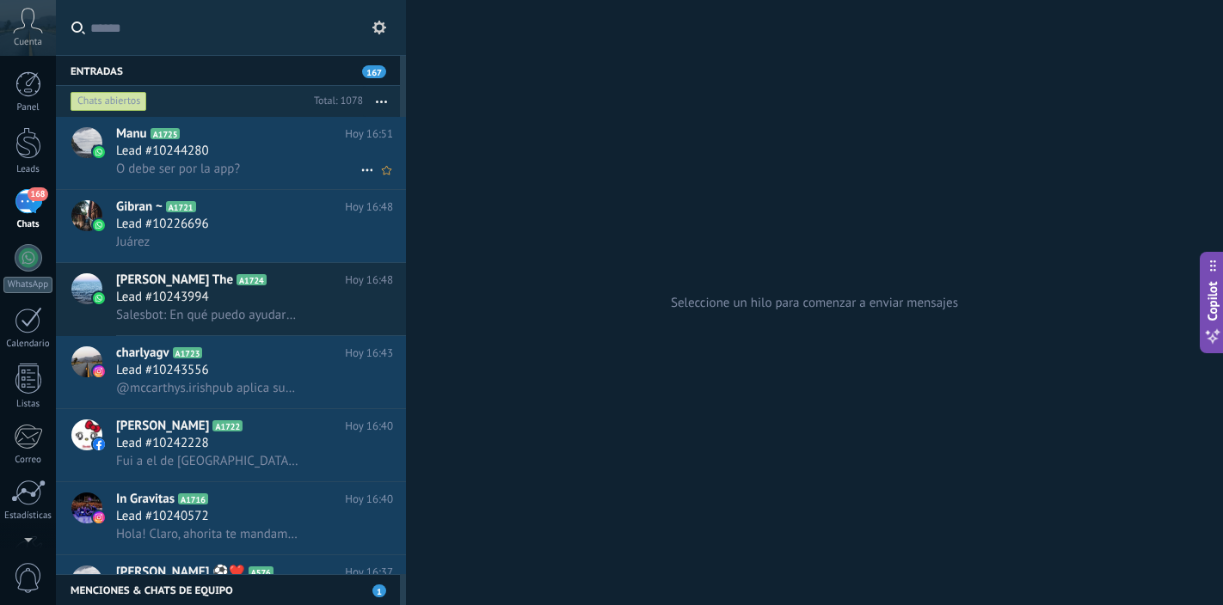
click at [284, 160] on div "O debe ser por la app?" at bounding box center [254, 169] width 277 height 18
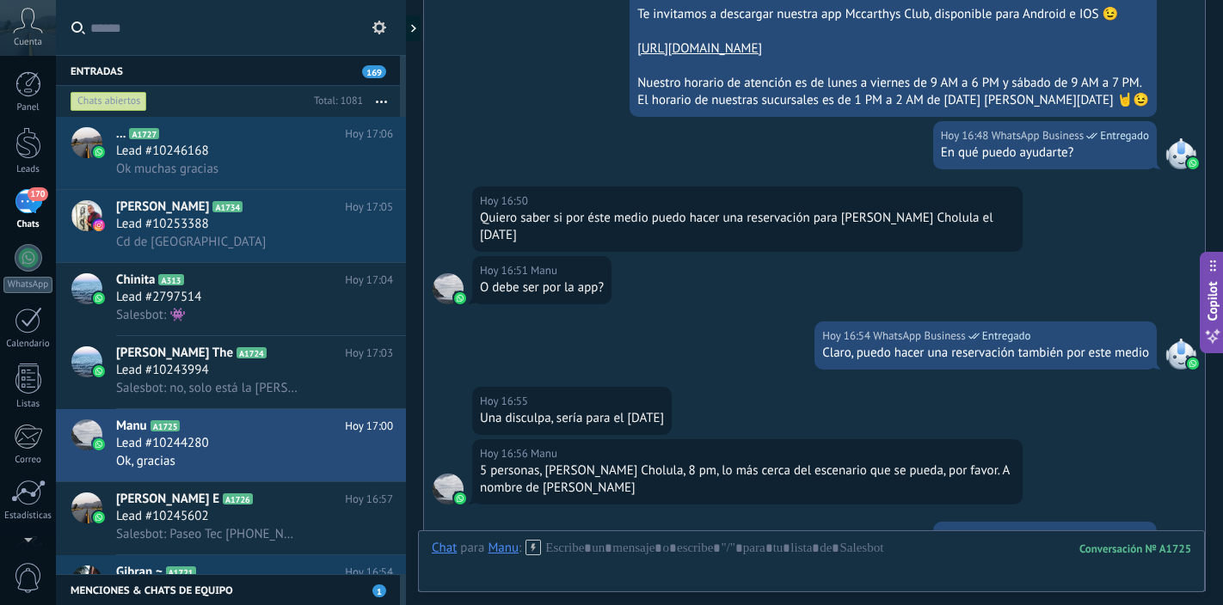
scroll to position [861, 0]
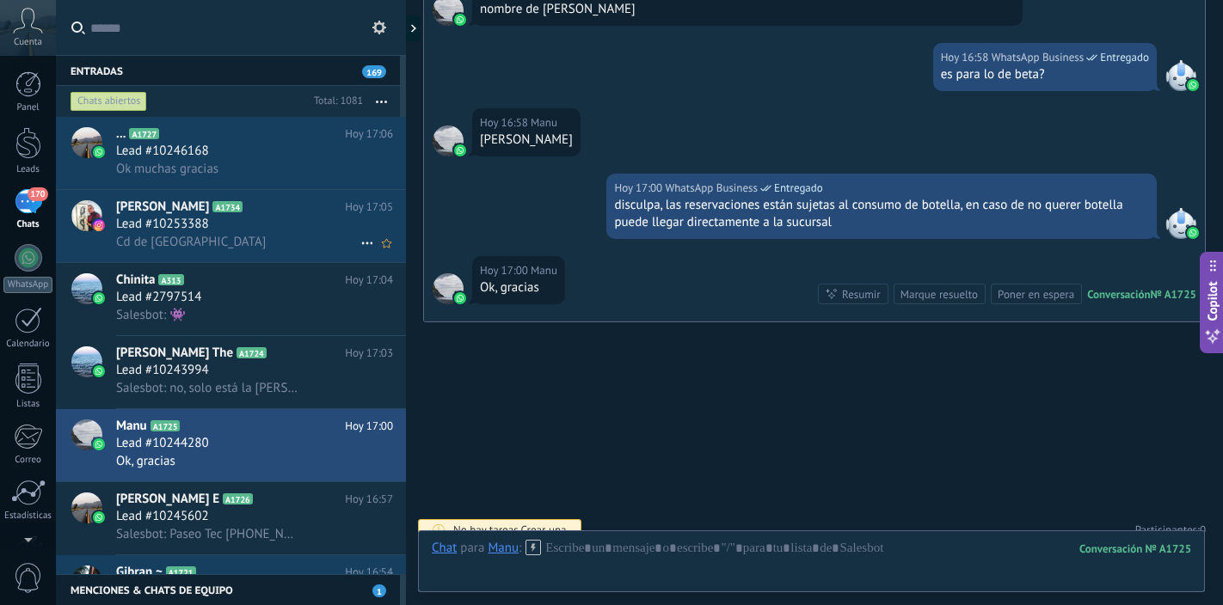
click at [265, 231] on div "Lead #10253388" at bounding box center [254, 224] width 277 height 17
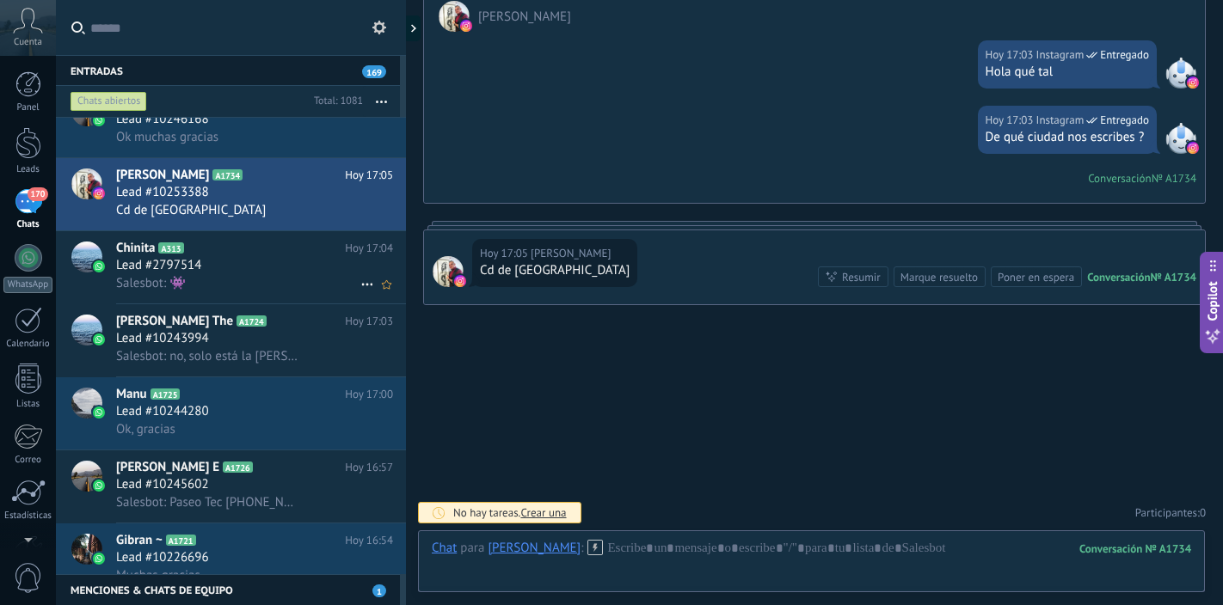
scroll to position [45, 0]
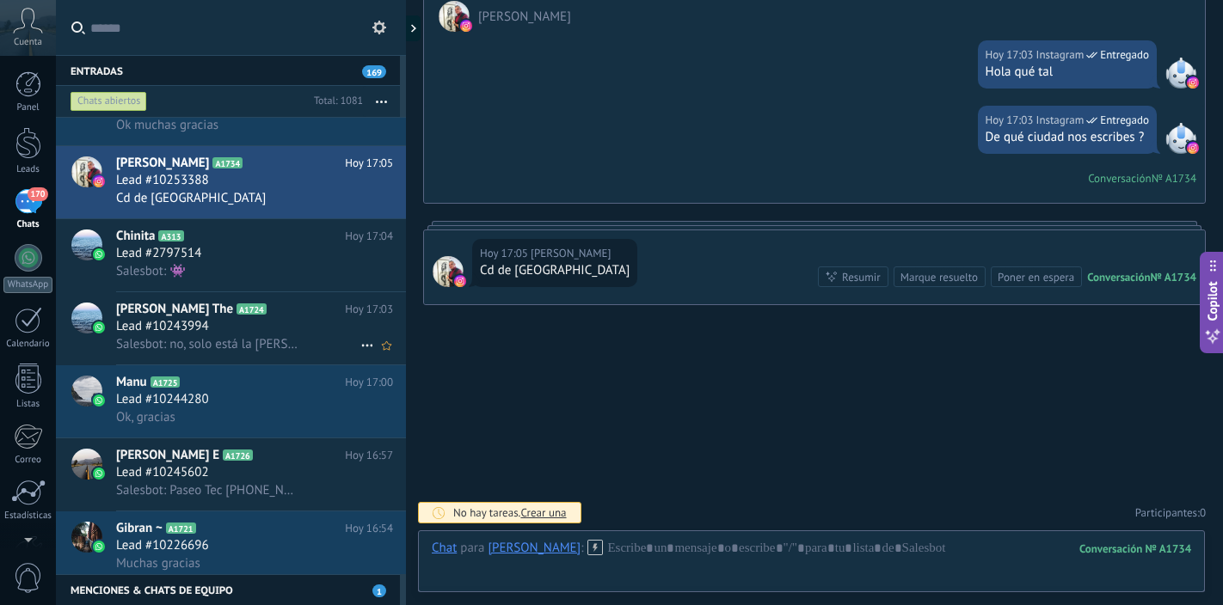
click at [255, 336] on span "Salesbot: no, solo está la [PERSON_NAME]" at bounding box center [207, 344] width 182 height 16
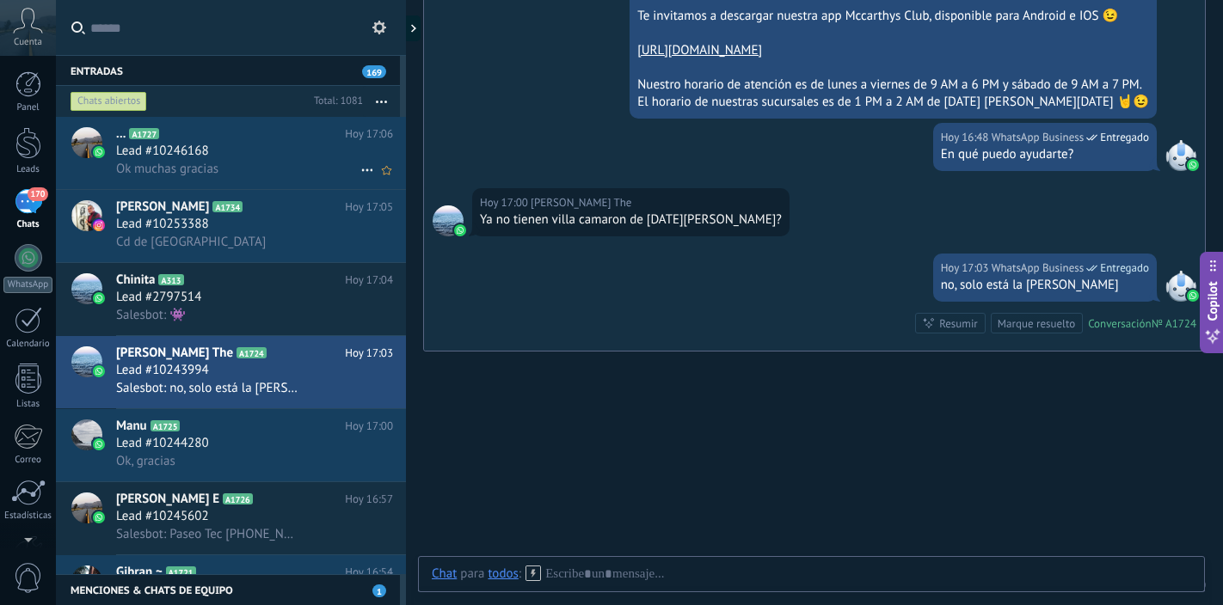
click at [286, 164] on div "Ok muchas gracias" at bounding box center [254, 169] width 277 height 18
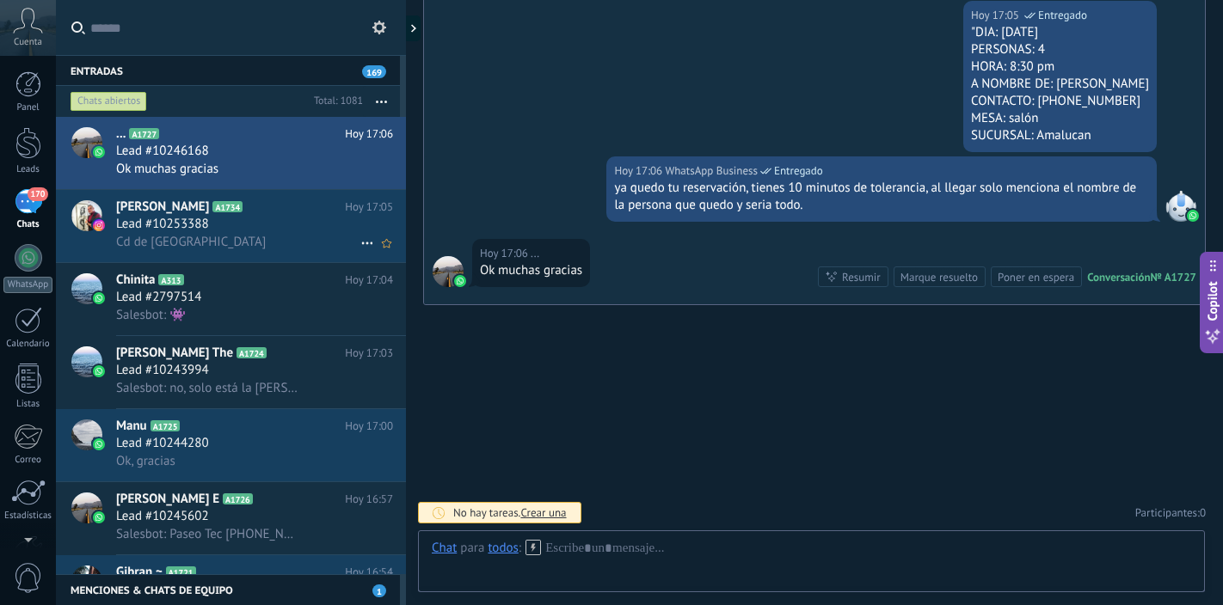
click at [265, 252] on div "[PERSON_NAME] A1734 [DATE] 17:05 Lead #10253388 [GEOGRAPHIC_DATA]" at bounding box center [261, 226] width 290 height 72
